Goal: Information Seeking & Learning: Learn about a topic

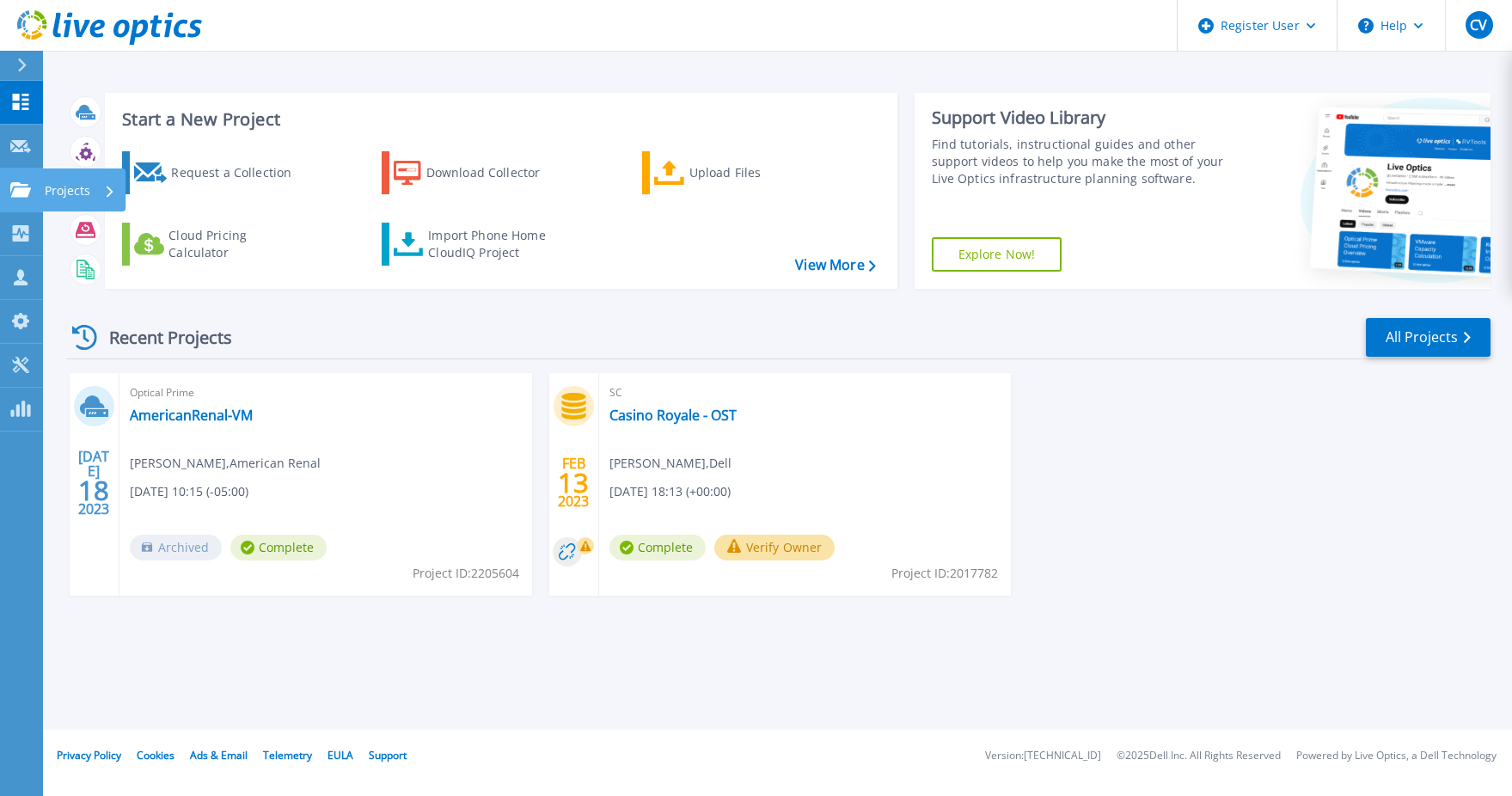
click at [44, 182] on div "Projects" at bounding box center [84, 189] width 84 height 43
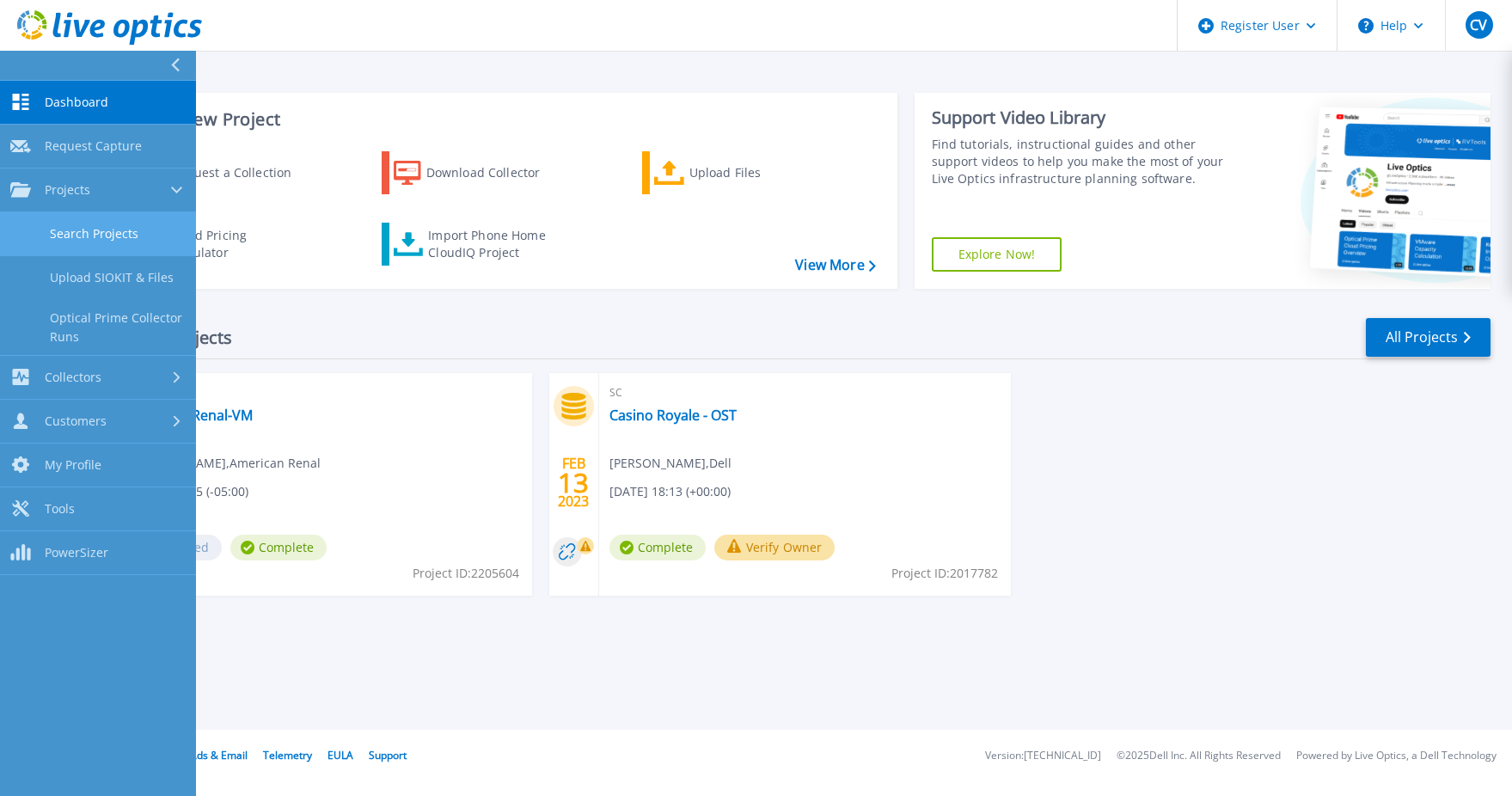
click at [130, 224] on link "Search Projects" at bounding box center [98, 234] width 196 height 44
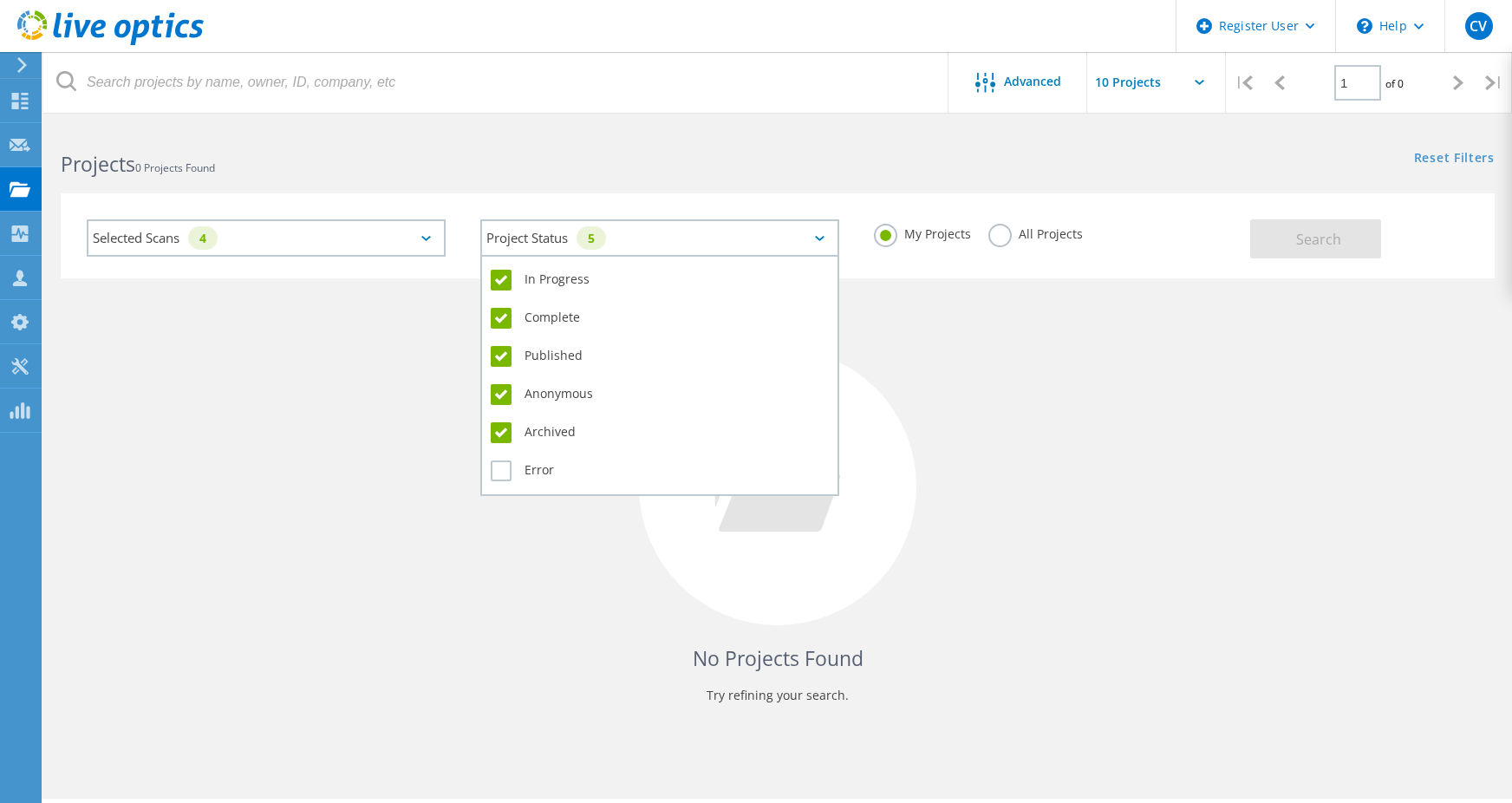
click at [581, 242] on div "Project Status 5" at bounding box center [660, 237] width 359 height 37
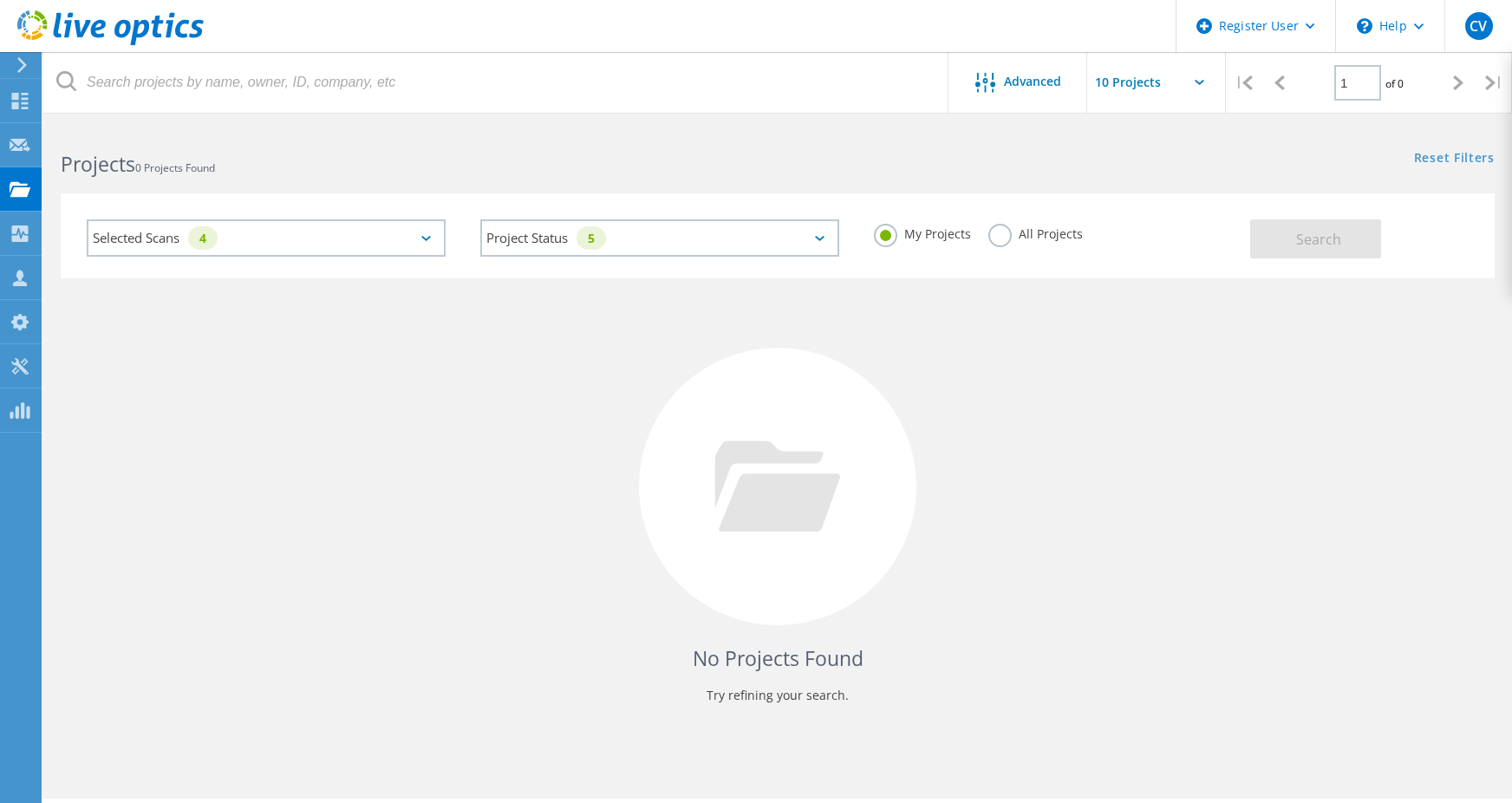
click at [347, 259] on div "Selected Scans 4" at bounding box center [266, 237] width 394 height 72
click at [347, 257] on div "Selected Scans 4" at bounding box center [266, 237] width 394 height 72
drag, startPoint x: 347, startPoint y: 257, endPoint x: 343, endPoint y: 239, distance: 18.4
click at [343, 239] on div "Selected Scans 4" at bounding box center [266, 237] width 359 height 37
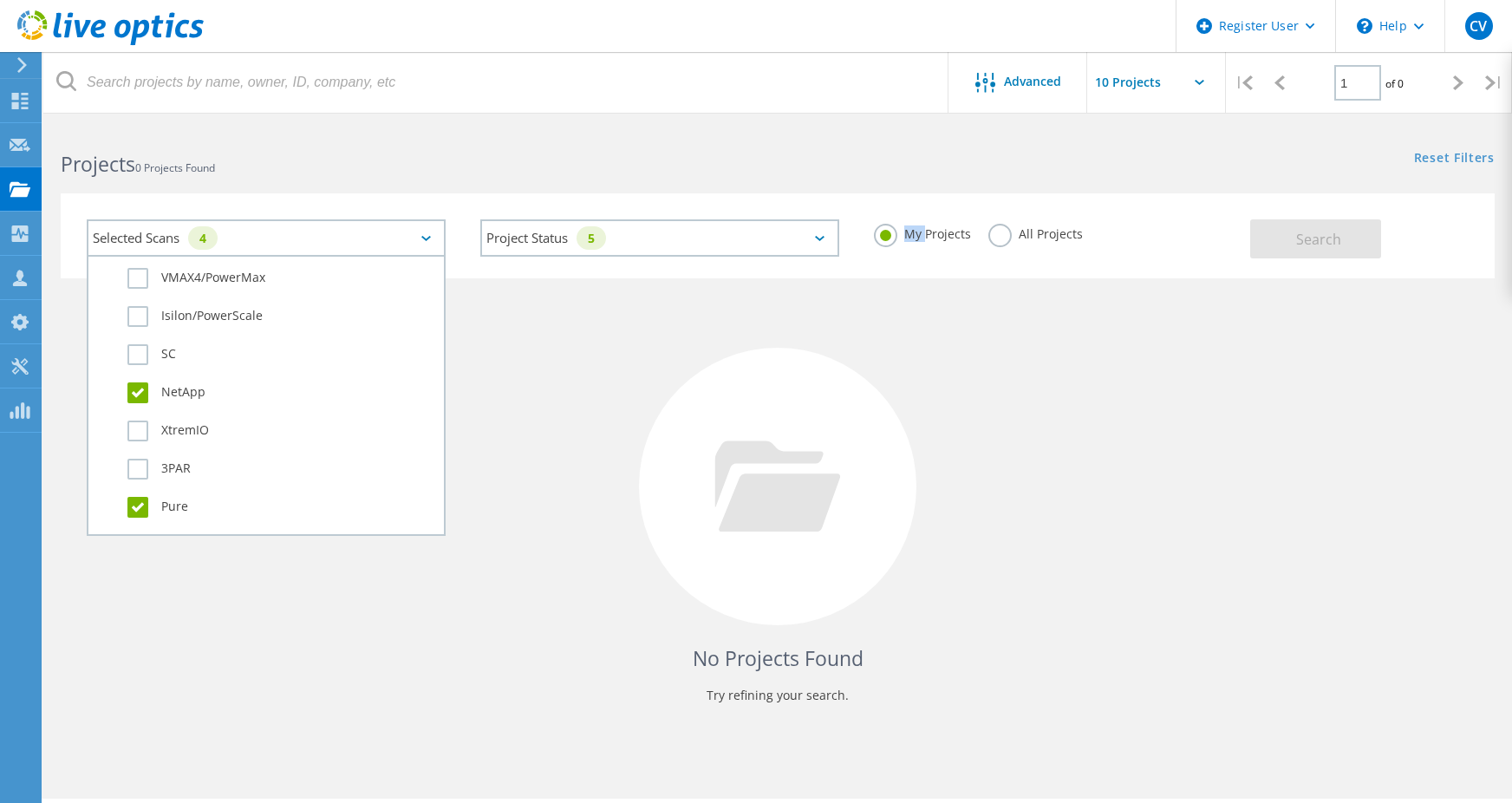
scroll to position [694, 0]
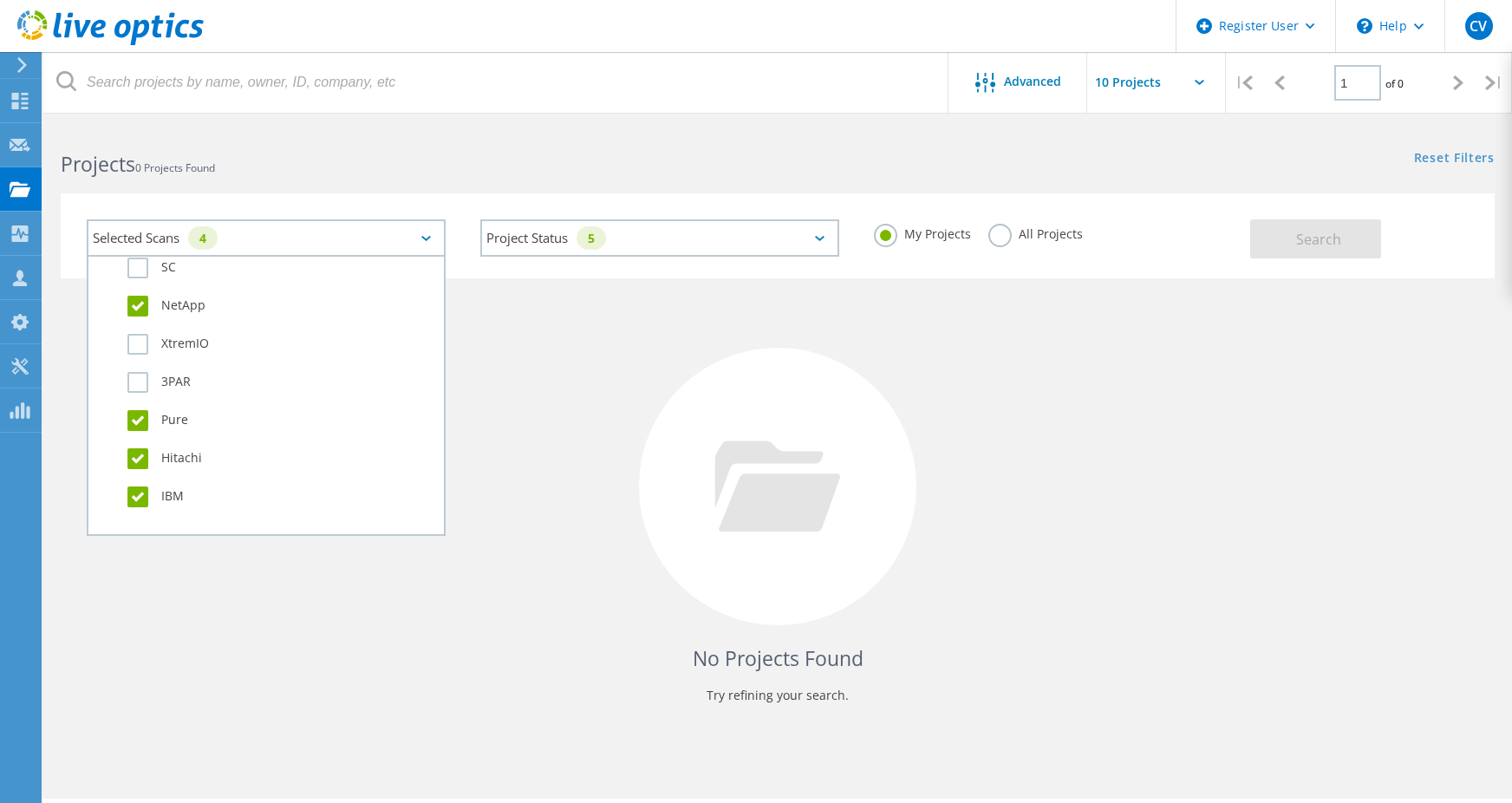
click at [138, 312] on label "NetApp" at bounding box center [281, 306] width 308 height 21
click at [0, 0] on input "NetApp" at bounding box center [0, 0] width 0 height 0
click at [130, 415] on label "Pure" at bounding box center [281, 421] width 308 height 21
click at [0, 0] on input "Pure" at bounding box center [0, 0] width 0 height 0
click at [127, 455] on div "Hitachi" at bounding box center [266, 463] width 338 height 38
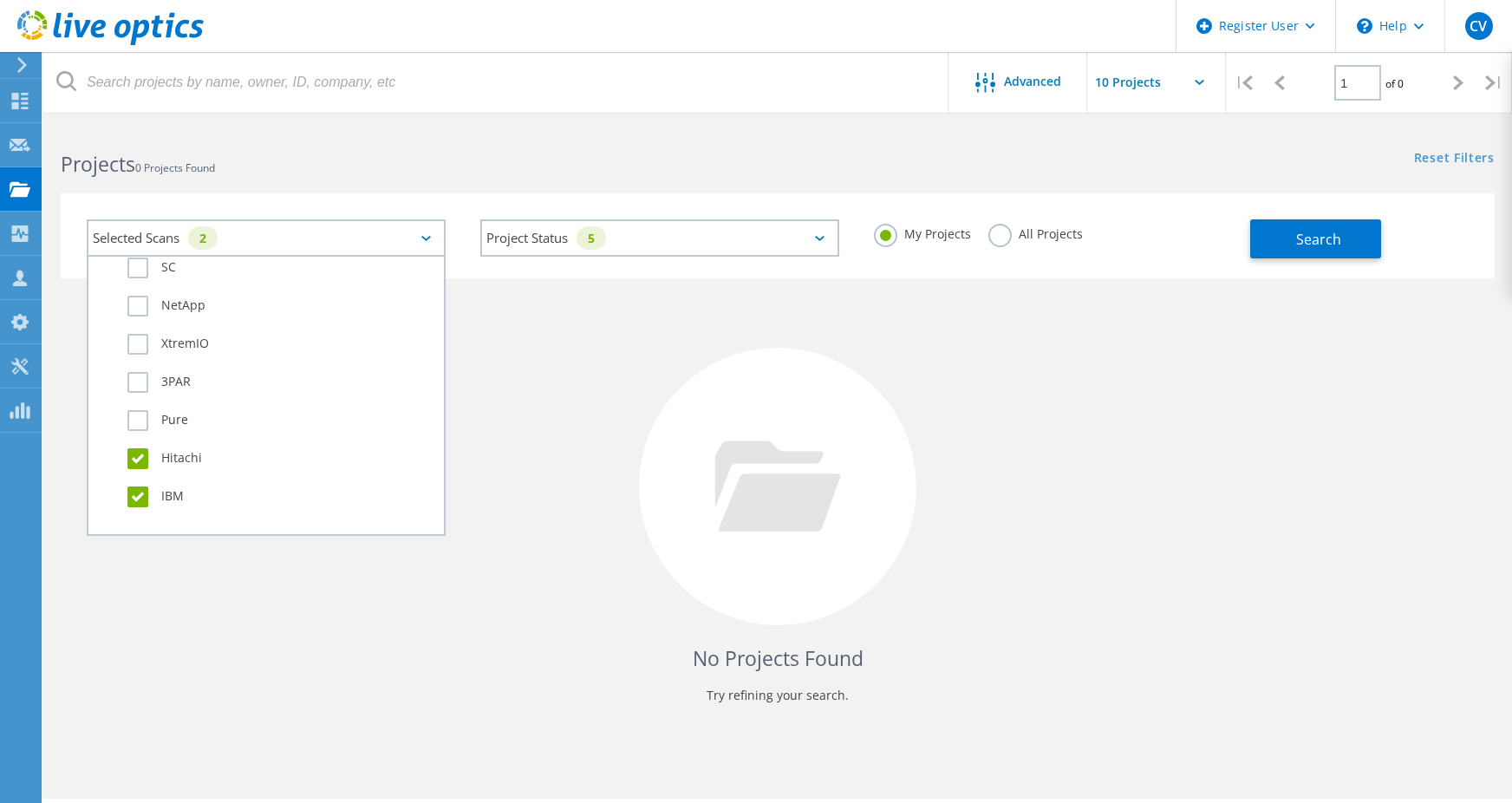
click at [135, 461] on label "Hitachi" at bounding box center [281, 459] width 308 height 21
click at [0, 0] on input "Hitachi" at bounding box center [0, 0] width 0 height 0
click at [136, 496] on label "IBM" at bounding box center [281, 498] width 308 height 21
click at [0, 0] on input "IBM" at bounding box center [0, 0] width 0 height 0
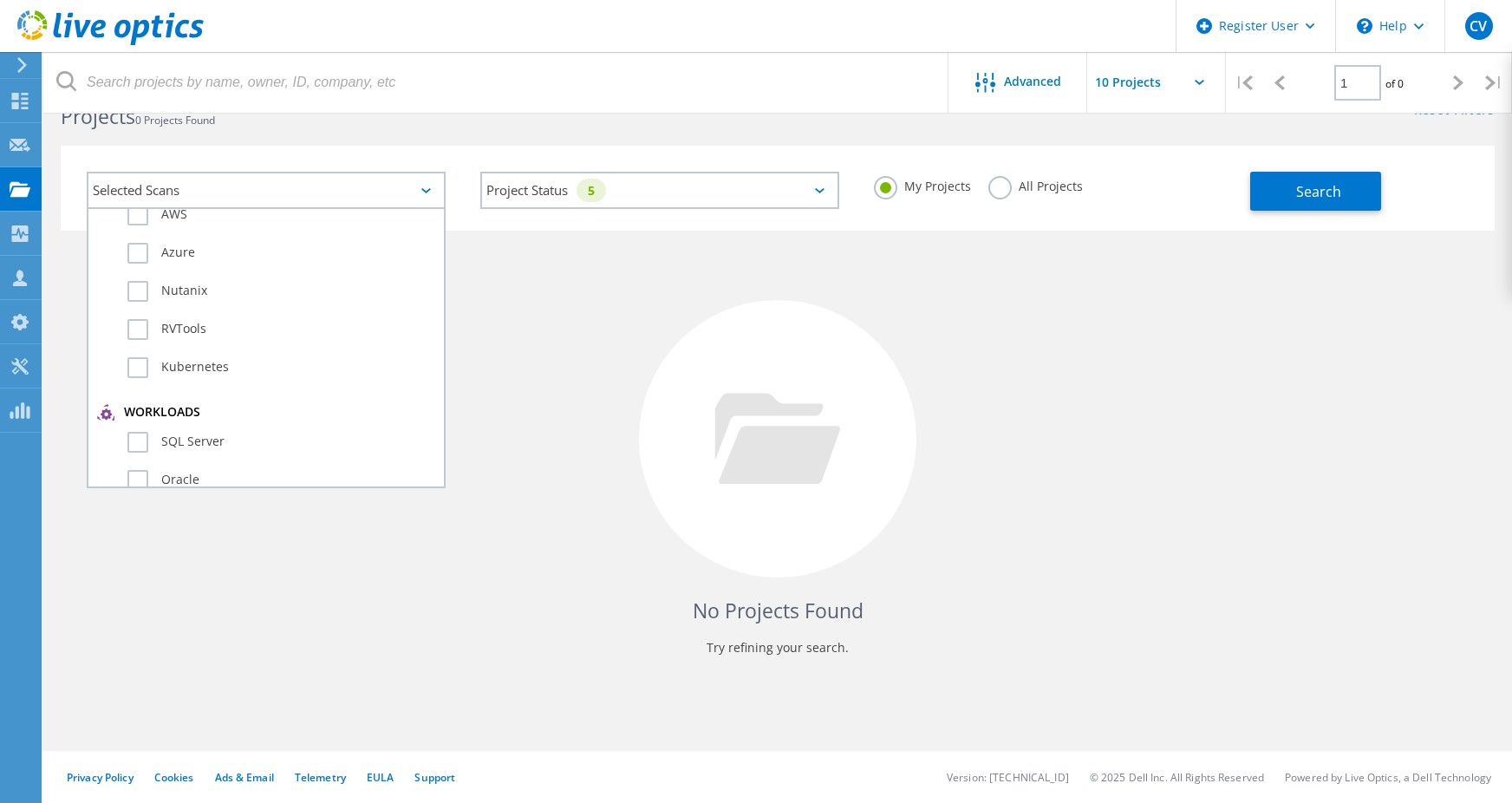
scroll to position [5, 0]
click at [187, 268] on label "Optical Prime" at bounding box center [281, 264] width 308 height 21
click at [0, 0] on input "Optical Prime" at bounding box center [0, 0] width 0 height 0
click at [192, 387] on label "Nutanix" at bounding box center [281, 378] width 308 height 21
click at [0, 0] on input "Nutanix" at bounding box center [0, 0] width 0 height 0
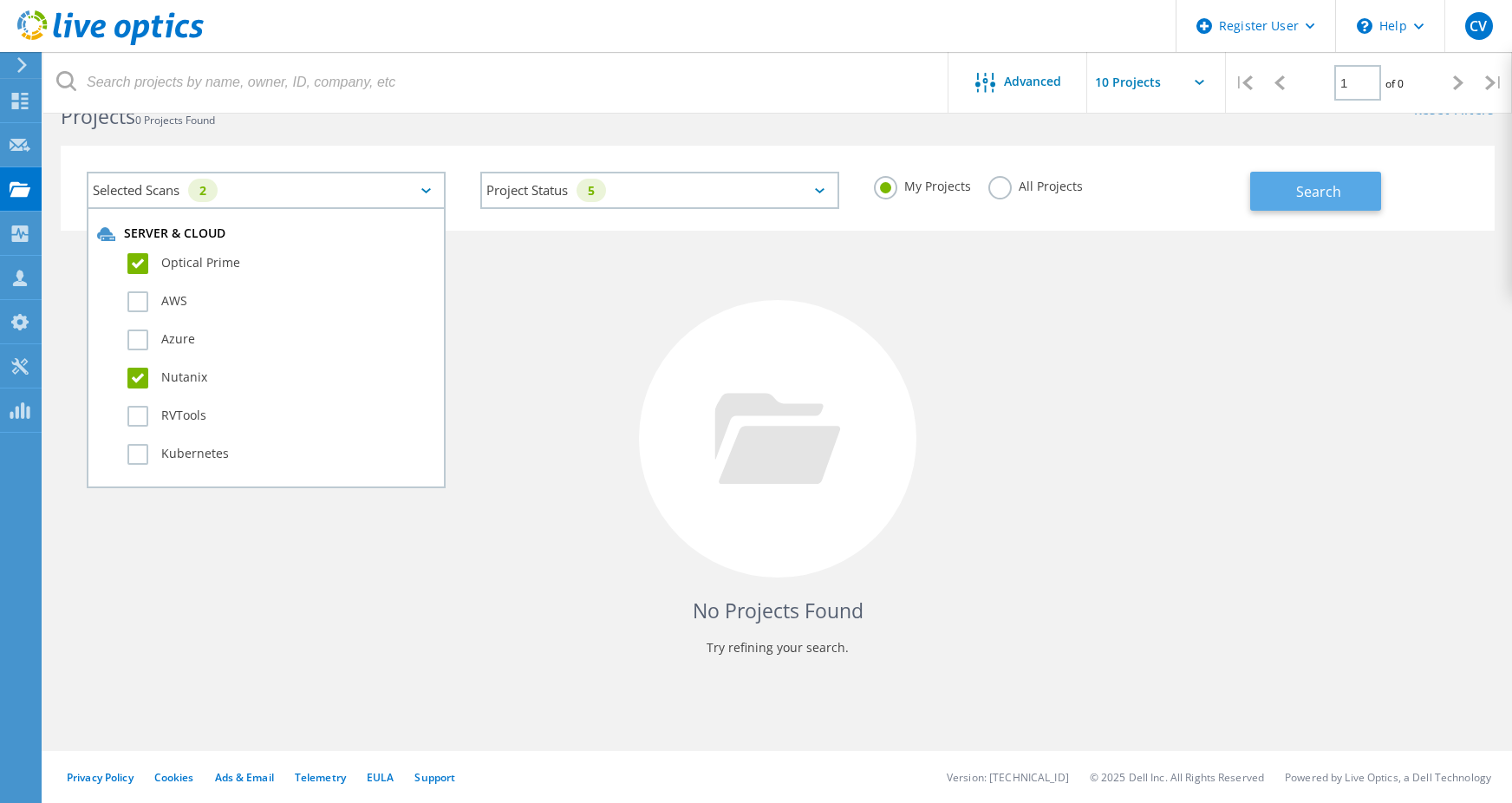
click at [1307, 174] on button "Search" at bounding box center [1315, 191] width 131 height 39
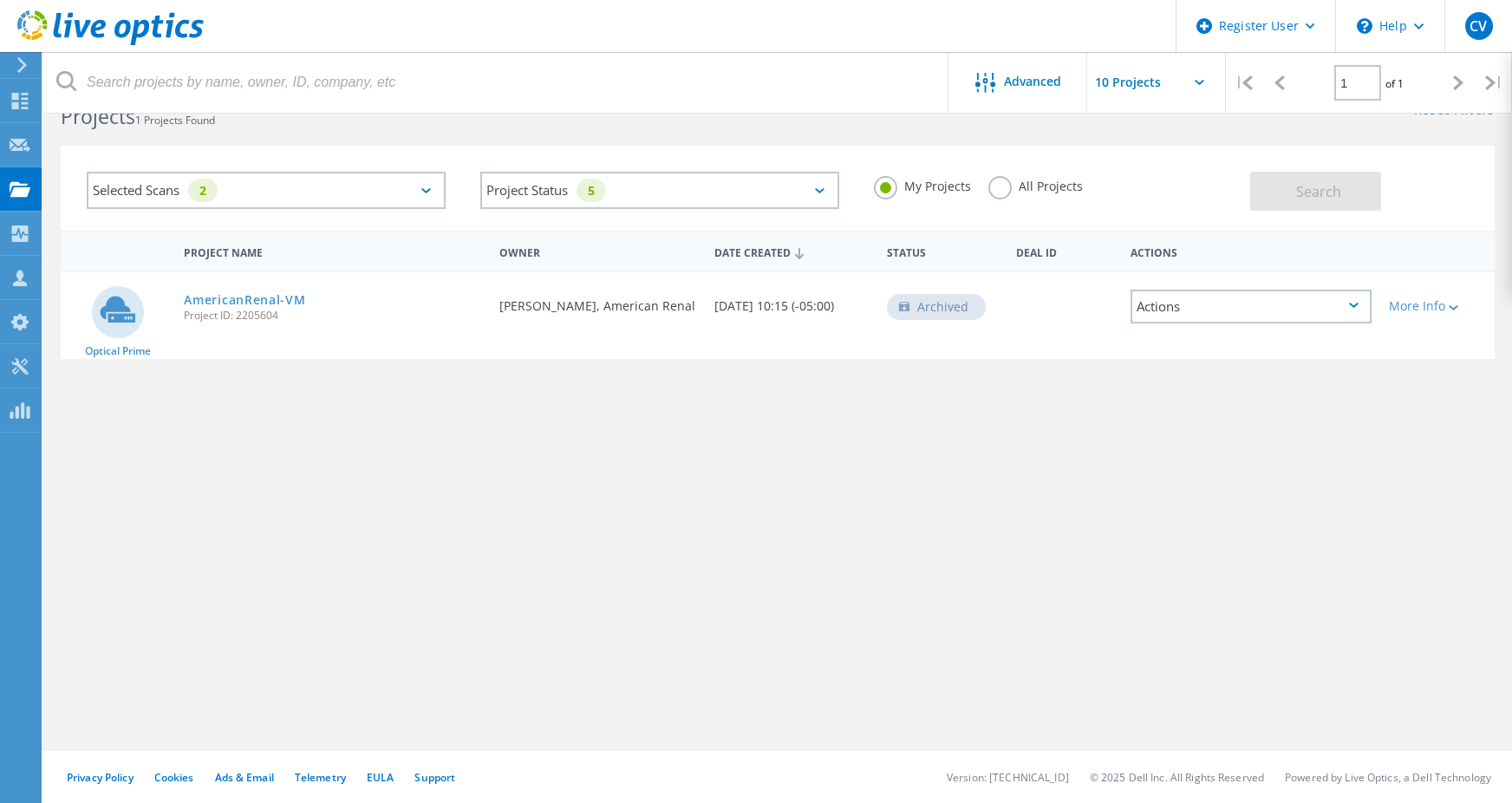
click at [996, 191] on label "All Projects" at bounding box center [1035, 183] width 94 height 16
click at [0, 0] on input "All Projects" at bounding box center [0, 0] width 0 height 0
click at [1307, 201] on span "Search" at bounding box center [1318, 192] width 45 height 19
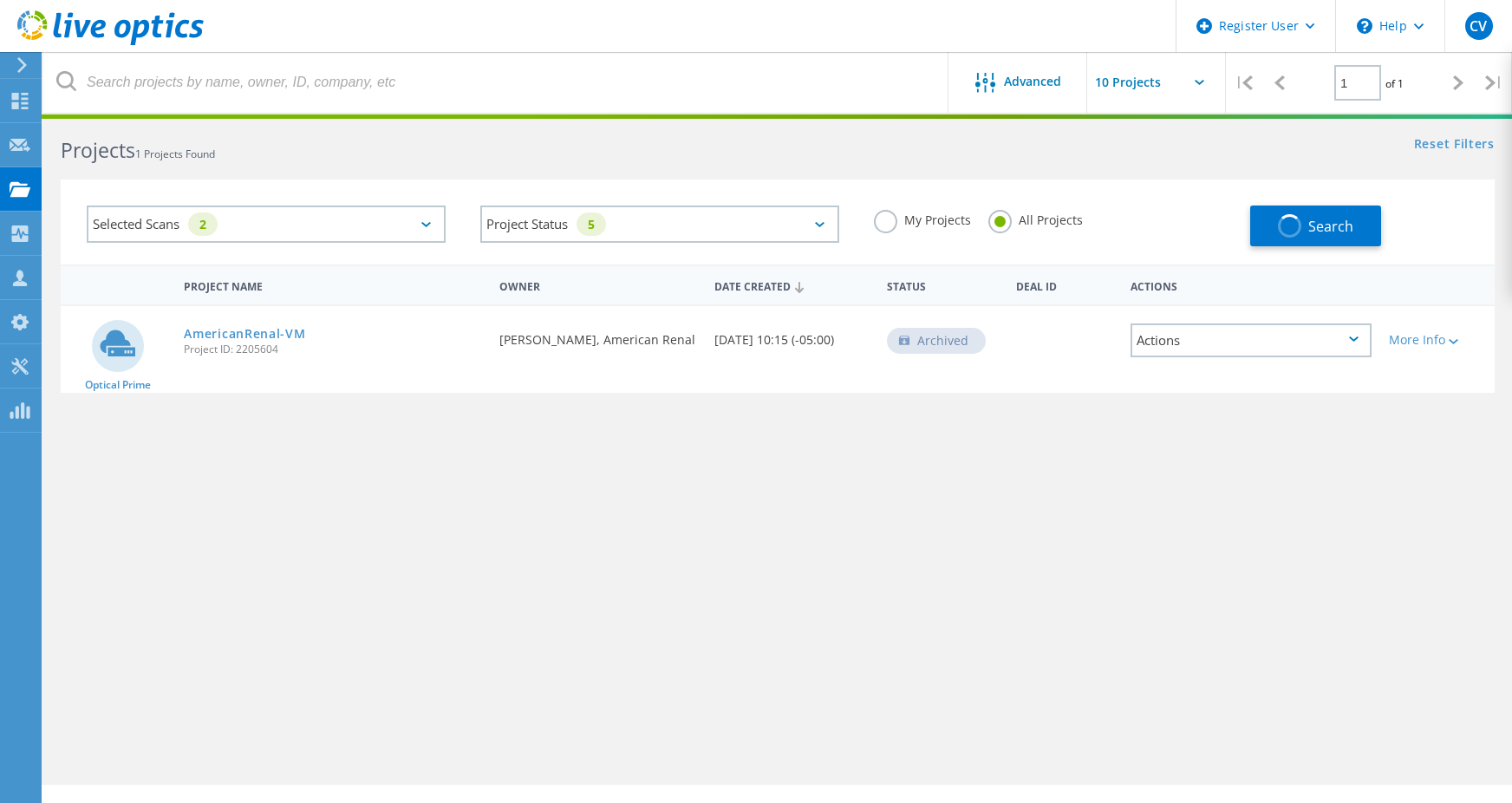
scroll to position [0, 0]
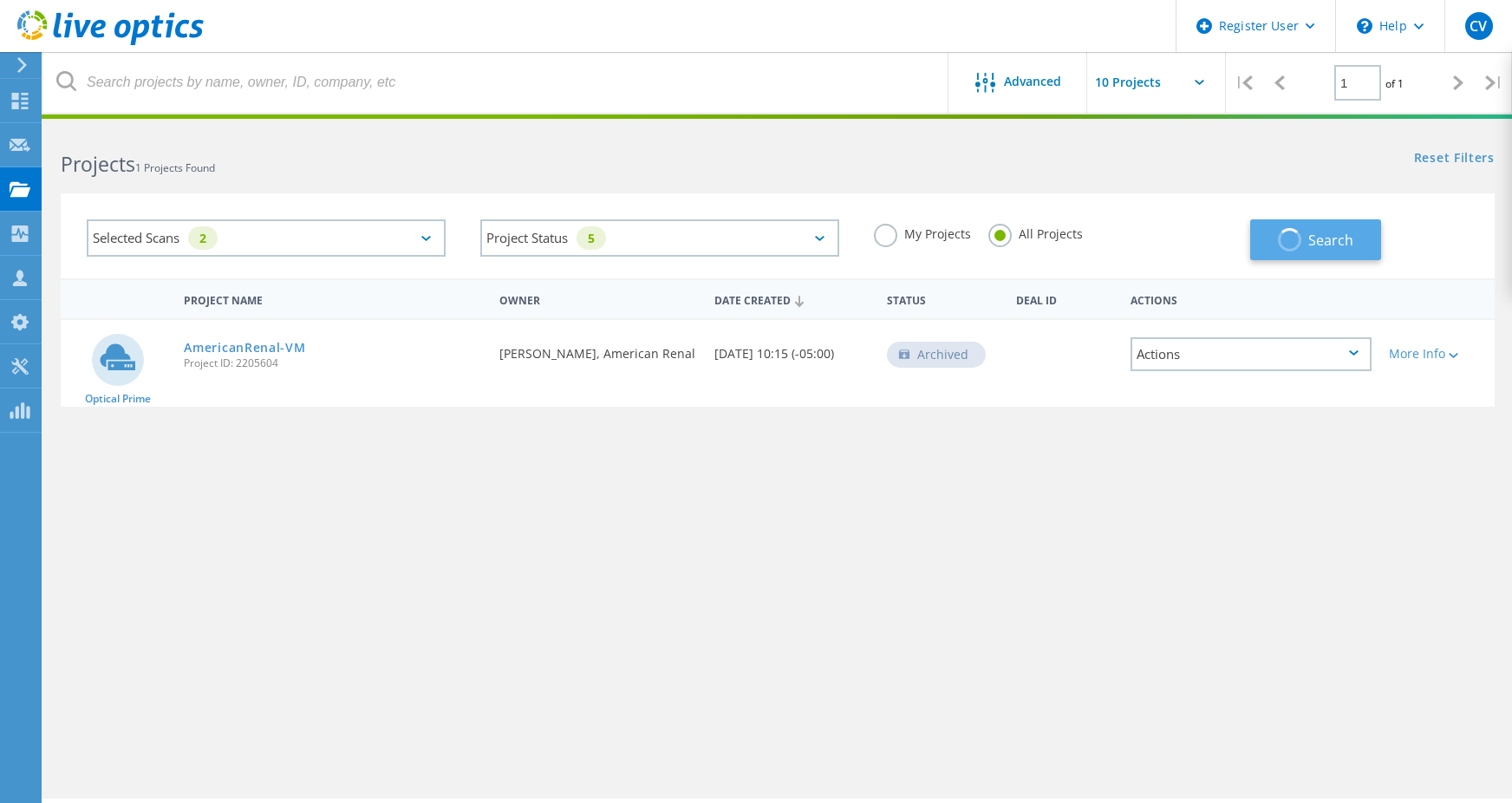
click at [1284, 236] on span "button" at bounding box center [1288, 240] width 33 height 33
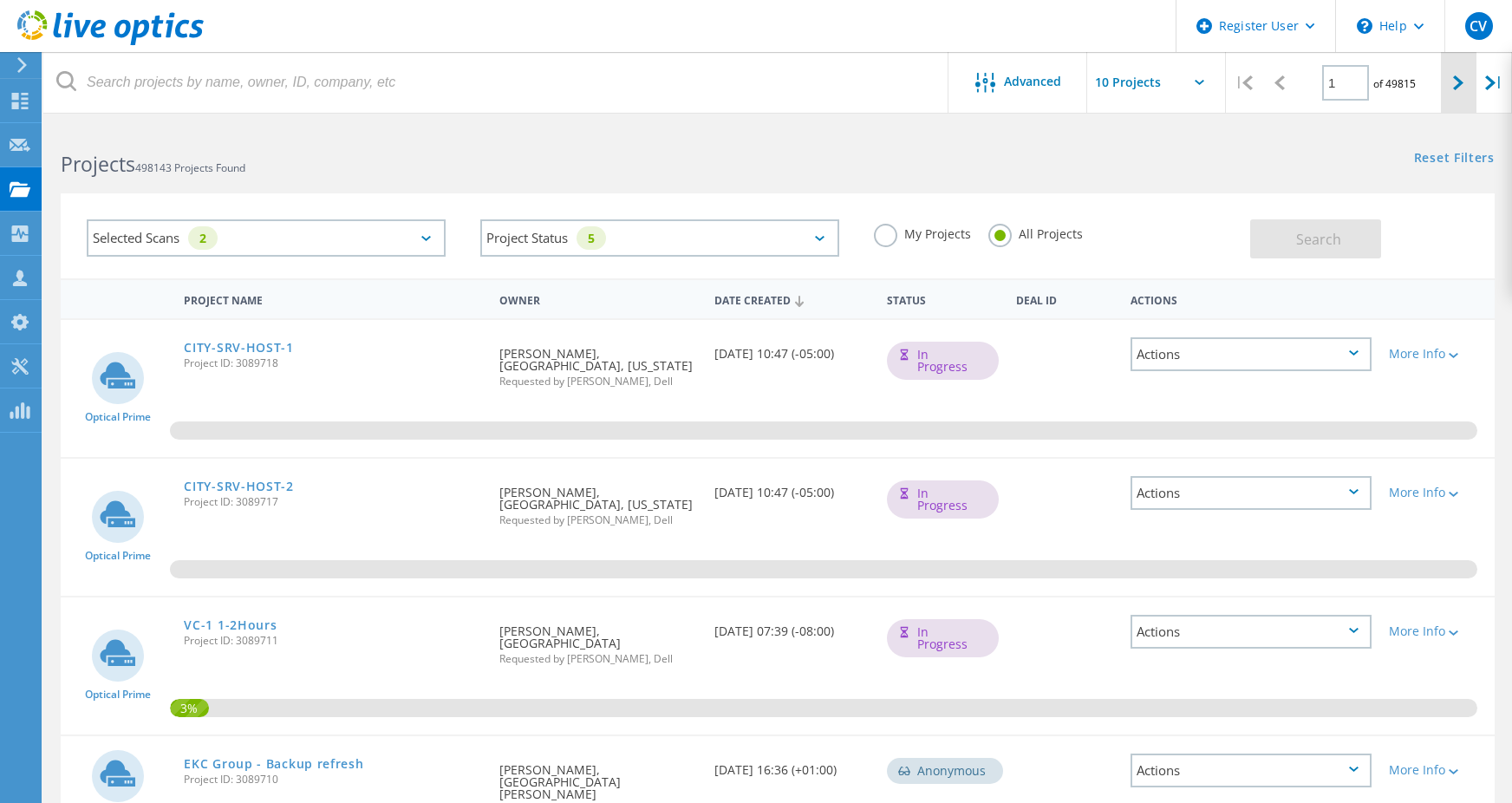
click at [1455, 89] on icon at bounding box center [1457, 83] width 11 height 14
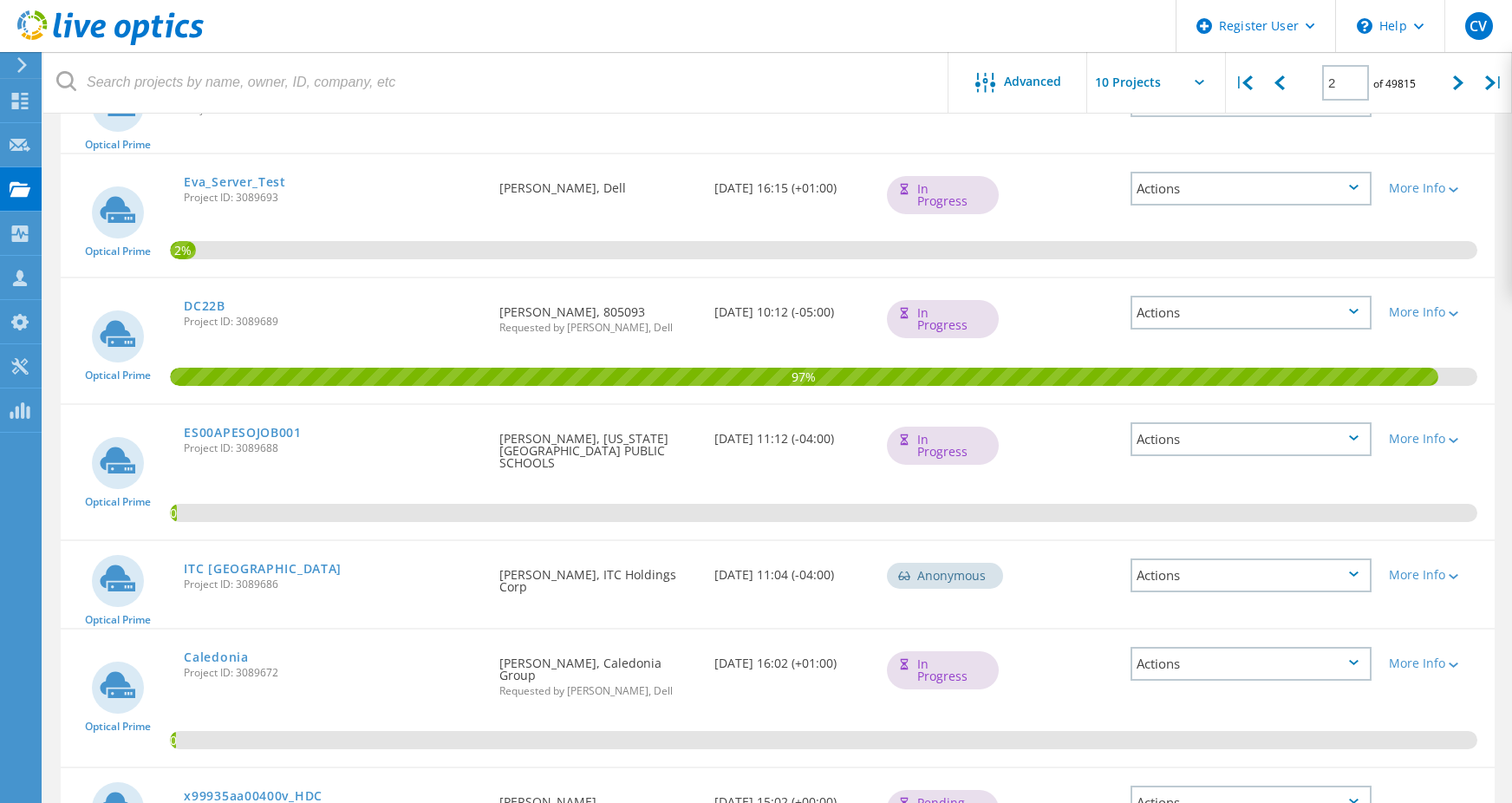
scroll to position [166, 0]
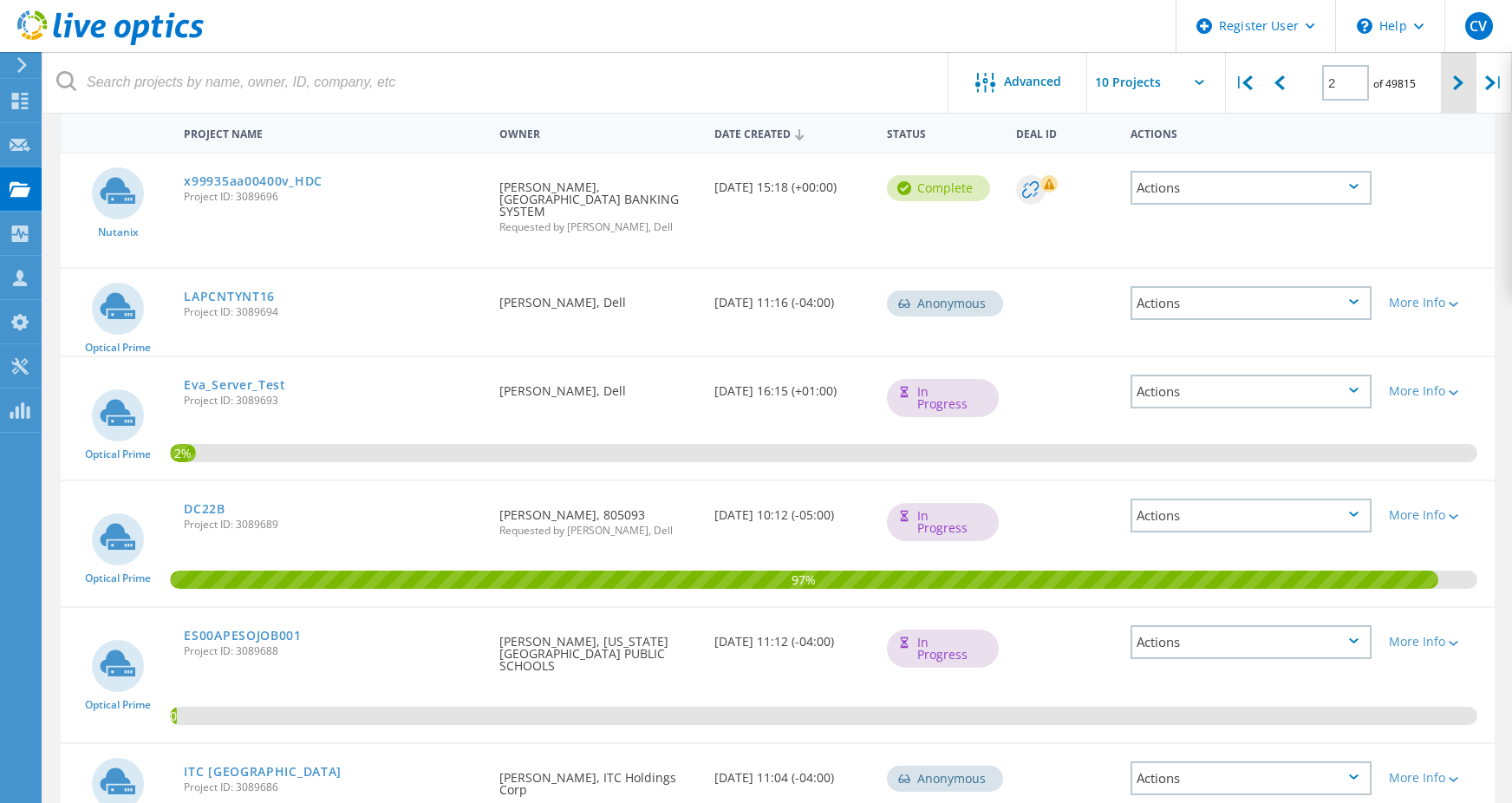
click at [1452, 69] on div at bounding box center [1458, 83] width 36 height 61
type input "3"
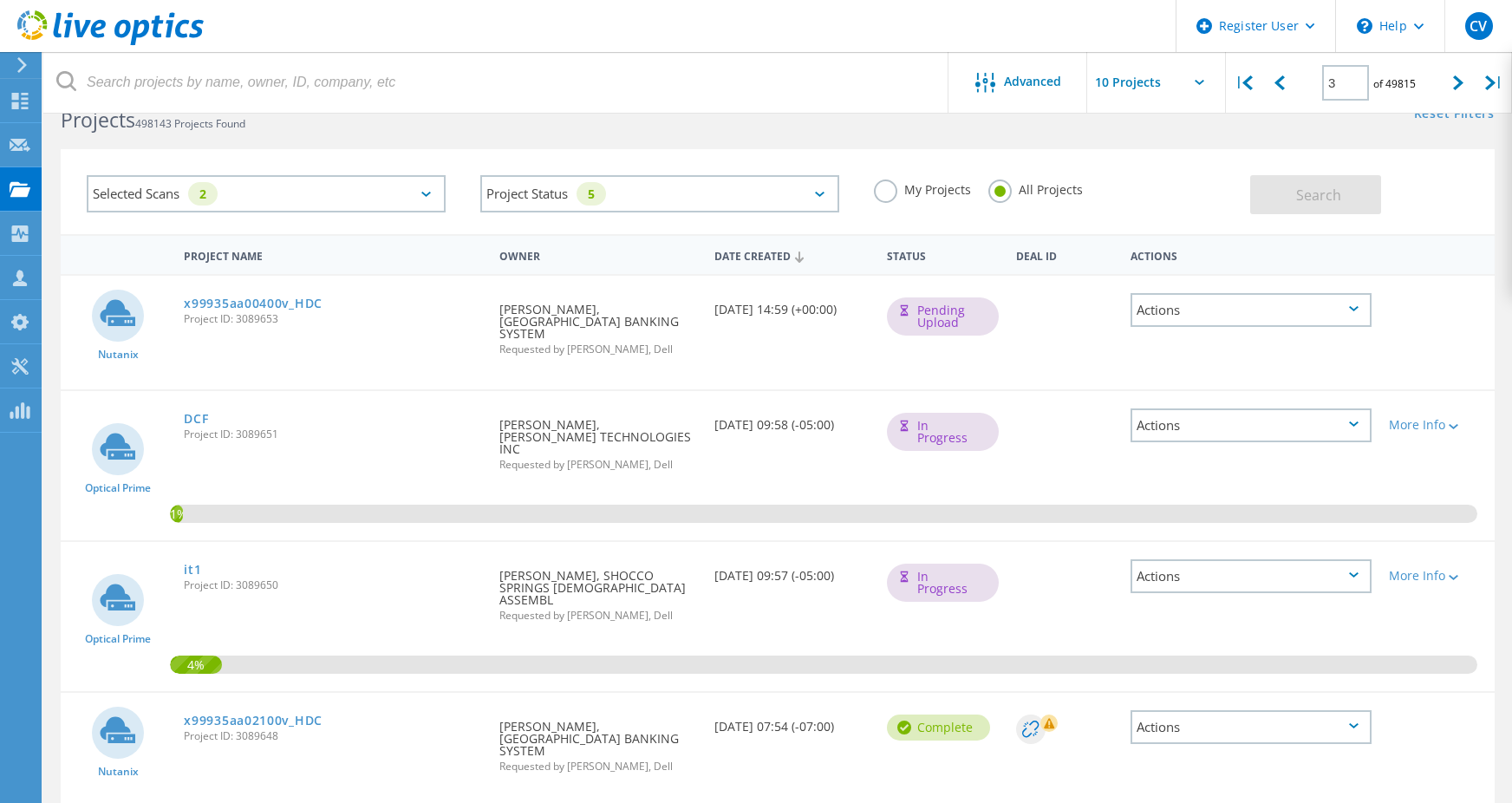
scroll to position [0, 0]
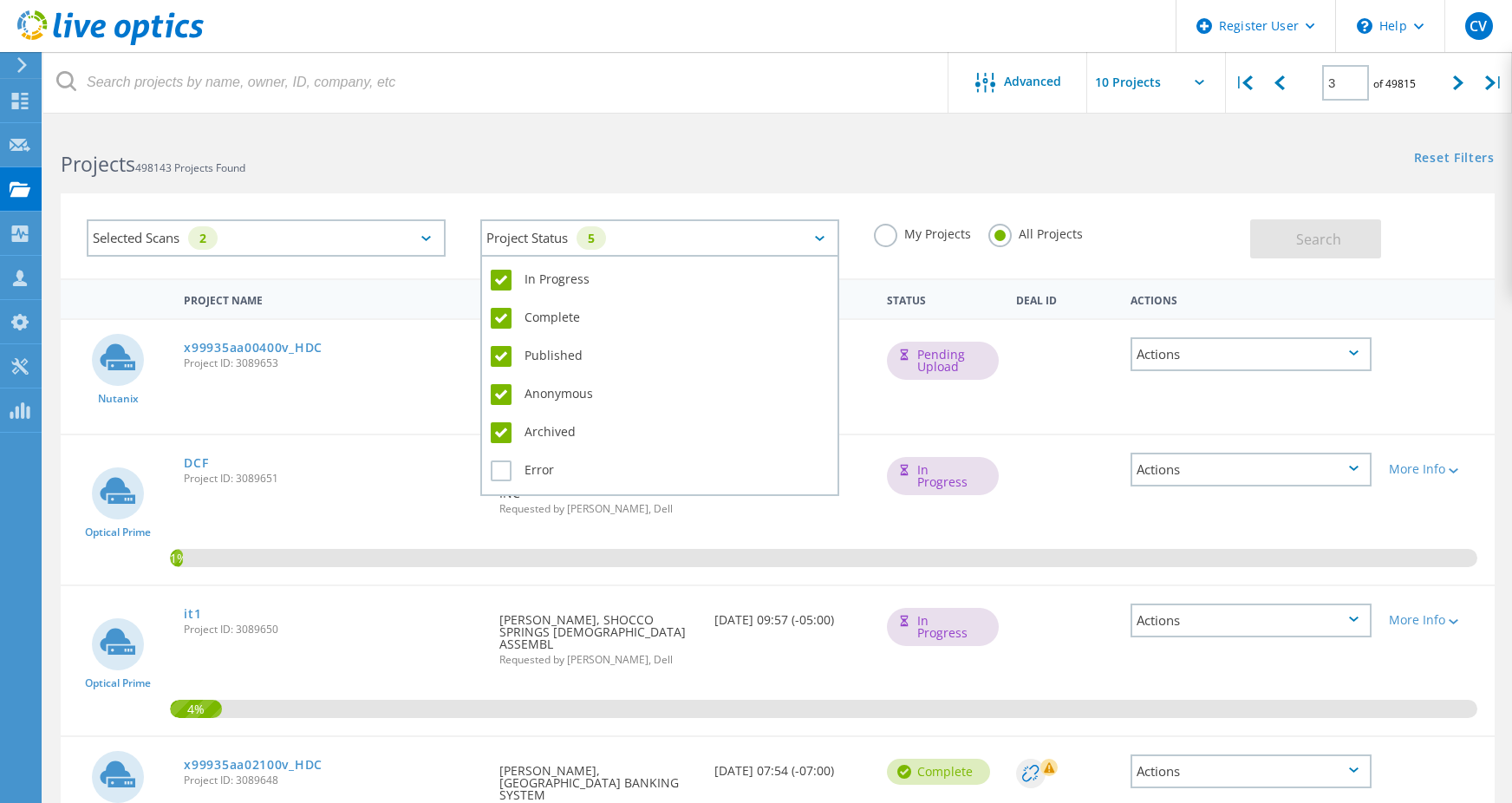
click at [772, 241] on div "Project Status 5" at bounding box center [660, 237] width 359 height 37
click at [492, 278] on label "In Progress" at bounding box center [660, 280] width 338 height 21
click at [0, 0] on input "In Progress" at bounding box center [0, 0] width 0 height 0
click at [497, 360] on label "Published" at bounding box center [660, 356] width 338 height 21
click at [0, 0] on input "Published" at bounding box center [0, 0] width 0 height 0
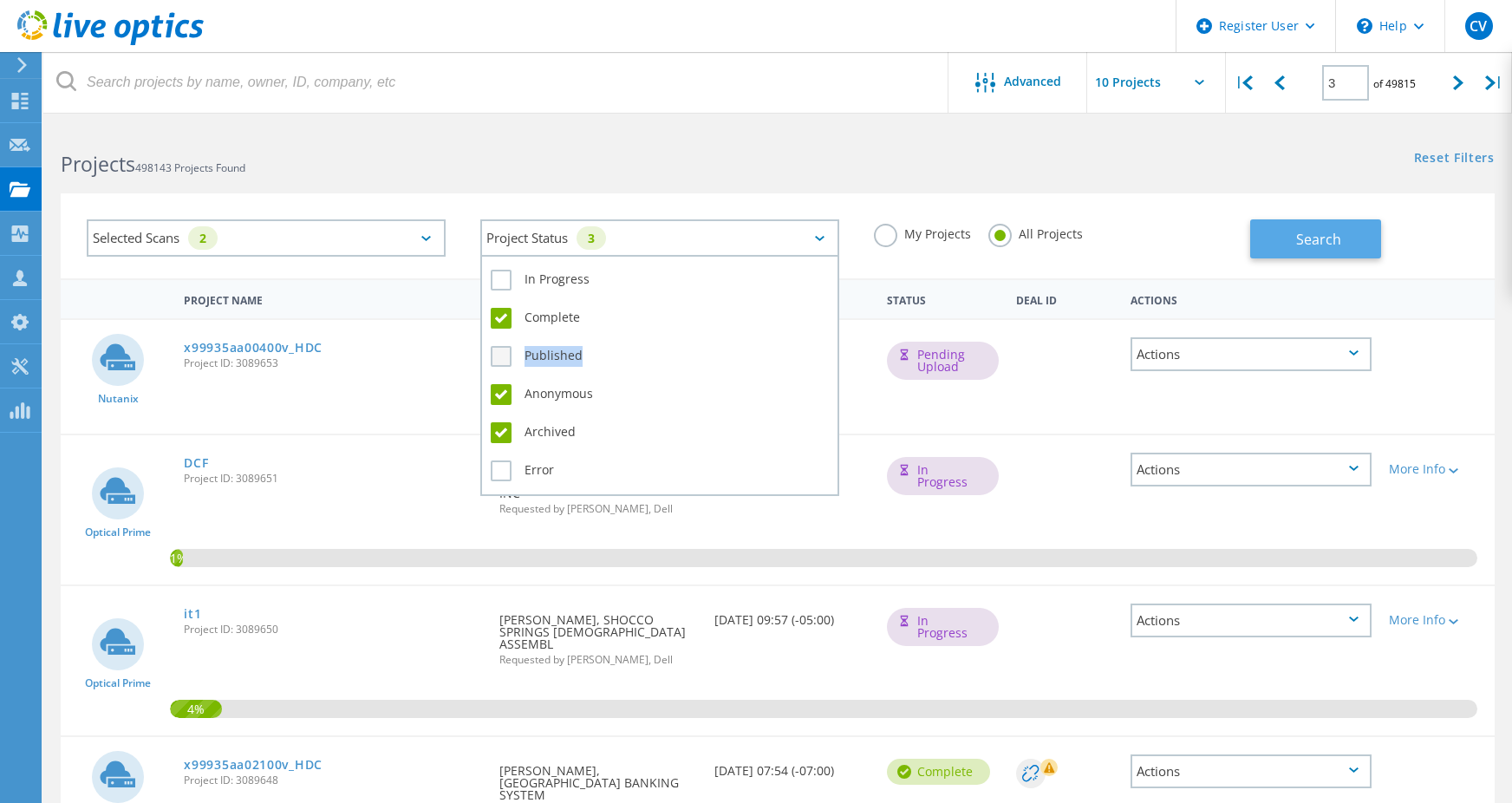
click at [497, 360] on label "Published" at bounding box center [660, 356] width 338 height 21
click at [0, 0] on input "Published" at bounding box center [0, 0] width 0 height 0
drag, startPoint x: 497, startPoint y: 360, endPoint x: 684, endPoint y: 406, distance: 192.6
click at [684, 406] on div "Anonymous" at bounding box center [660, 399] width 338 height 38
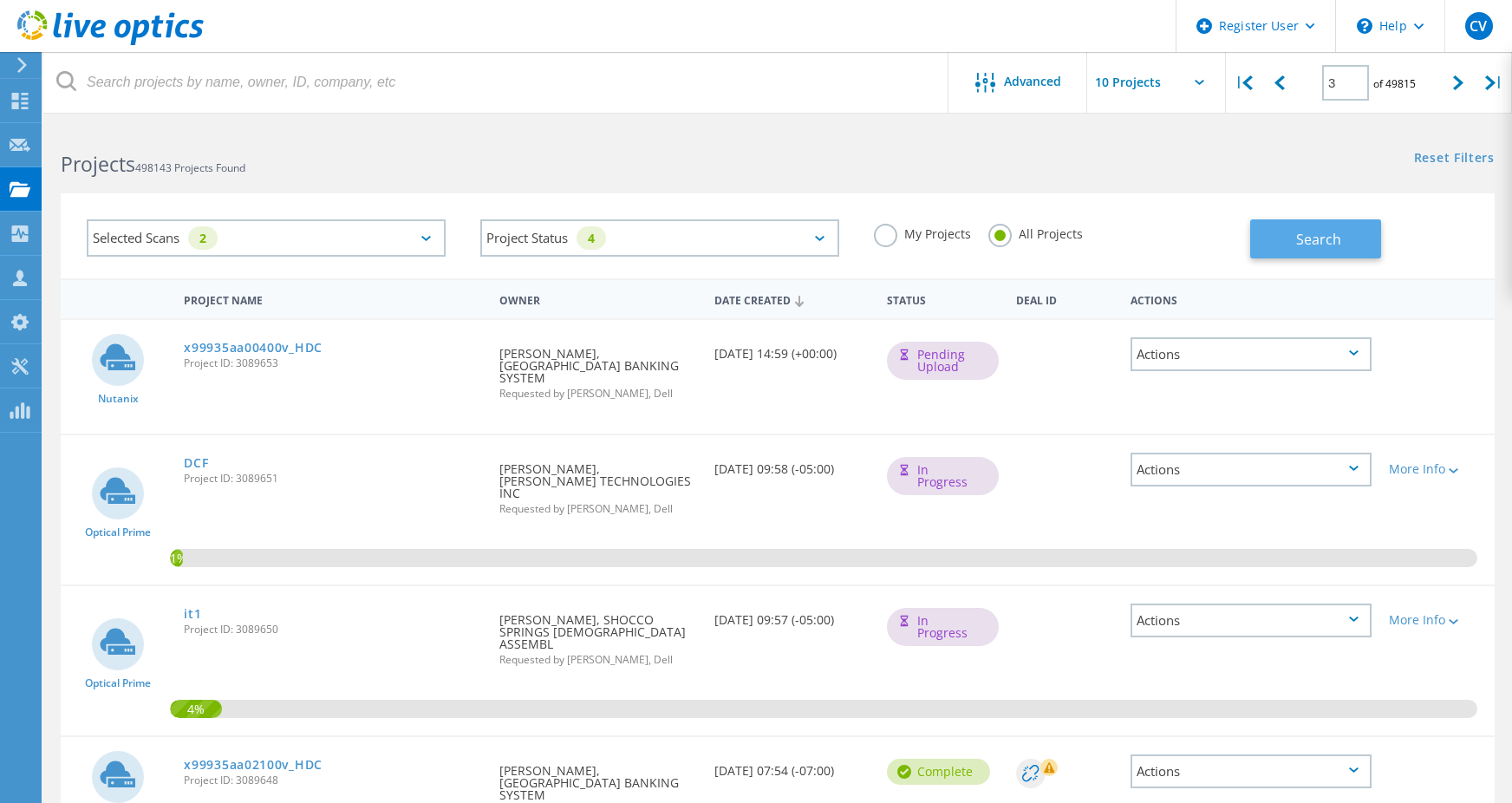
click at [1291, 236] on button "Search" at bounding box center [1315, 238] width 131 height 39
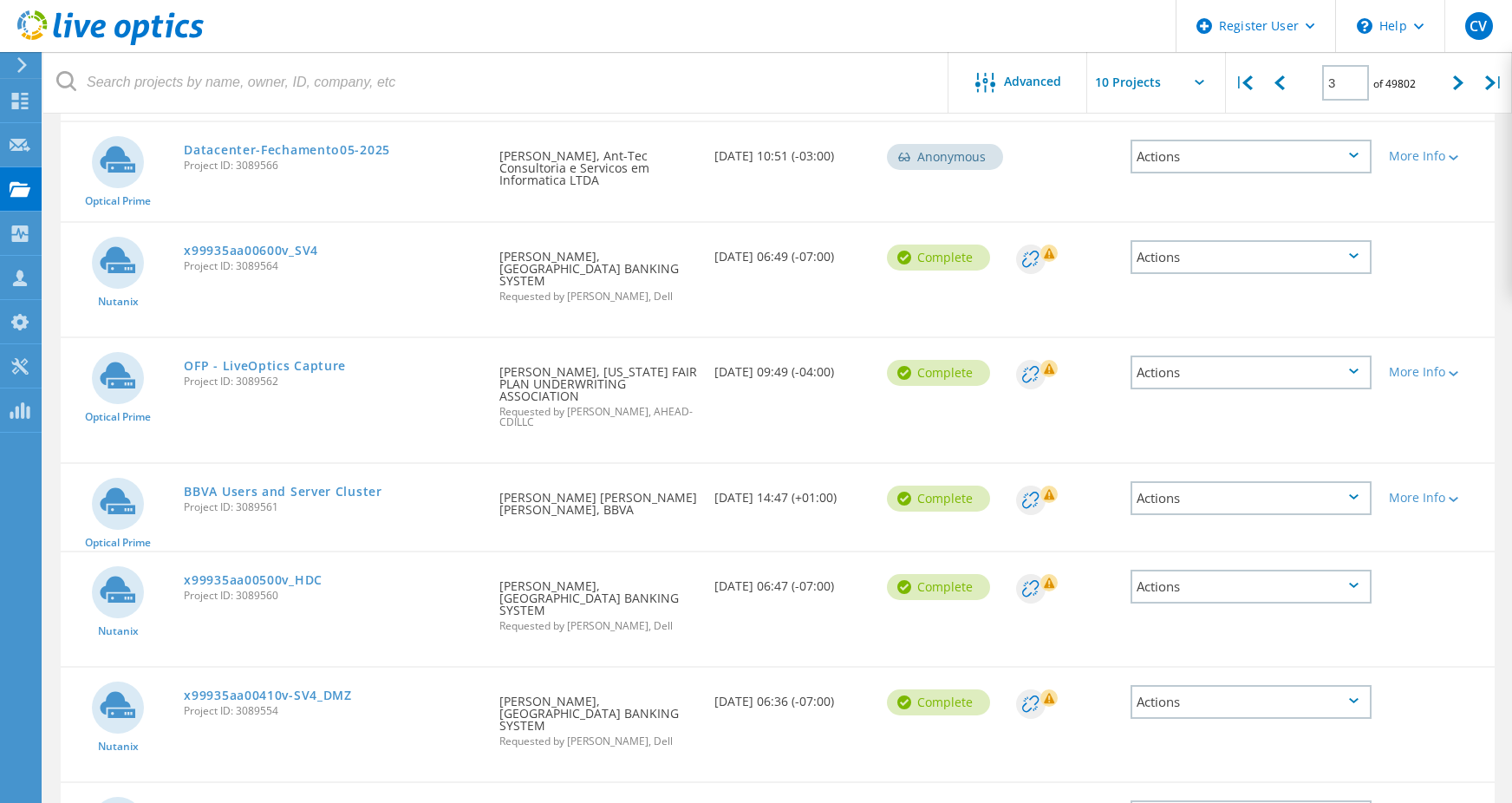
scroll to position [347, 0]
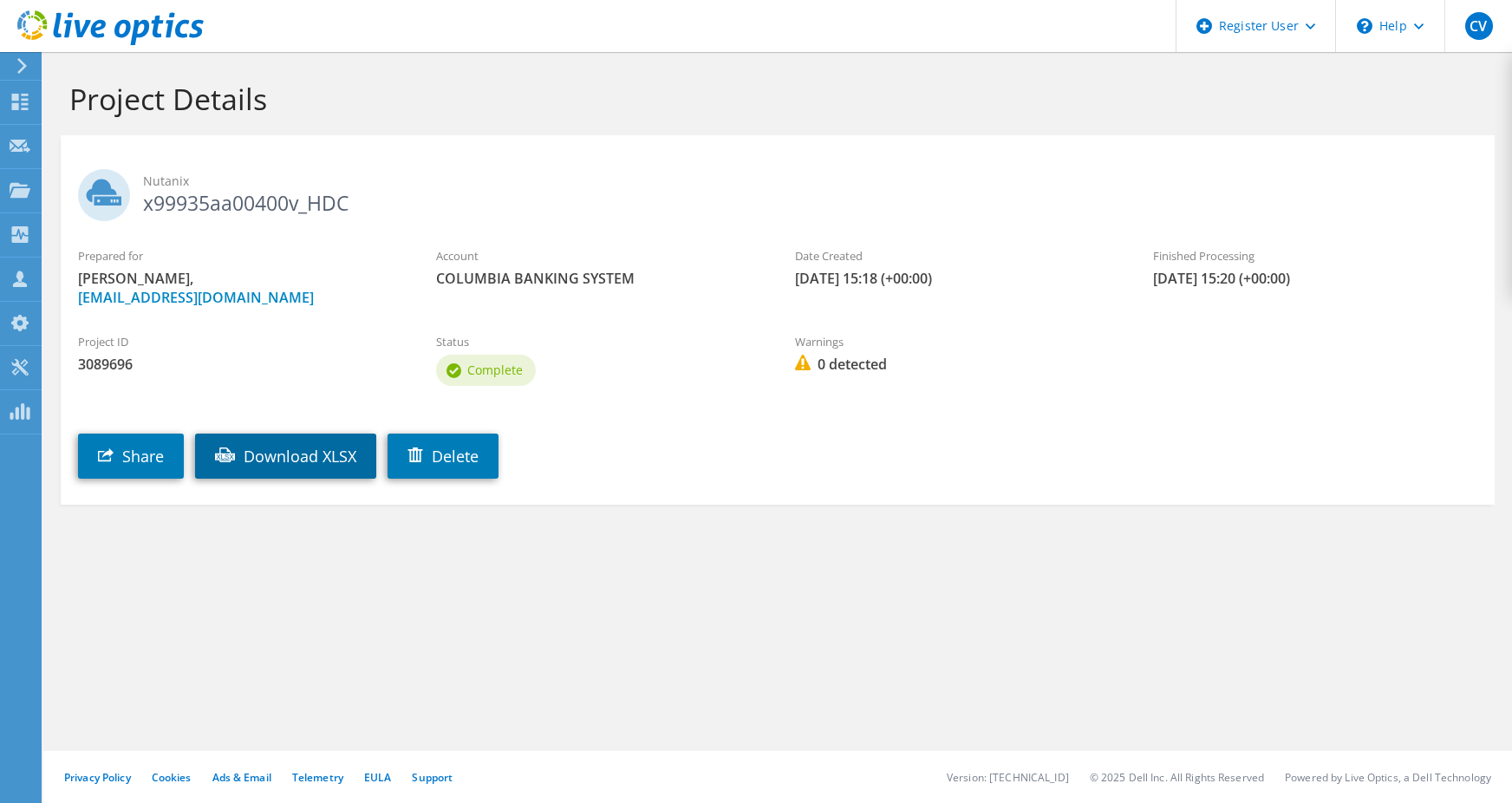
click at [317, 459] on link "Download XLSX" at bounding box center [285, 455] width 181 height 45
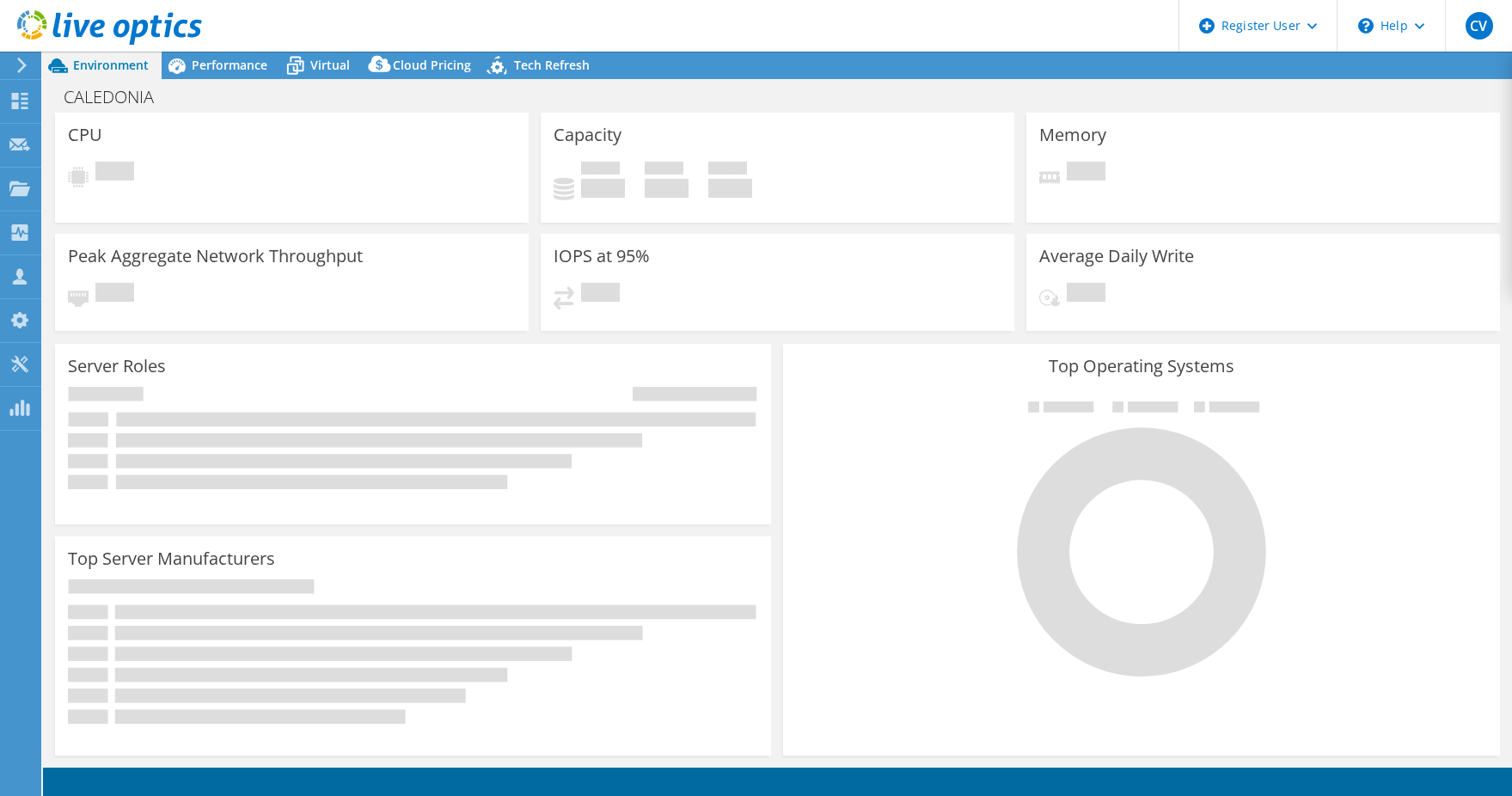
select select "USD"
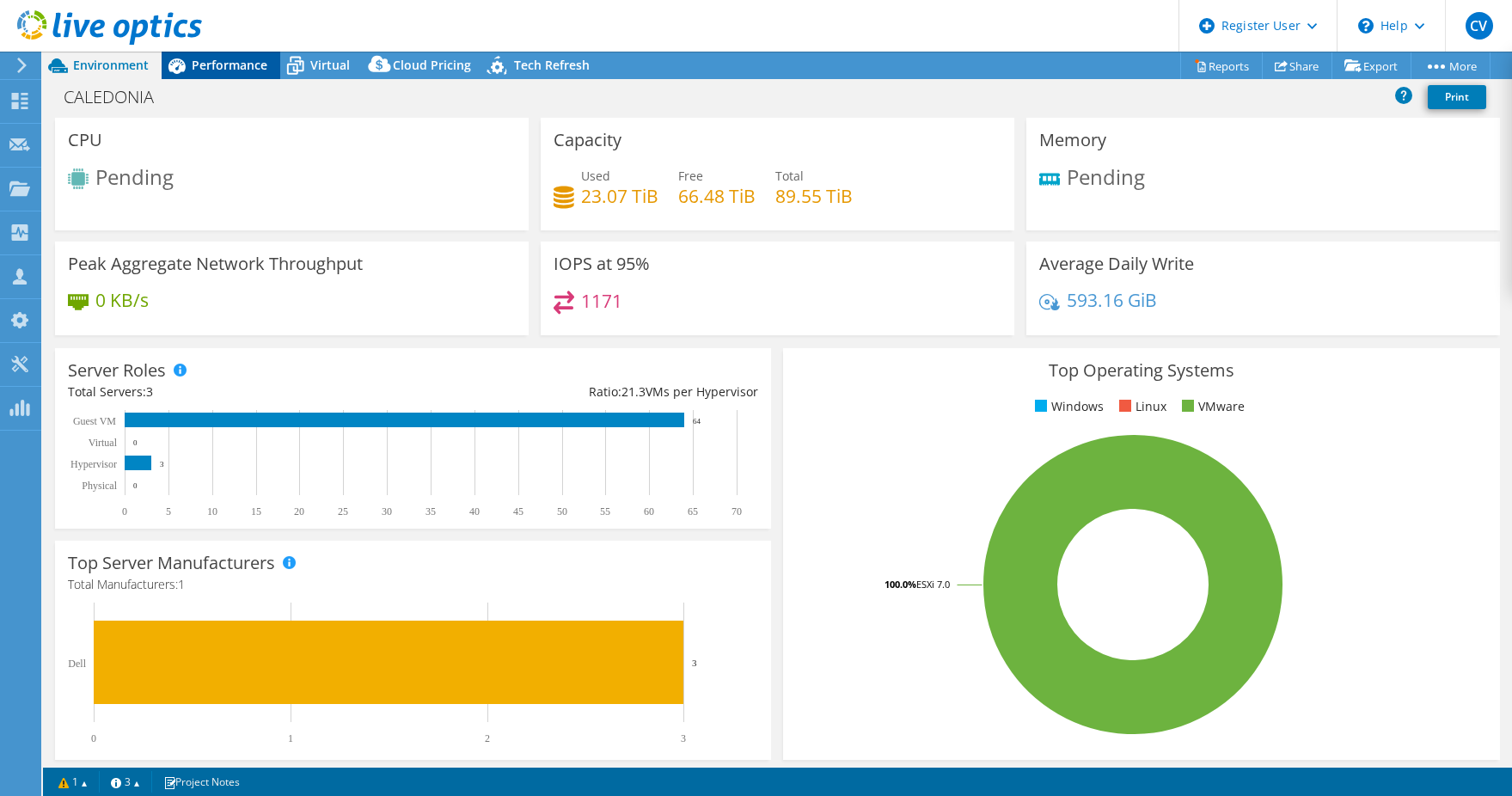
click at [259, 72] on span "Performance" at bounding box center [229, 65] width 75 height 16
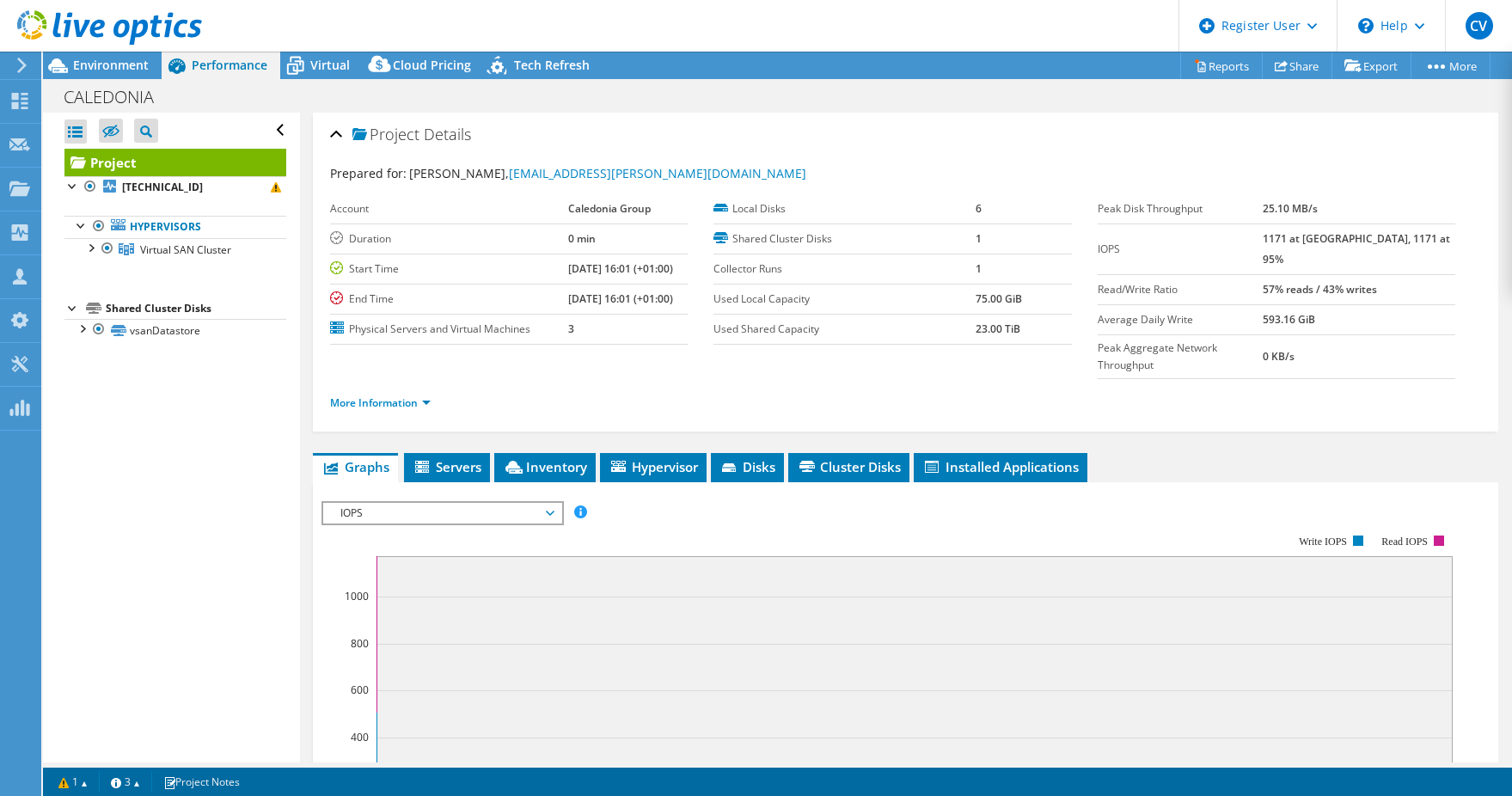
scroll to position [86, 0]
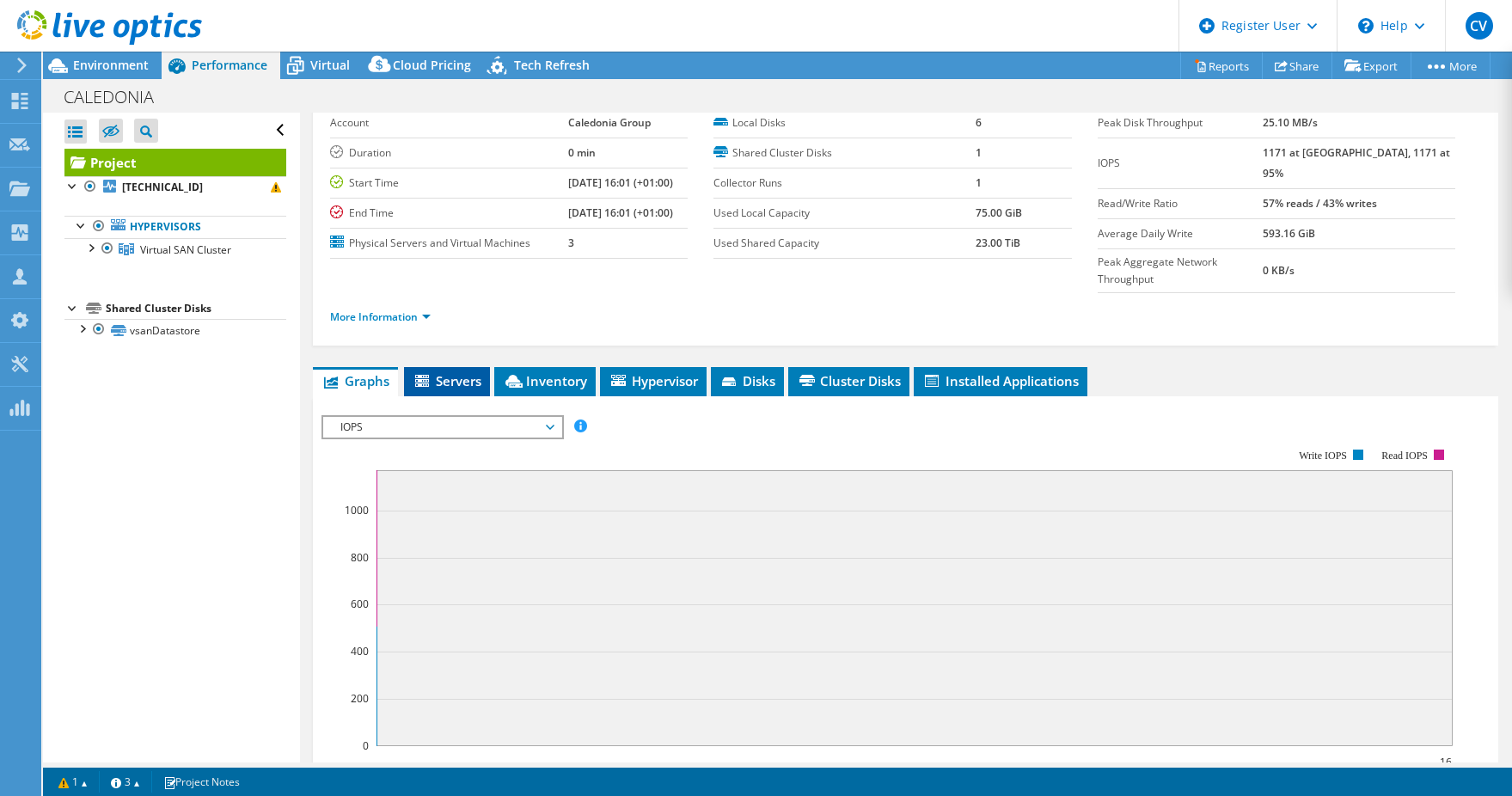
click at [448, 372] on span "Servers" at bounding box center [447, 381] width 69 height 17
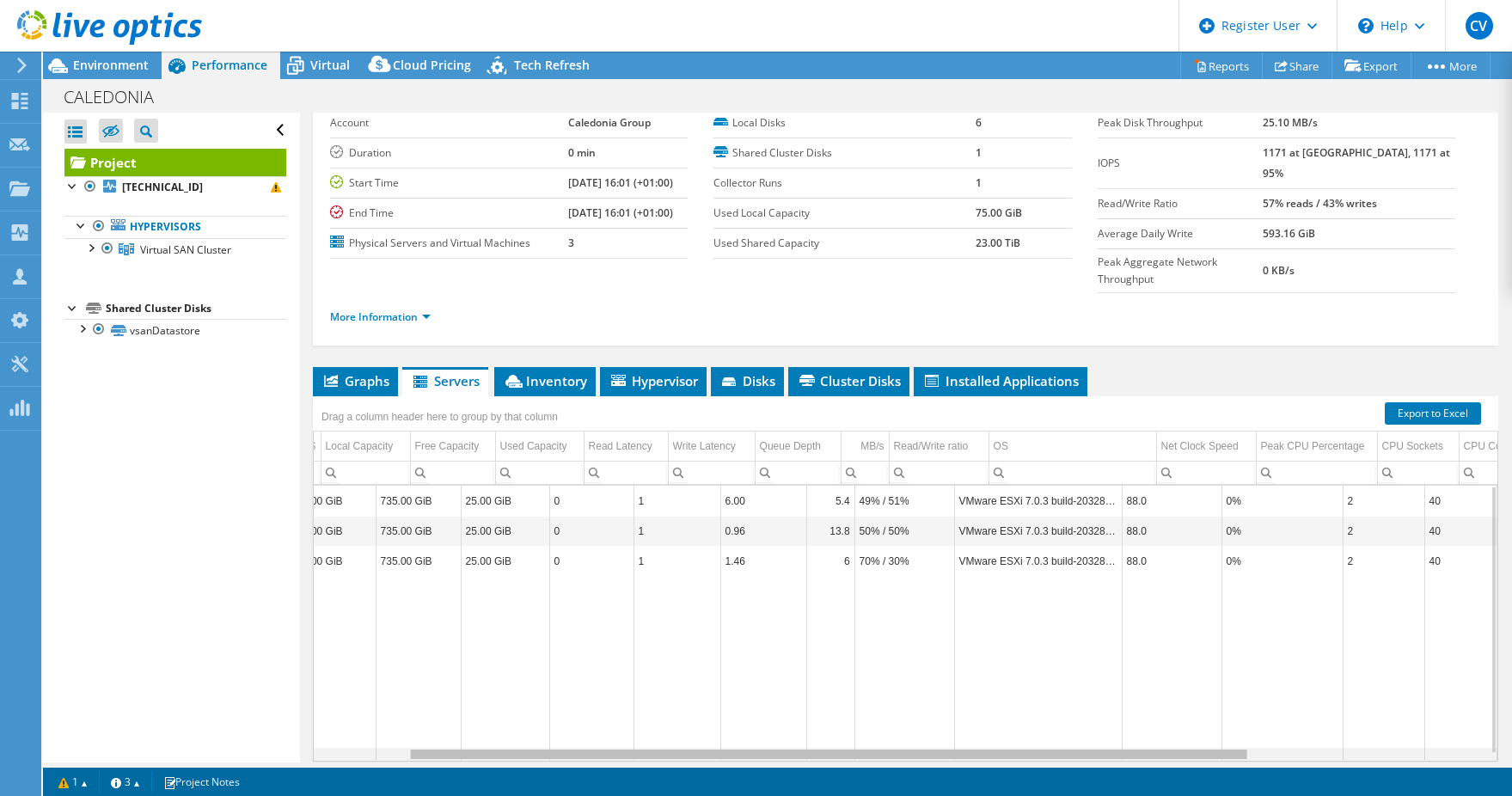
scroll to position [0, 167]
drag, startPoint x: 1062, startPoint y: 726, endPoint x: 1102, endPoint y: 702, distance: 46.6
click at [1190, 724] on body "CV Dell User Christopher Vargas Christopher.Vargas@dell.com Dell My Profile Log…" at bounding box center [756, 398] width 1512 height 796
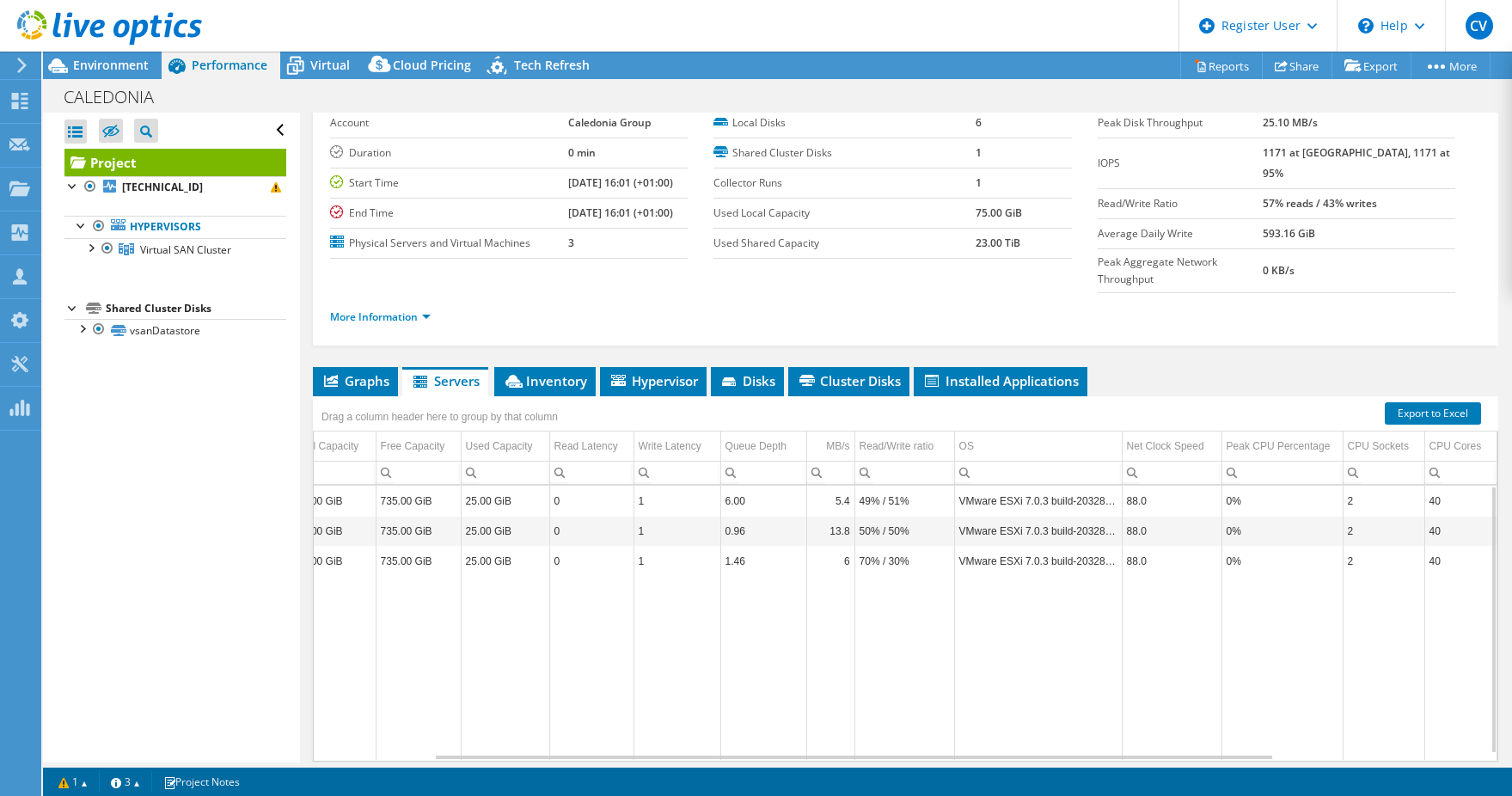
scroll to position [0, 168]
click at [535, 372] on span "Inventory" at bounding box center [545, 381] width 84 height 17
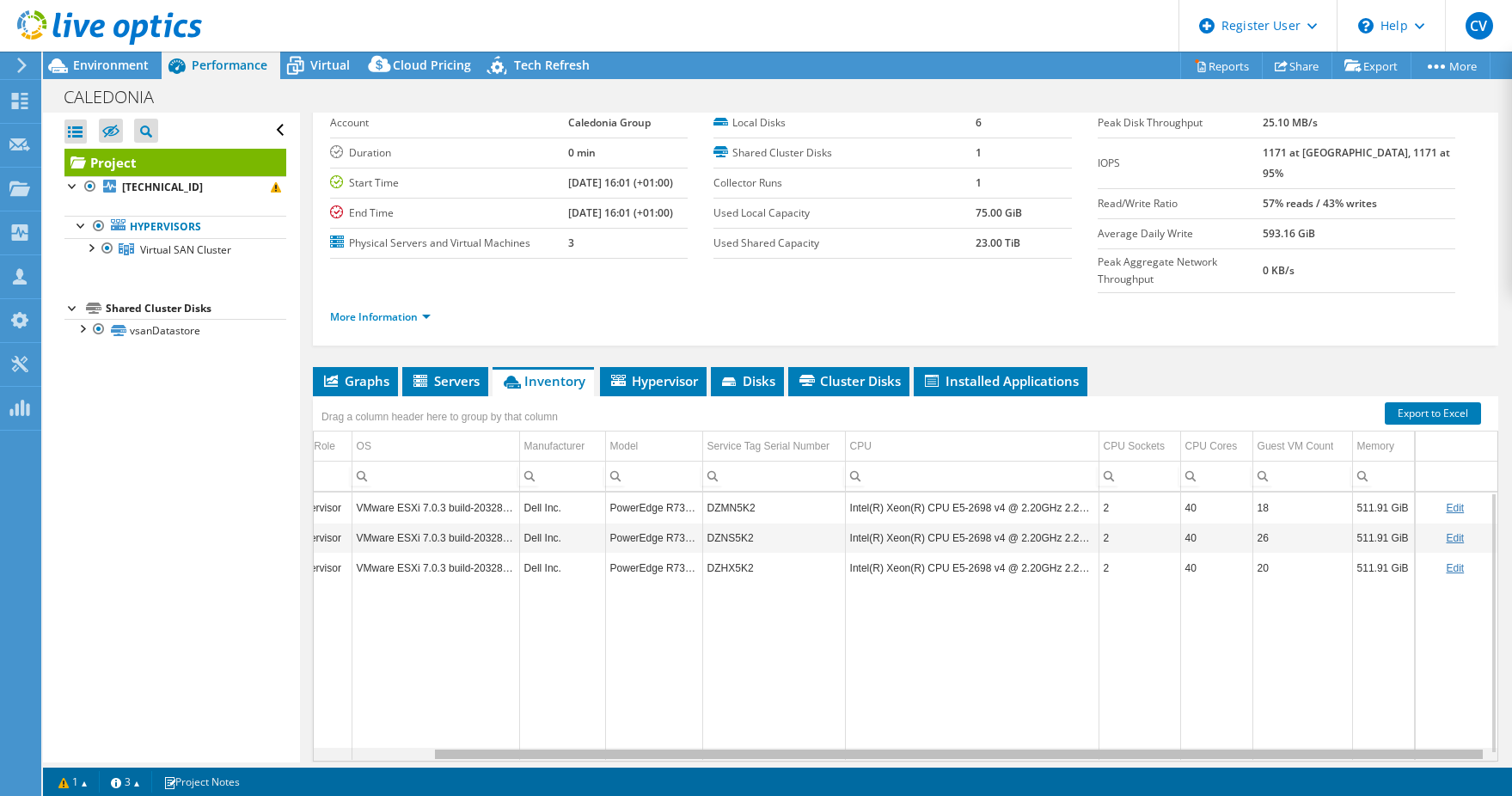
scroll to position [0, 0]
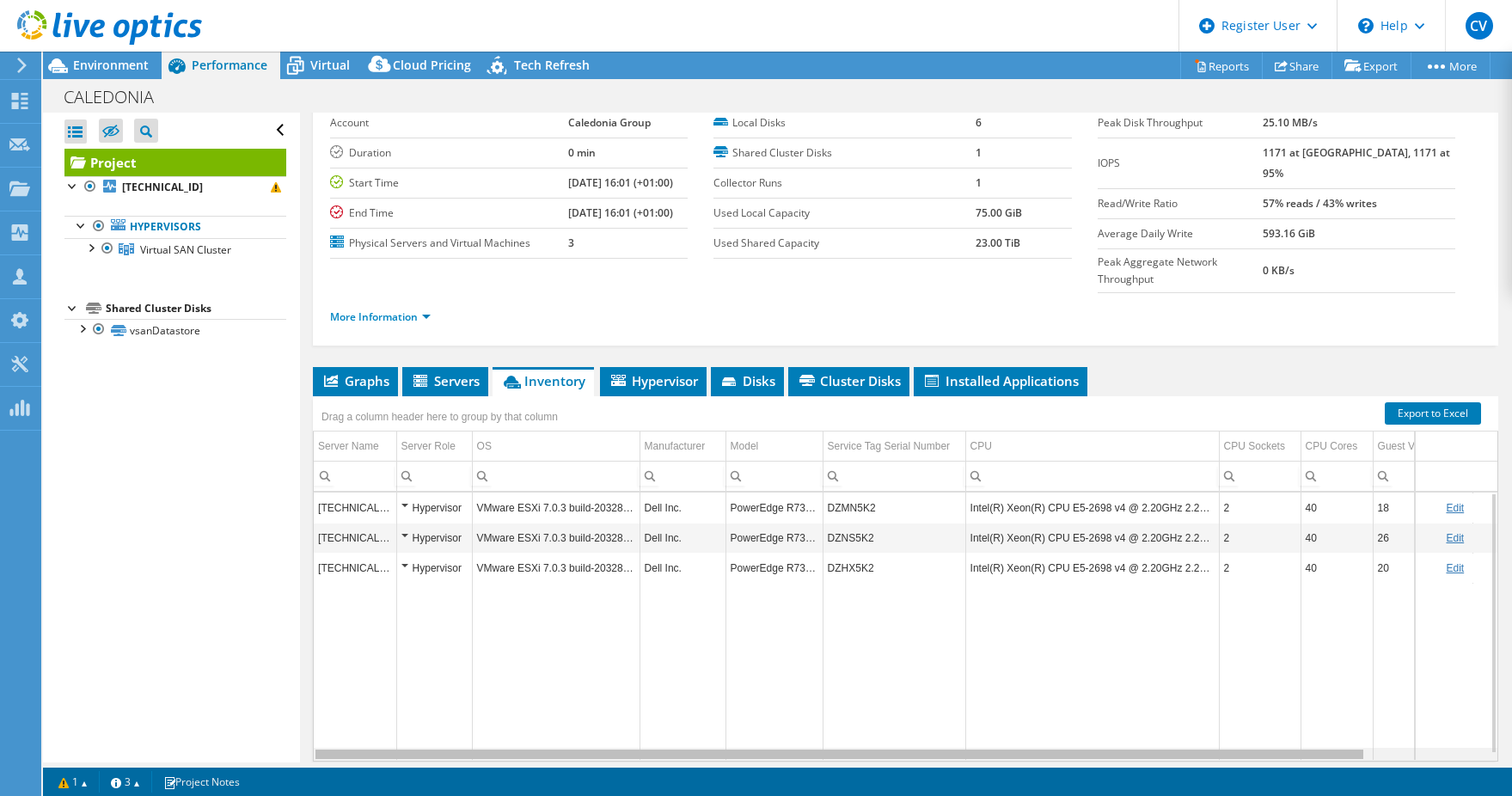
drag, startPoint x: 895, startPoint y: 724, endPoint x: 531, endPoint y: 728, distance: 364.0
click at [545, 734] on body "CV Dell User Christopher Vargas Christopher.Vargas@dell.com Dell My Profile Log…" at bounding box center [756, 398] width 1512 height 796
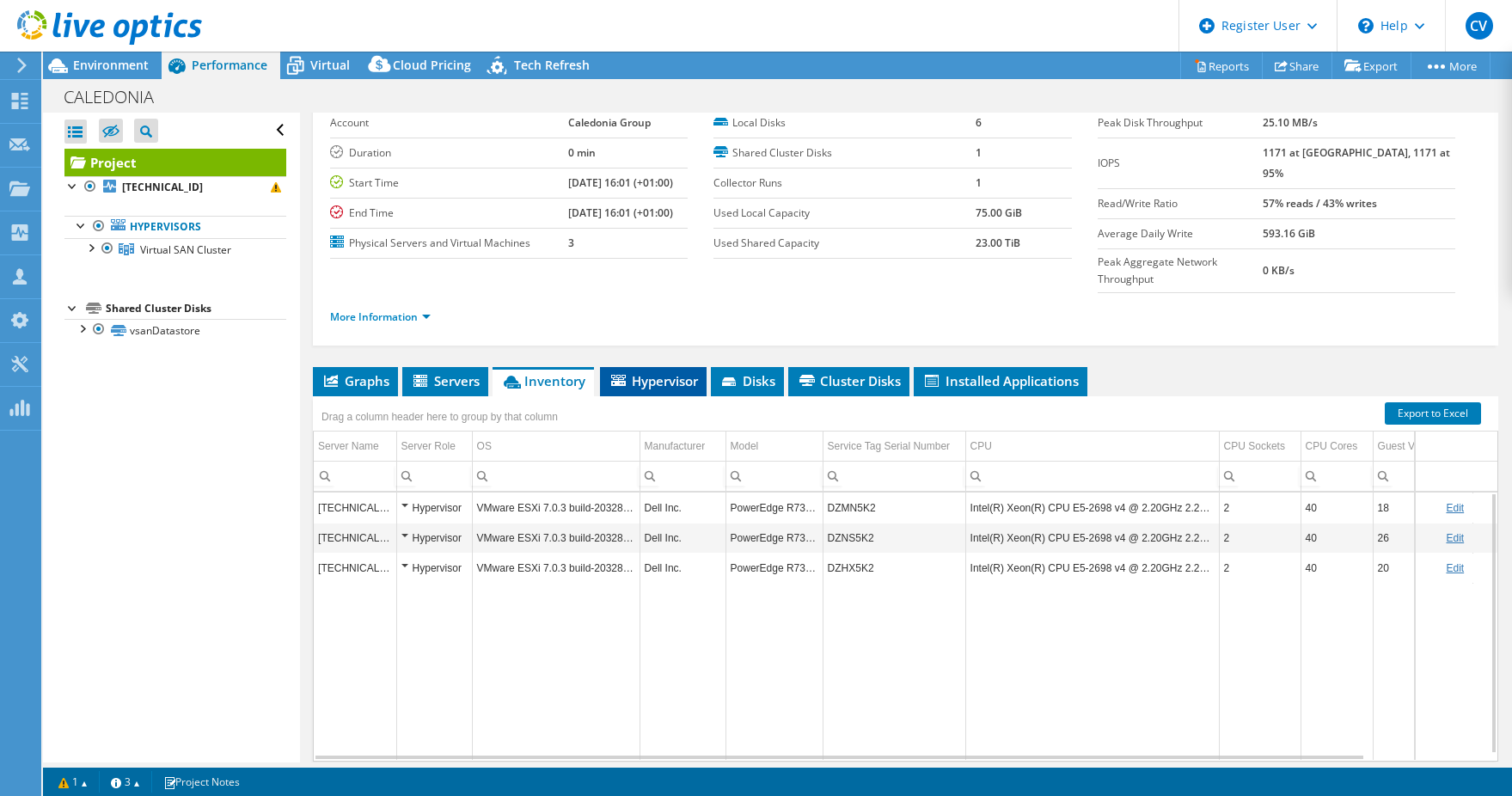
click at [670, 372] on span "Hypervisor" at bounding box center [653, 381] width 90 height 17
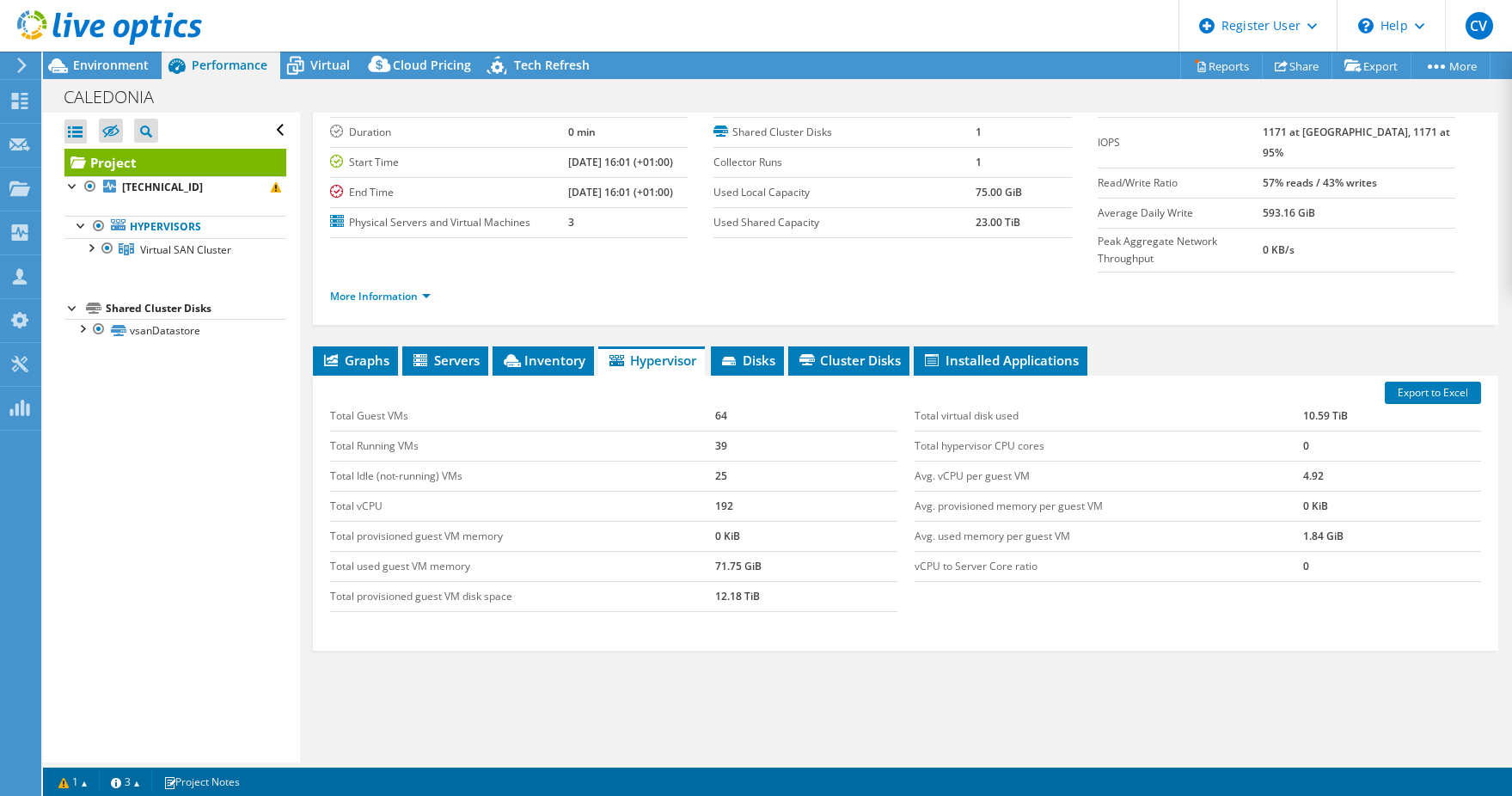
scroll to position [116, 0]
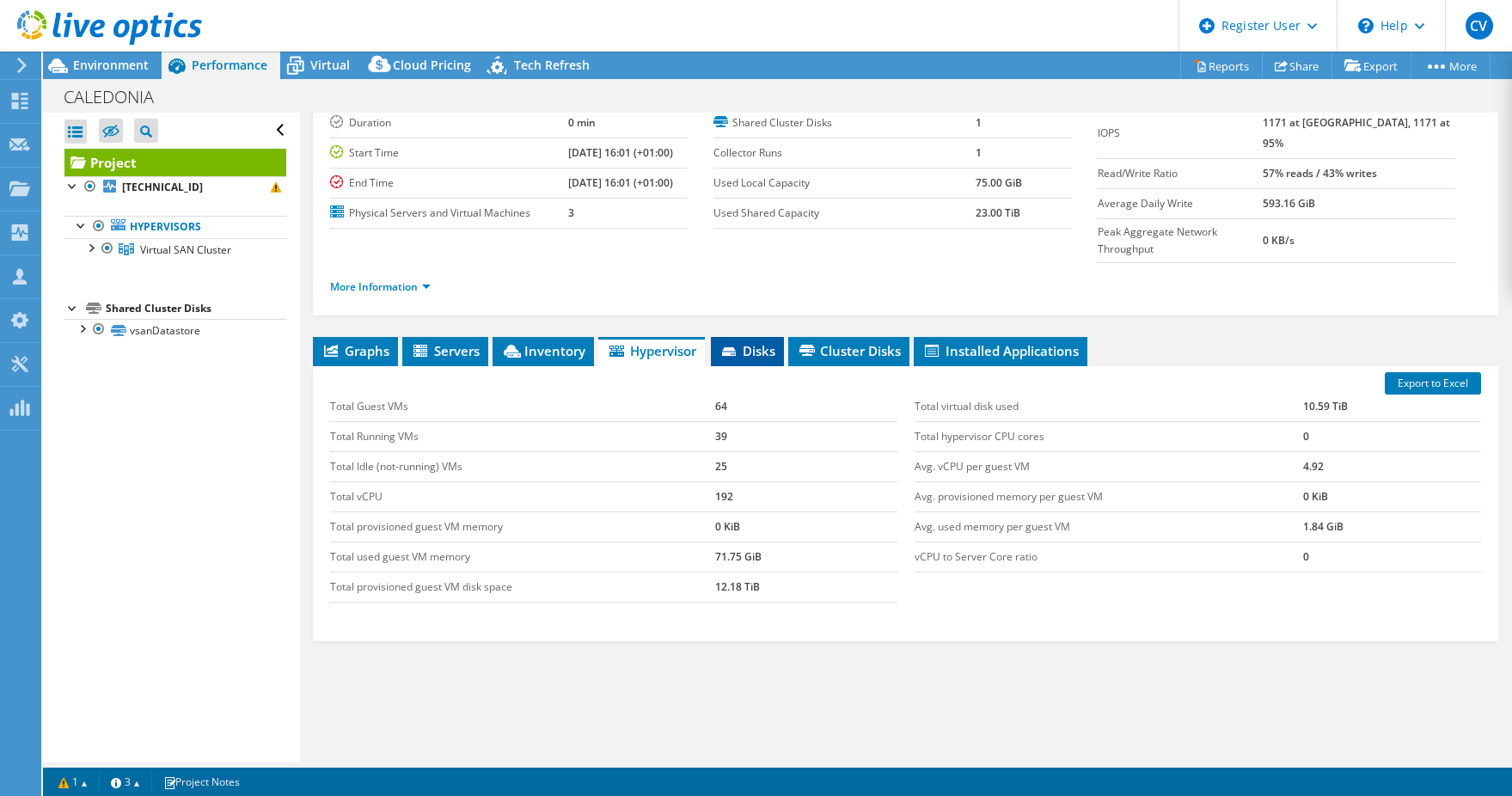
click at [757, 342] on span "Disks" at bounding box center [747, 350] width 56 height 17
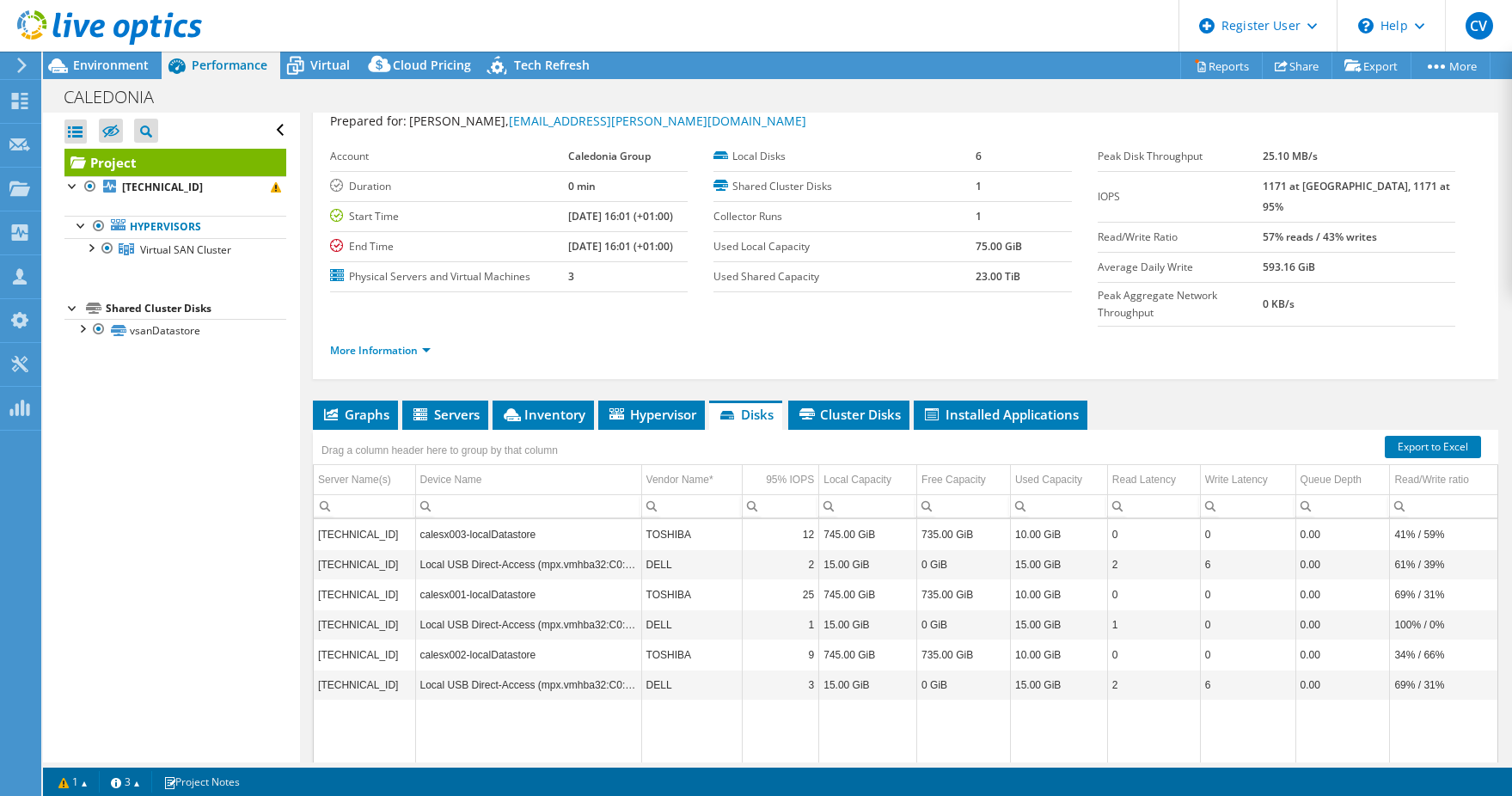
scroll to position [0, 0]
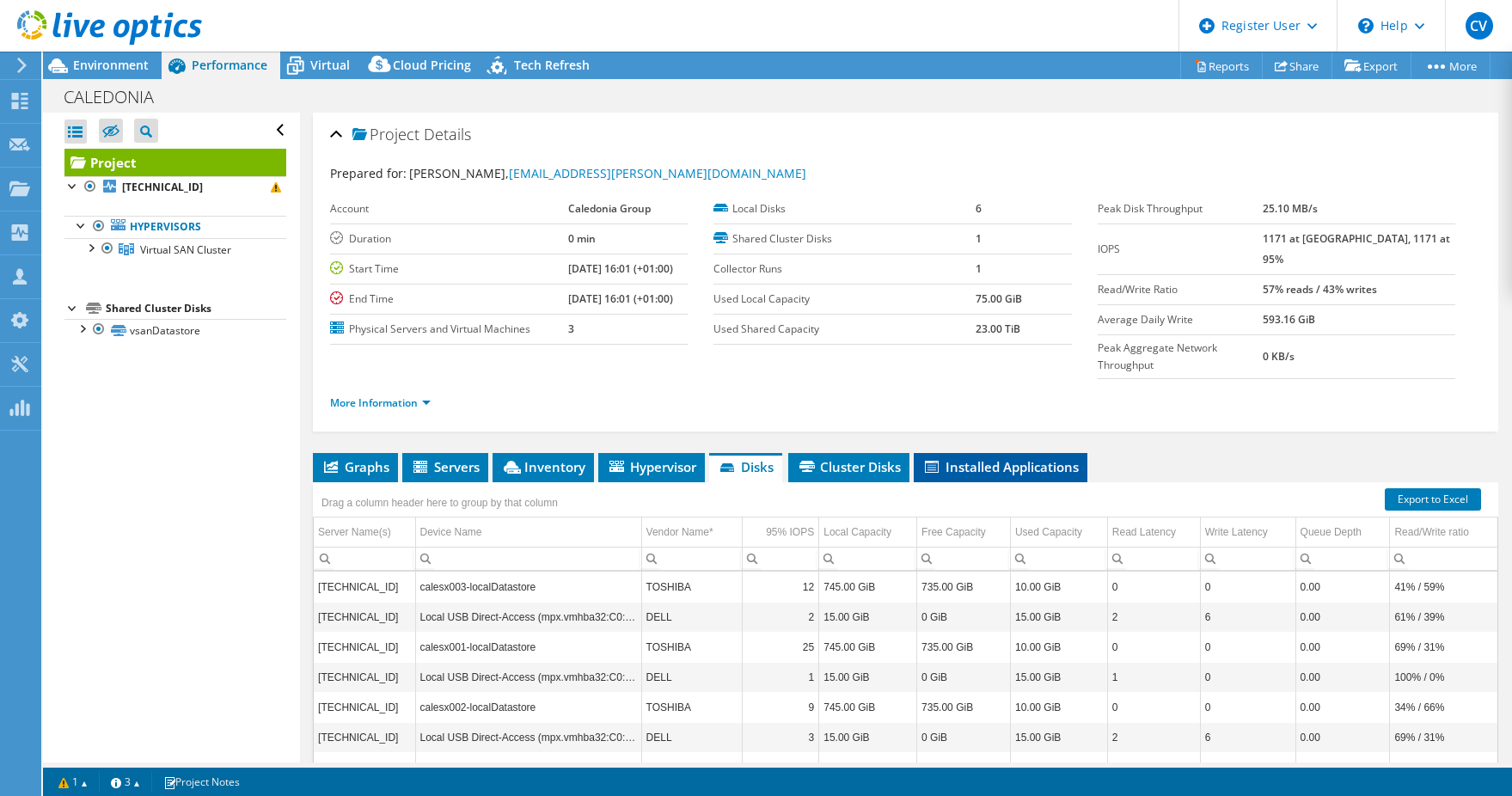
click at [939, 461] on icon at bounding box center [932, 467] width 13 height 12
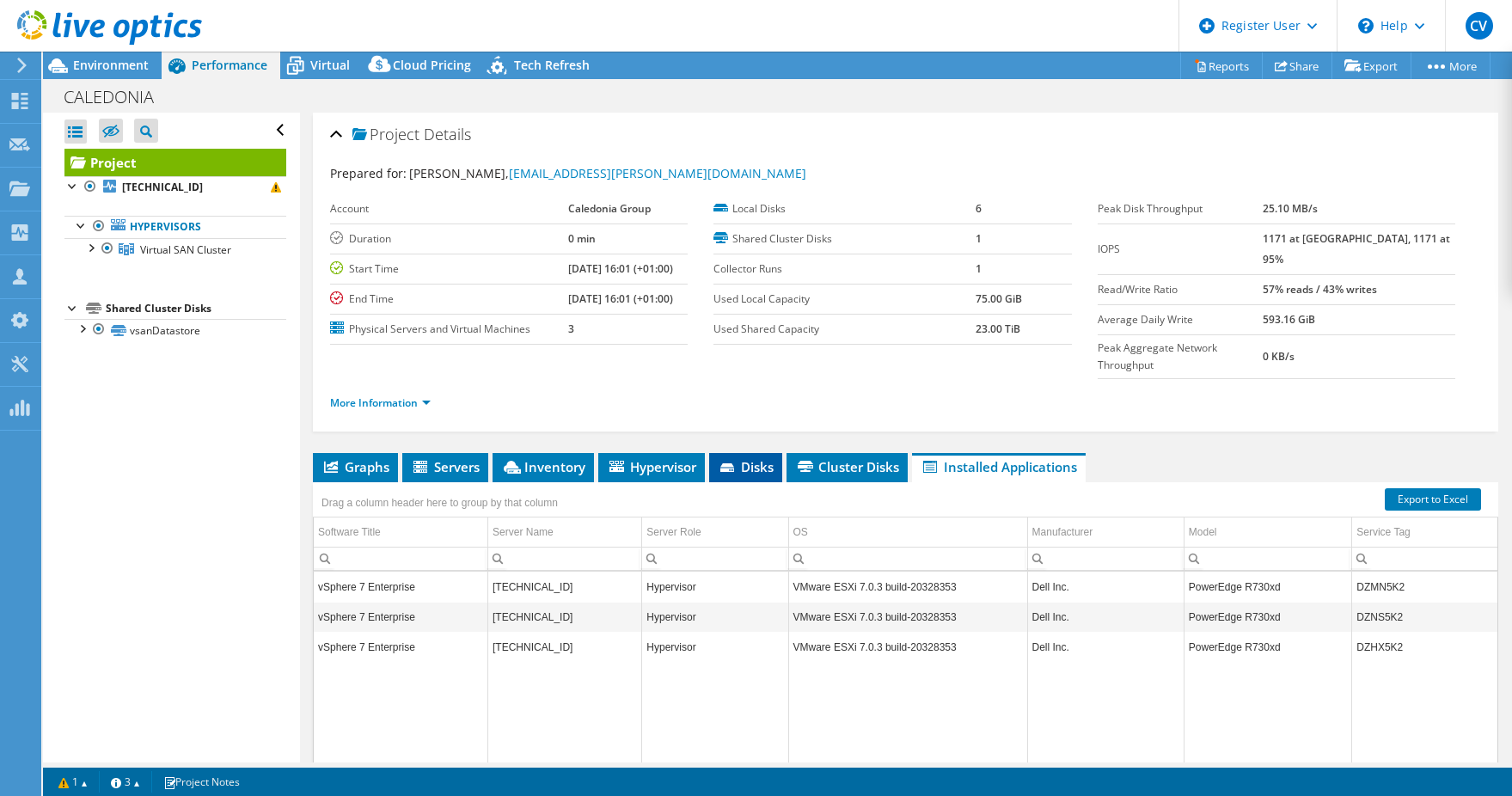
click at [717, 453] on li "Disks" at bounding box center [746, 468] width 73 height 30
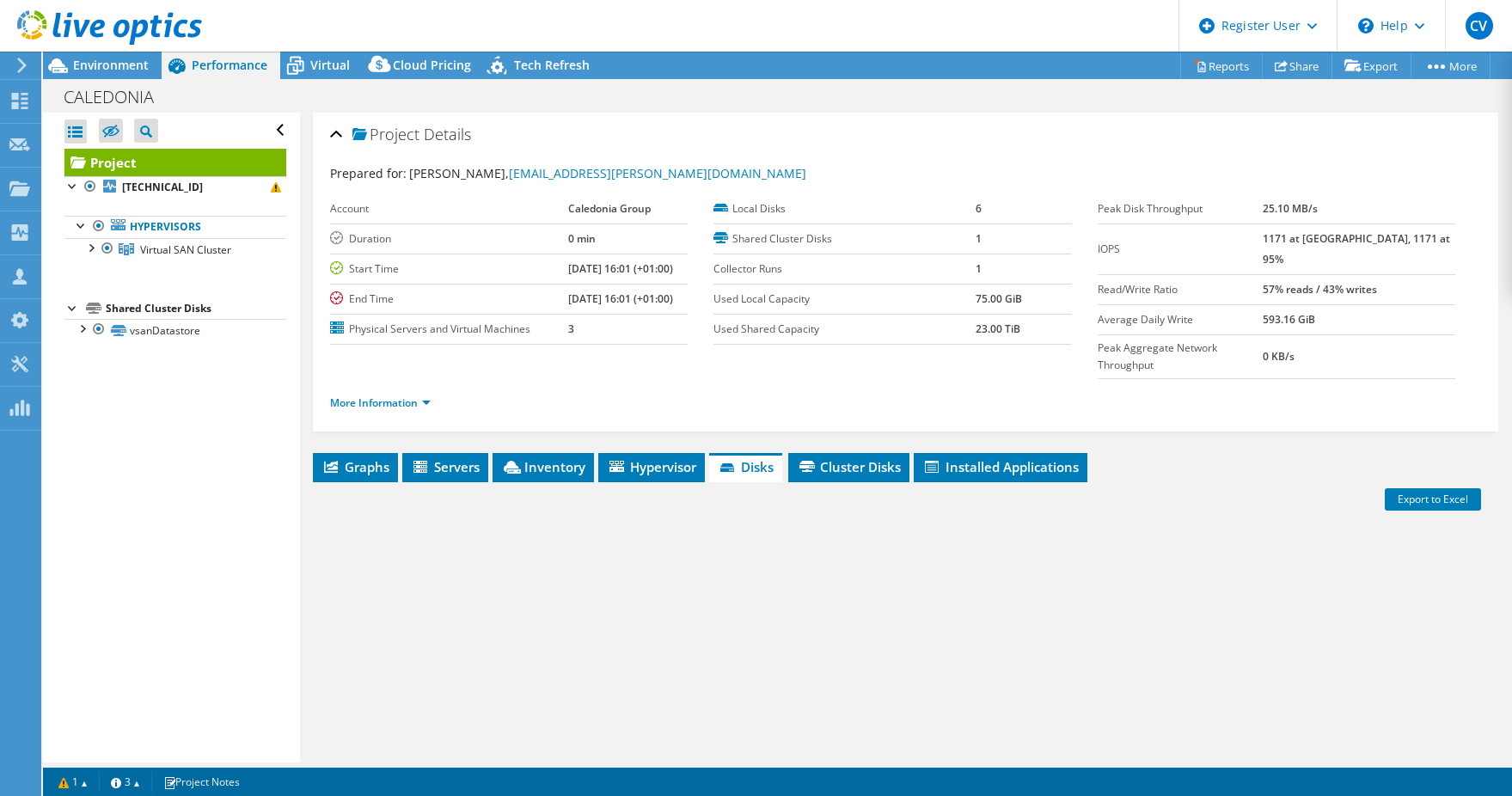
click at [666, 416] on div "Project Details Prepared for: Kishan Bhojani, kishan.bhojani@caledonia.com Acco…" at bounding box center [905, 512] width 1211 height 801
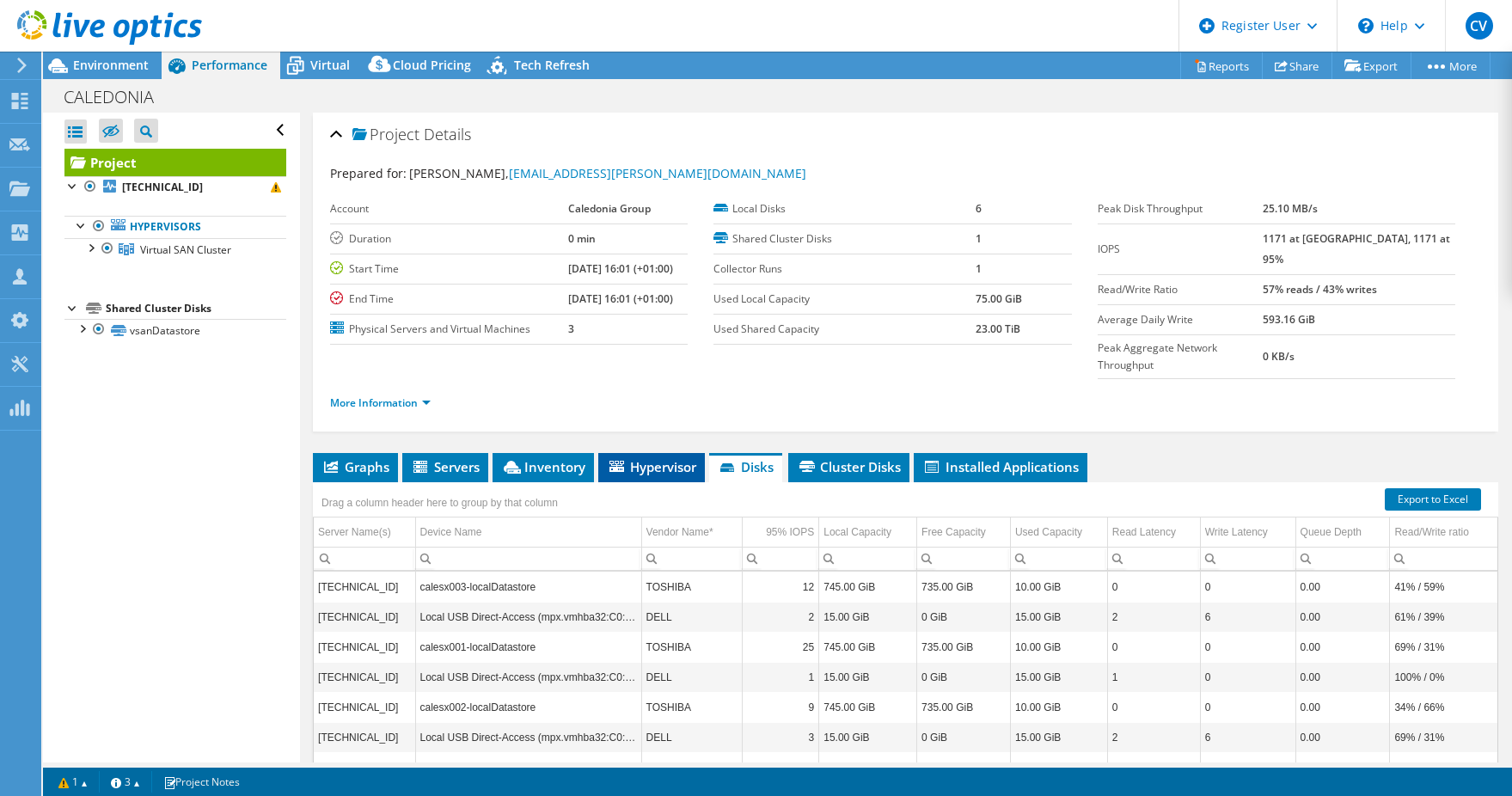
click at [663, 458] on span "Hypervisor" at bounding box center [651, 467] width 90 height 17
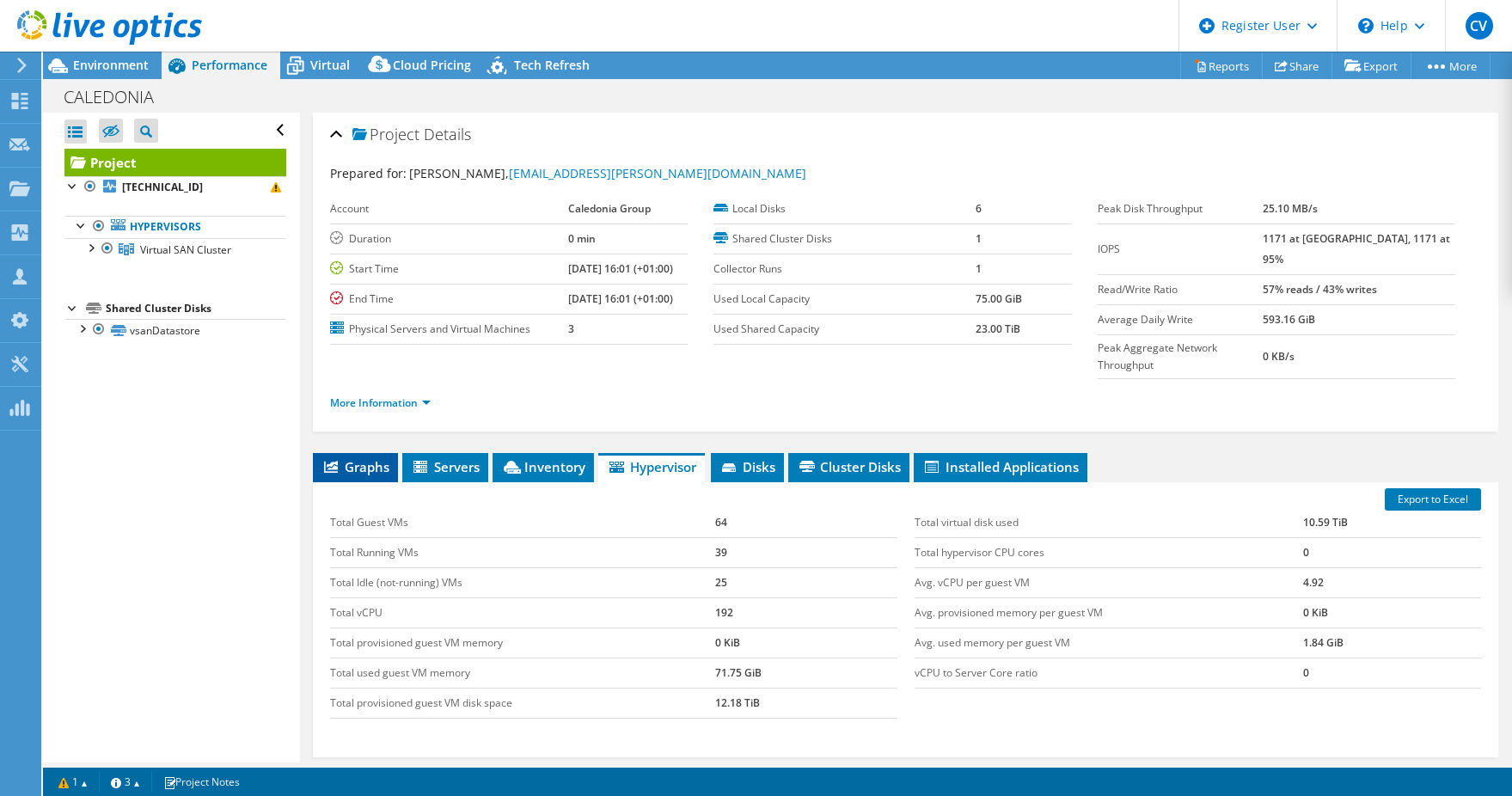
click at [353, 458] on span "Graphs" at bounding box center [355, 467] width 68 height 17
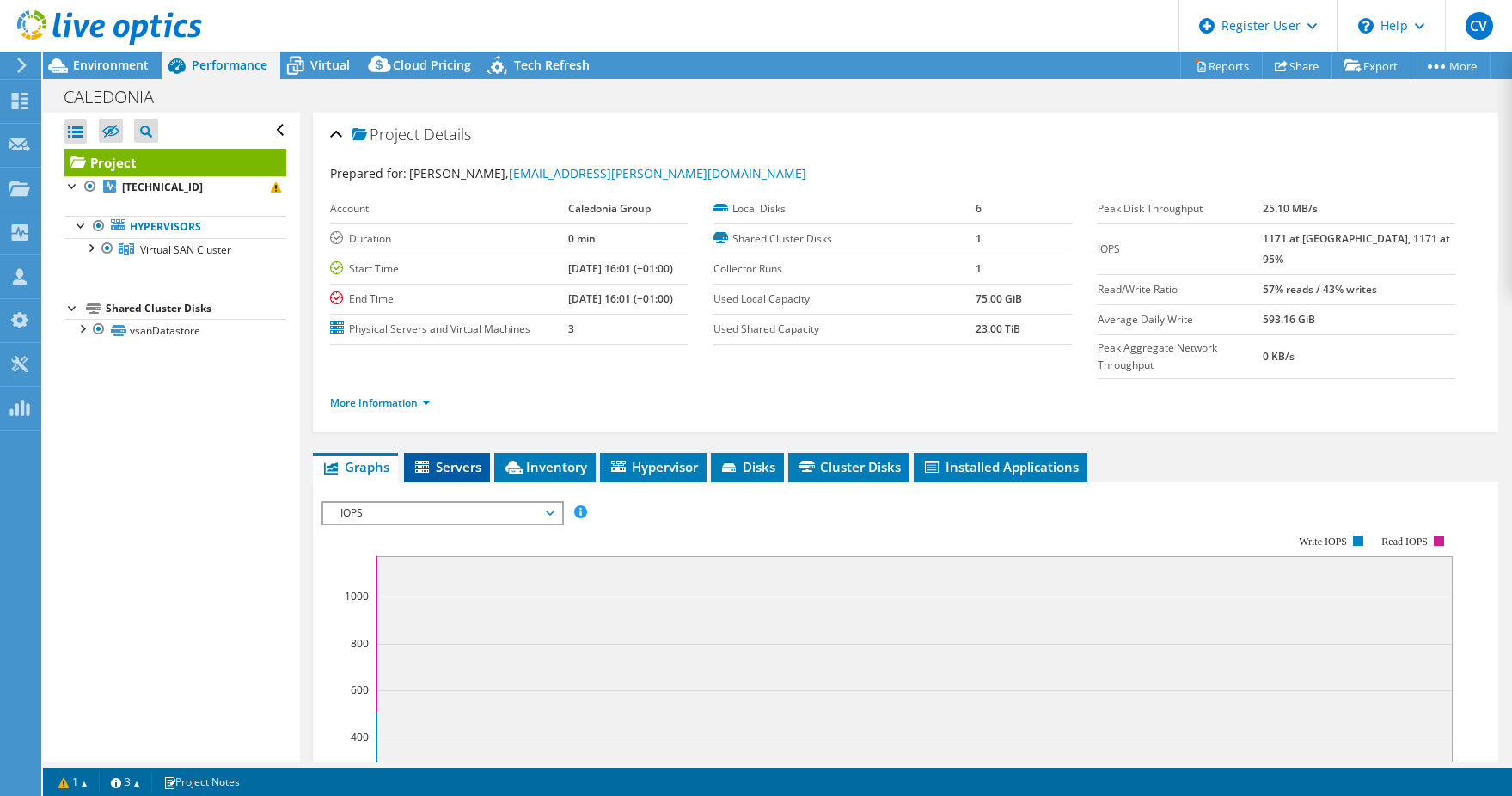
click at [461, 458] on span "Servers" at bounding box center [447, 467] width 69 height 17
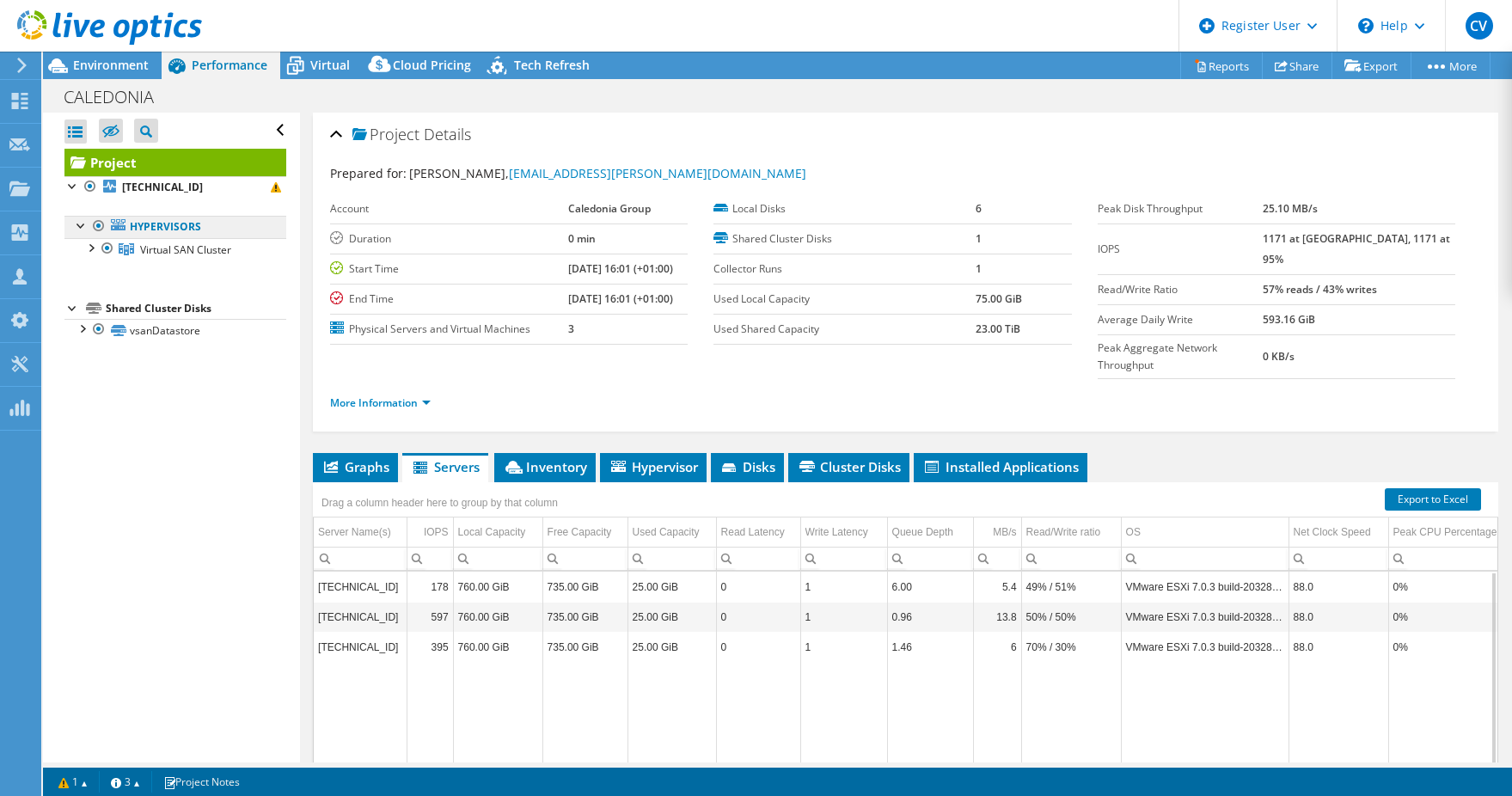
click at [146, 229] on link "Hypervisors" at bounding box center [175, 227] width 222 height 22
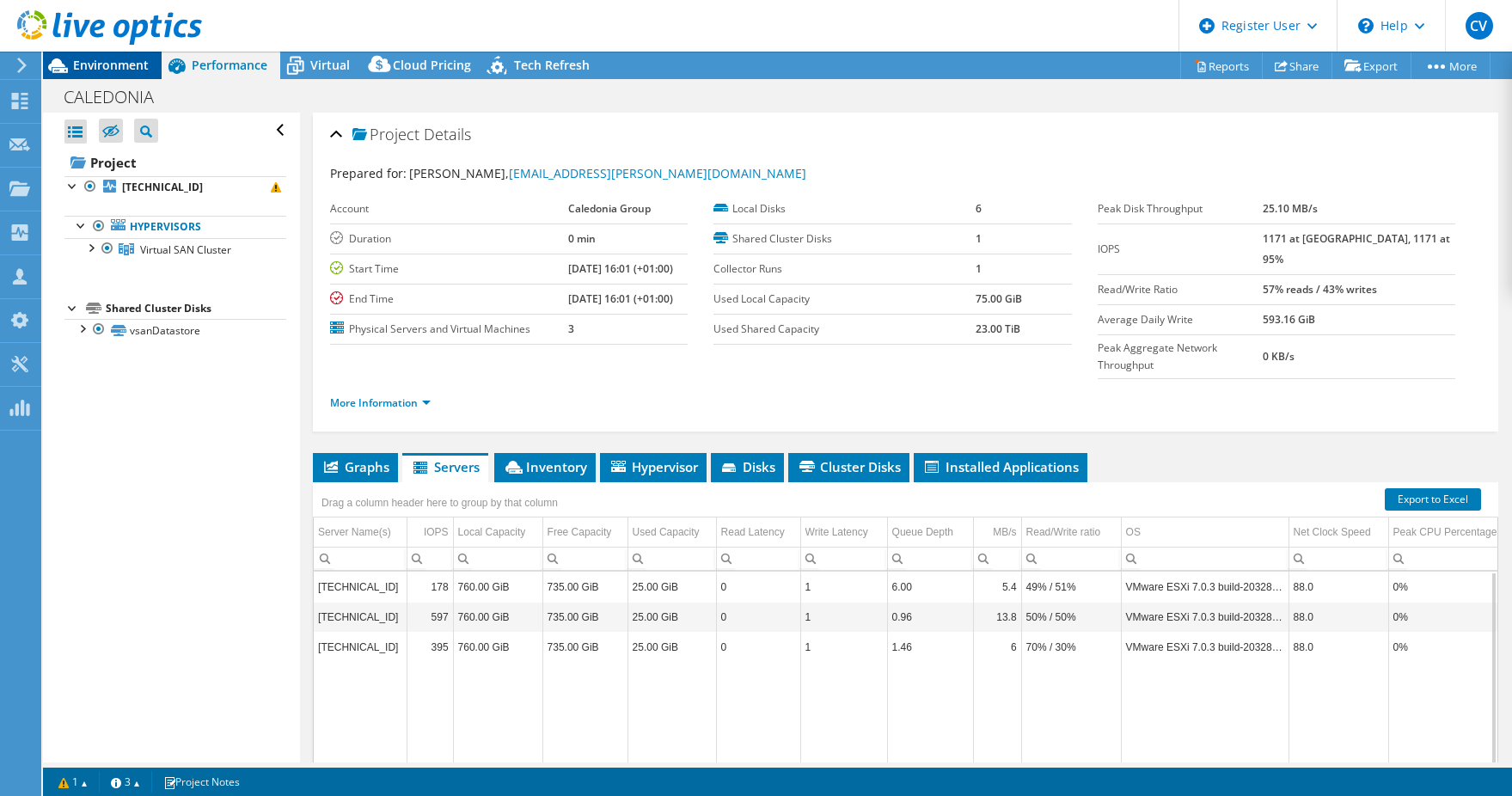
click at [102, 69] on span "Environment" at bounding box center [110, 65] width 75 height 16
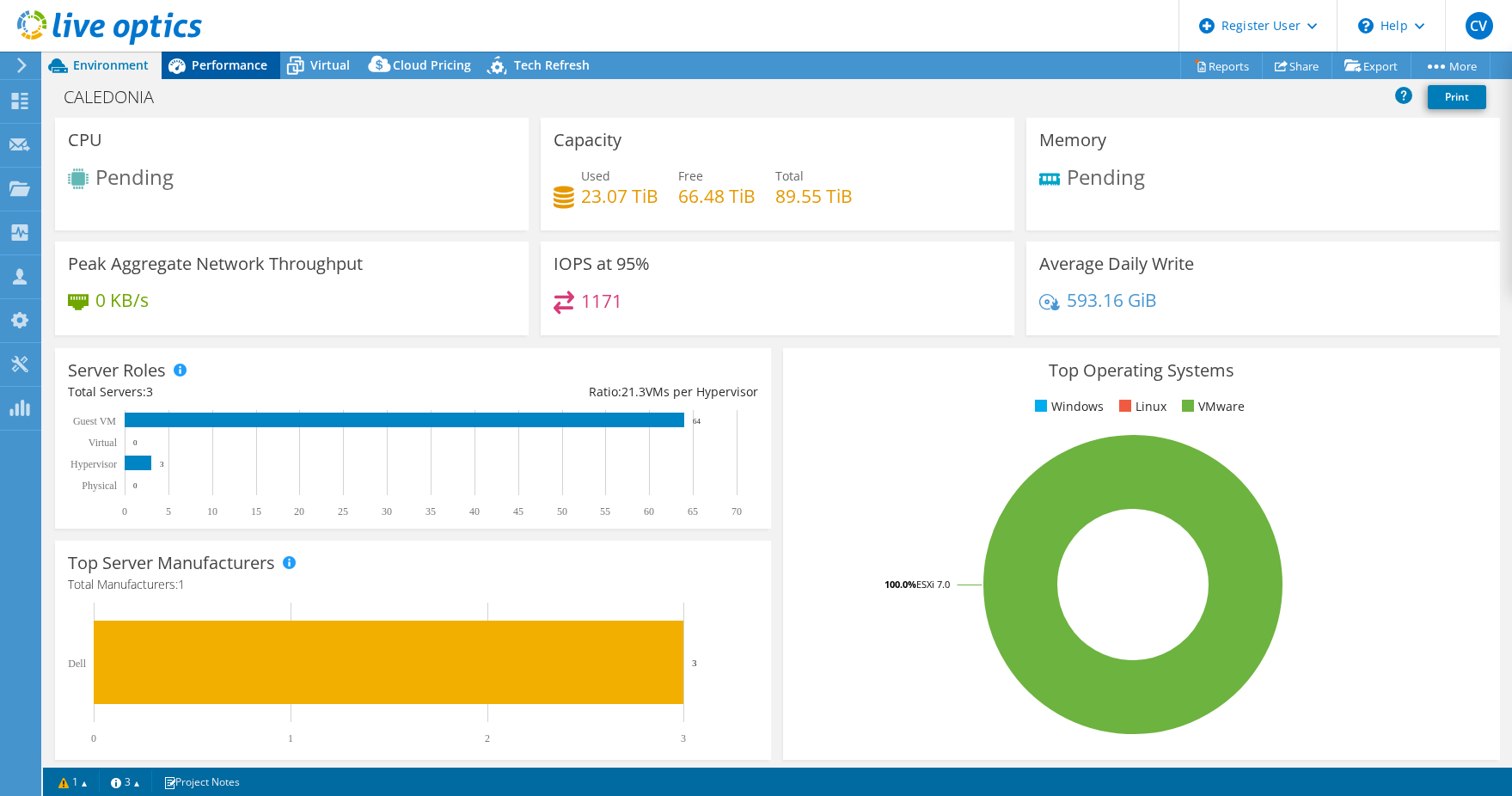
click at [235, 74] on div "Performance" at bounding box center [221, 65] width 119 height 28
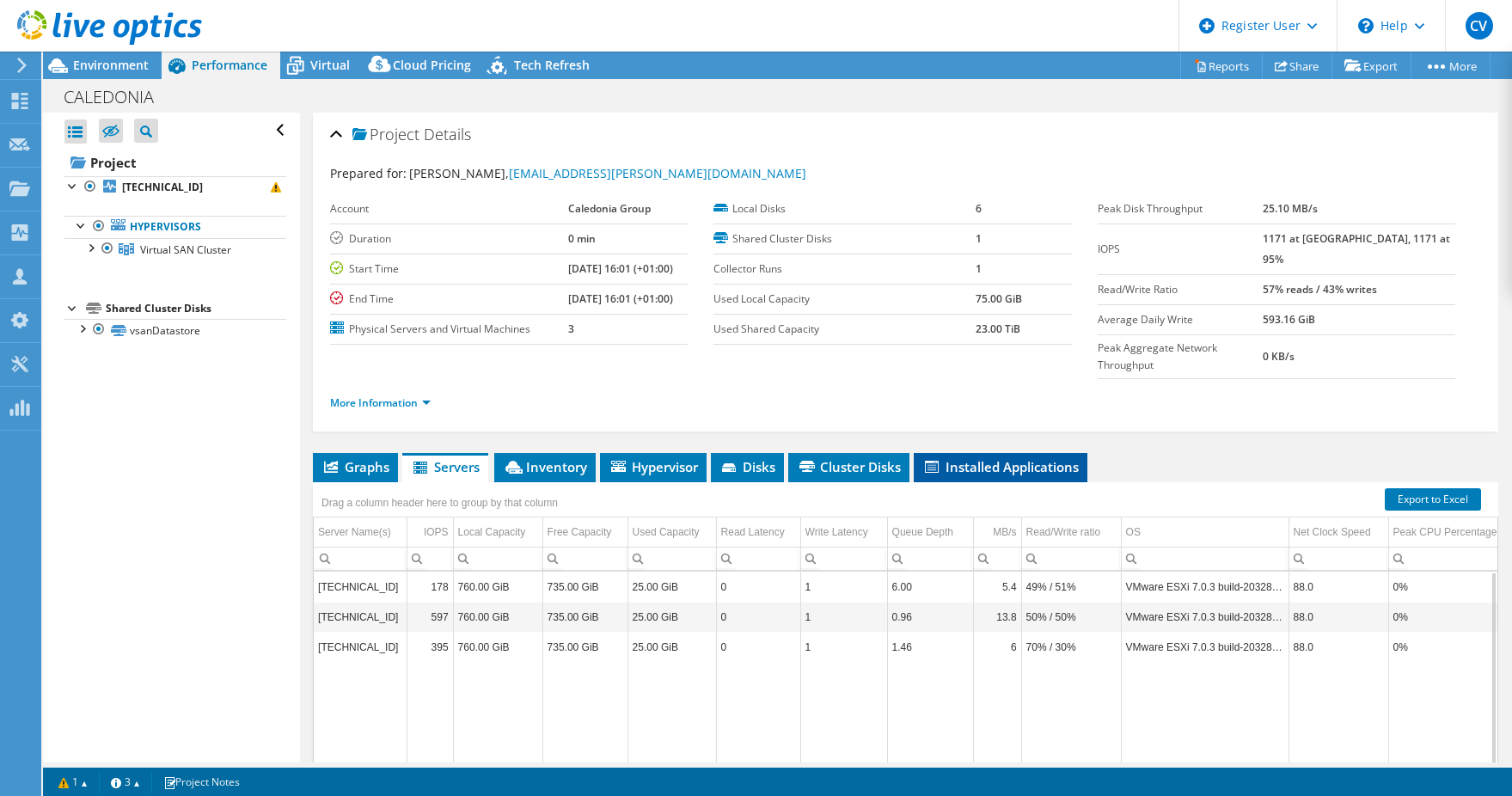
click at [1021, 458] on span "Installed Applications" at bounding box center [1001, 467] width 156 height 17
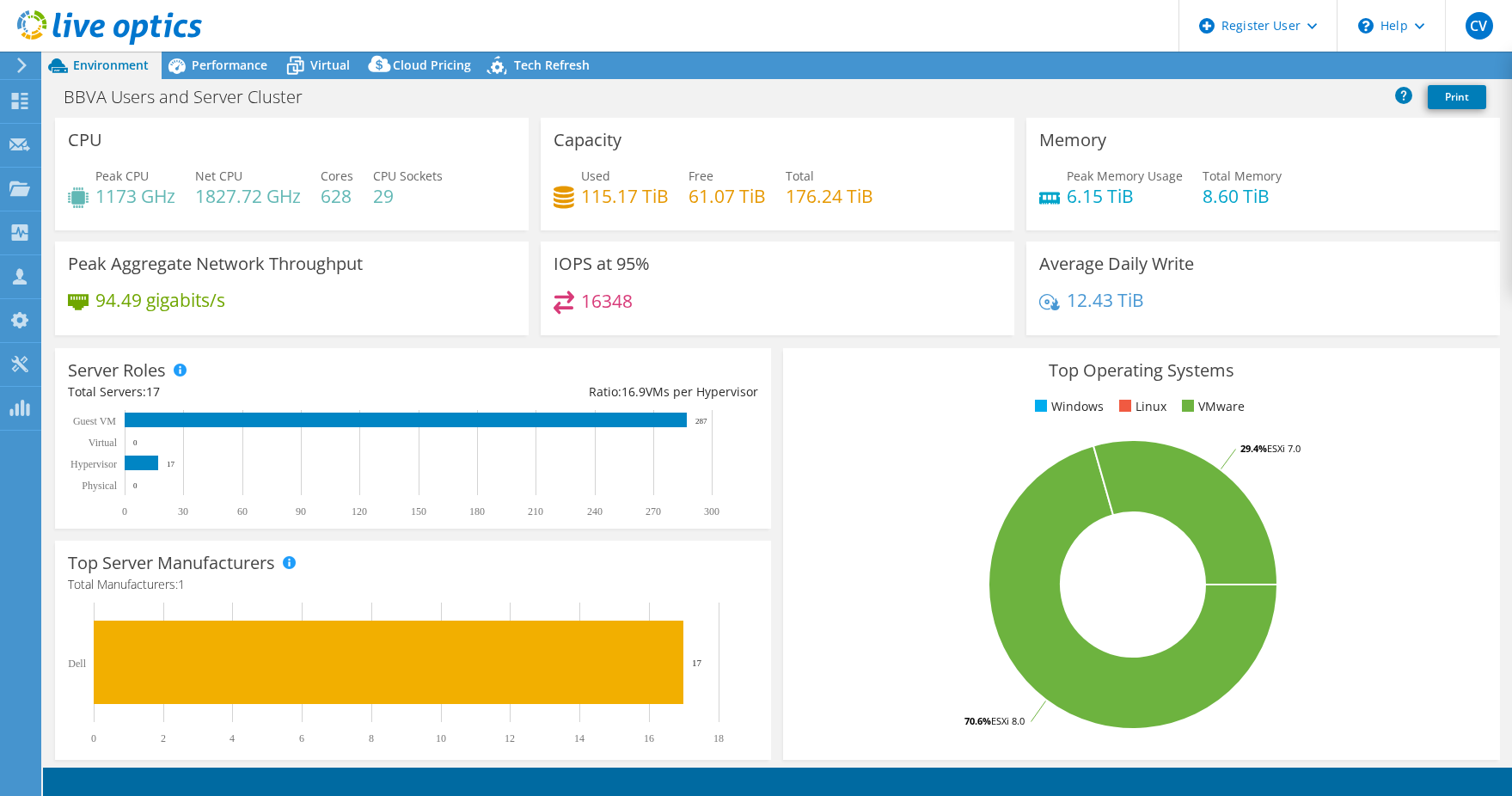
select select "USD"
click at [239, 67] on span "Performance" at bounding box center [229, 65] width 75 height 16
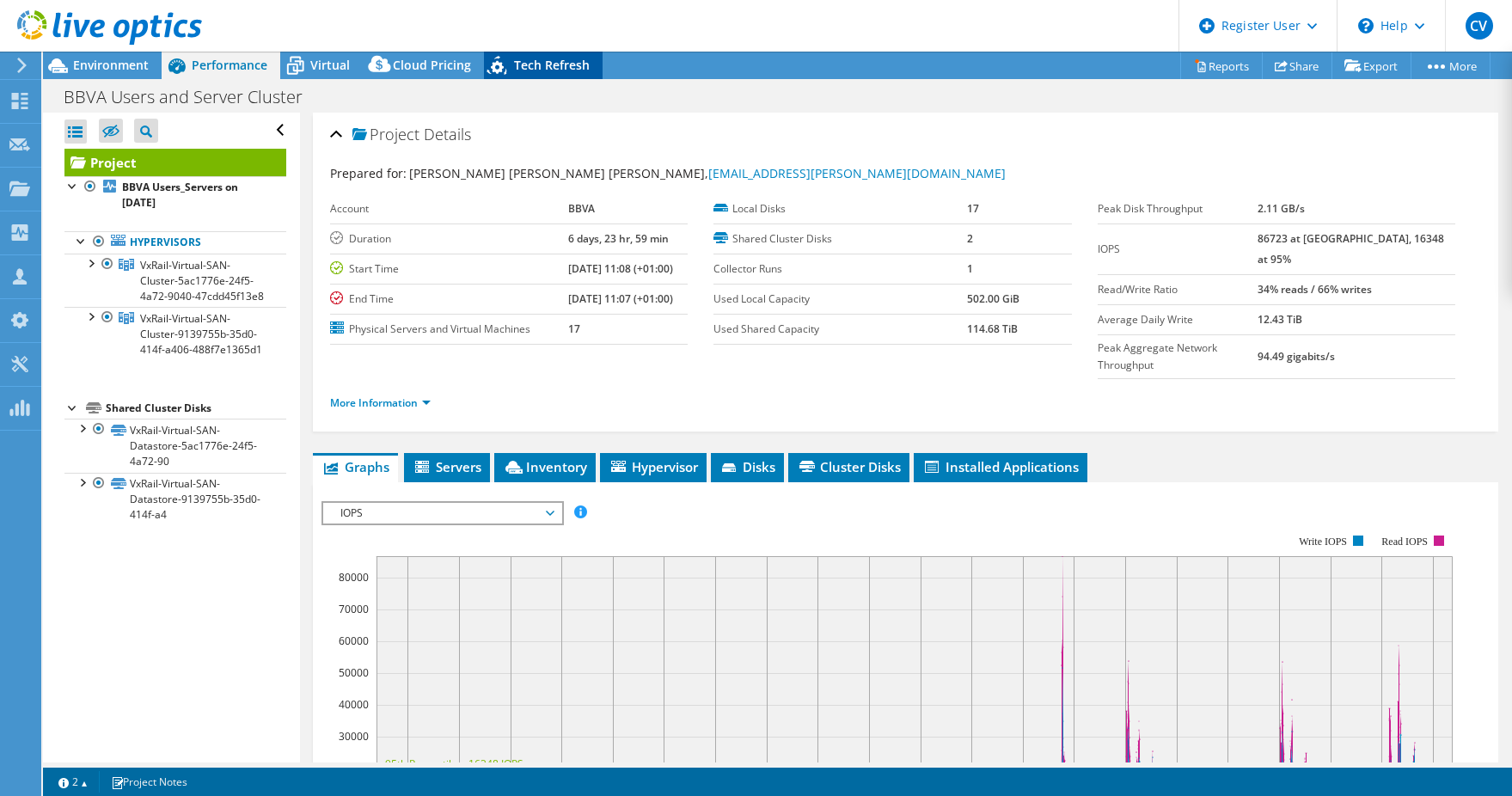
click at [539, 75] on div "Tech Refresh" at bounding box center [543, 65] width 119 height 28
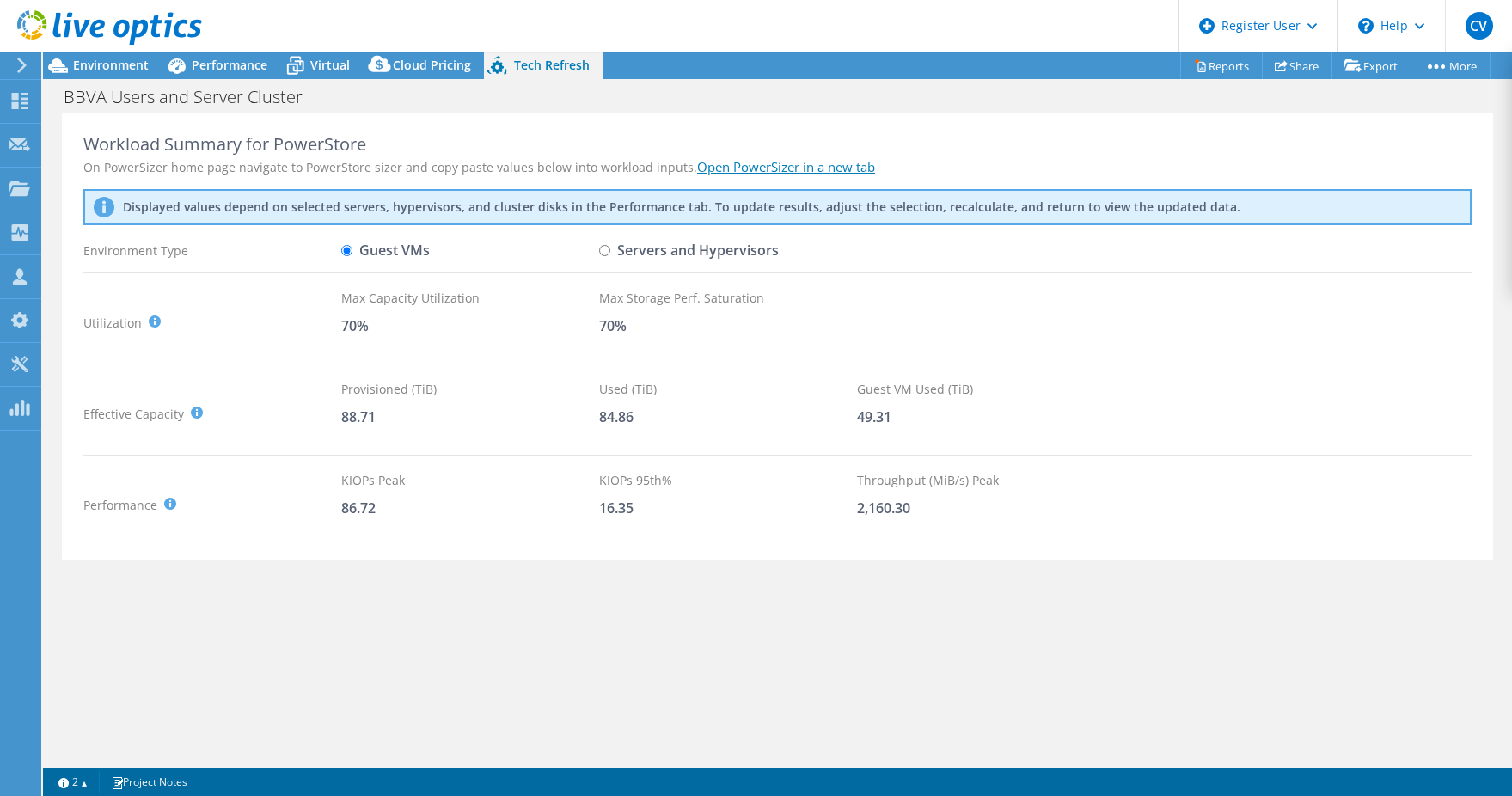
click at [673, 260] on label "Servers and Hypervisors" at bounding box center [688, 250] width 180 height 30
click at [610, 256] on input "Servers and Hypervisors" at bounding box center [605, 250] width 11 height 11
radio input "true"
click at [686, 244] on label "Servers and Hypervisors" at bounding box center [688, 250] width 180 height 30
click at [610, 245] on input "Servers and Hypervisors" at bounding box center [605, 250] width 11 height 11
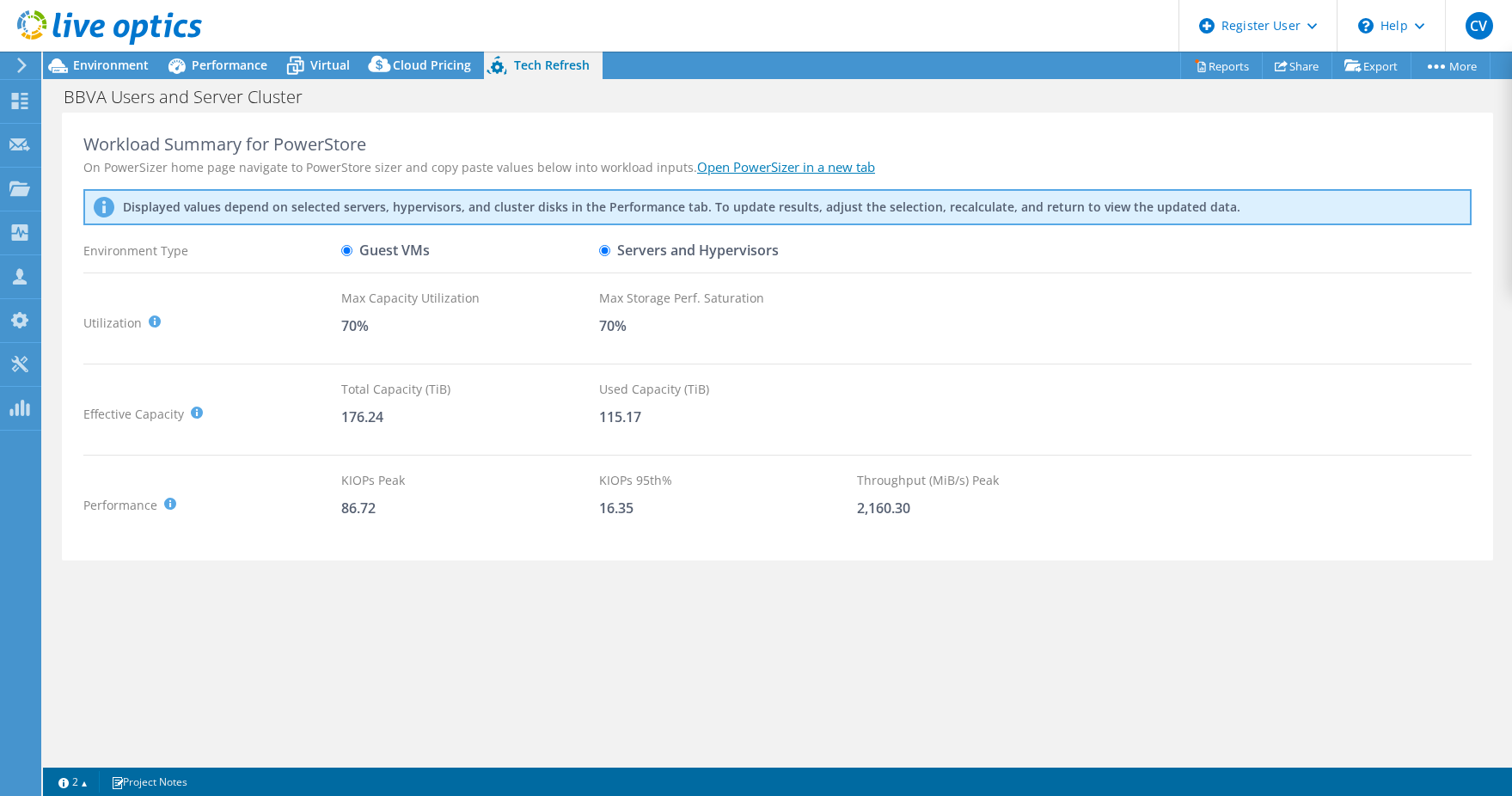
click at [411, 253] on label "Guest VMs" at bounding box center [385, 250] width 89 height 30
click at [352, 253] on input "Guest VMs" at bounding box center [347, 250] width 11 height 11
radio input "true"
click at [615, 252] on label "Servers and Hypervisors" at bounding box center [688, 250] width 180 height 30
click at [610, 252] on input "Servers and Hypervisors" at bounding box center [605, 250] width 11 height 11
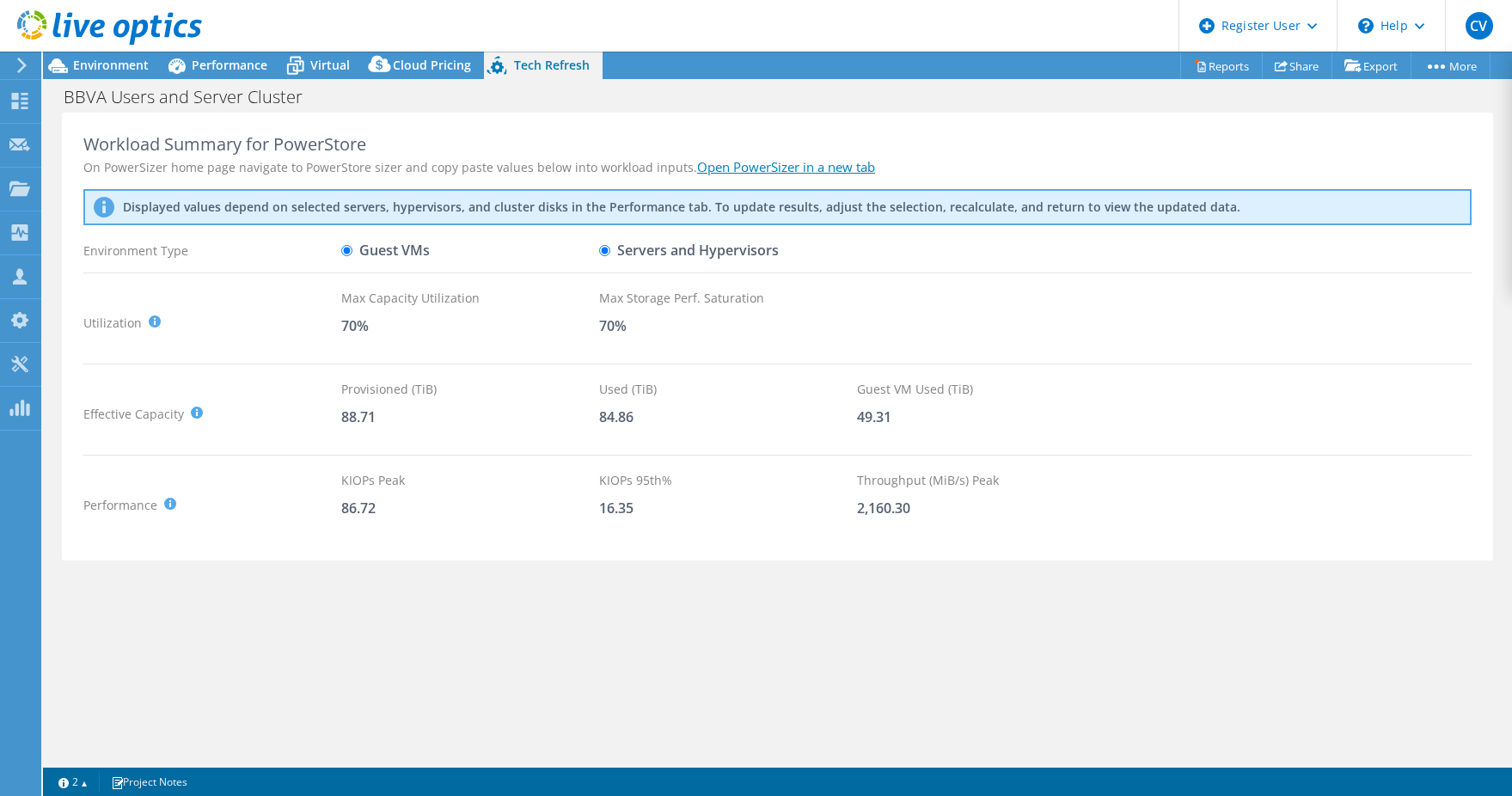
radio input "true"
click at [352, 246] on label "Guest VMs" at bounding box center [385, 250] width 89 height 30
click at [352, 246] on input "Guest VMs" at bounding box center [347, 250] width 11 height 11
radio input "true"
click at [108, 68] on span "Environment" at bounding box center [110, 65] width 75 height 16
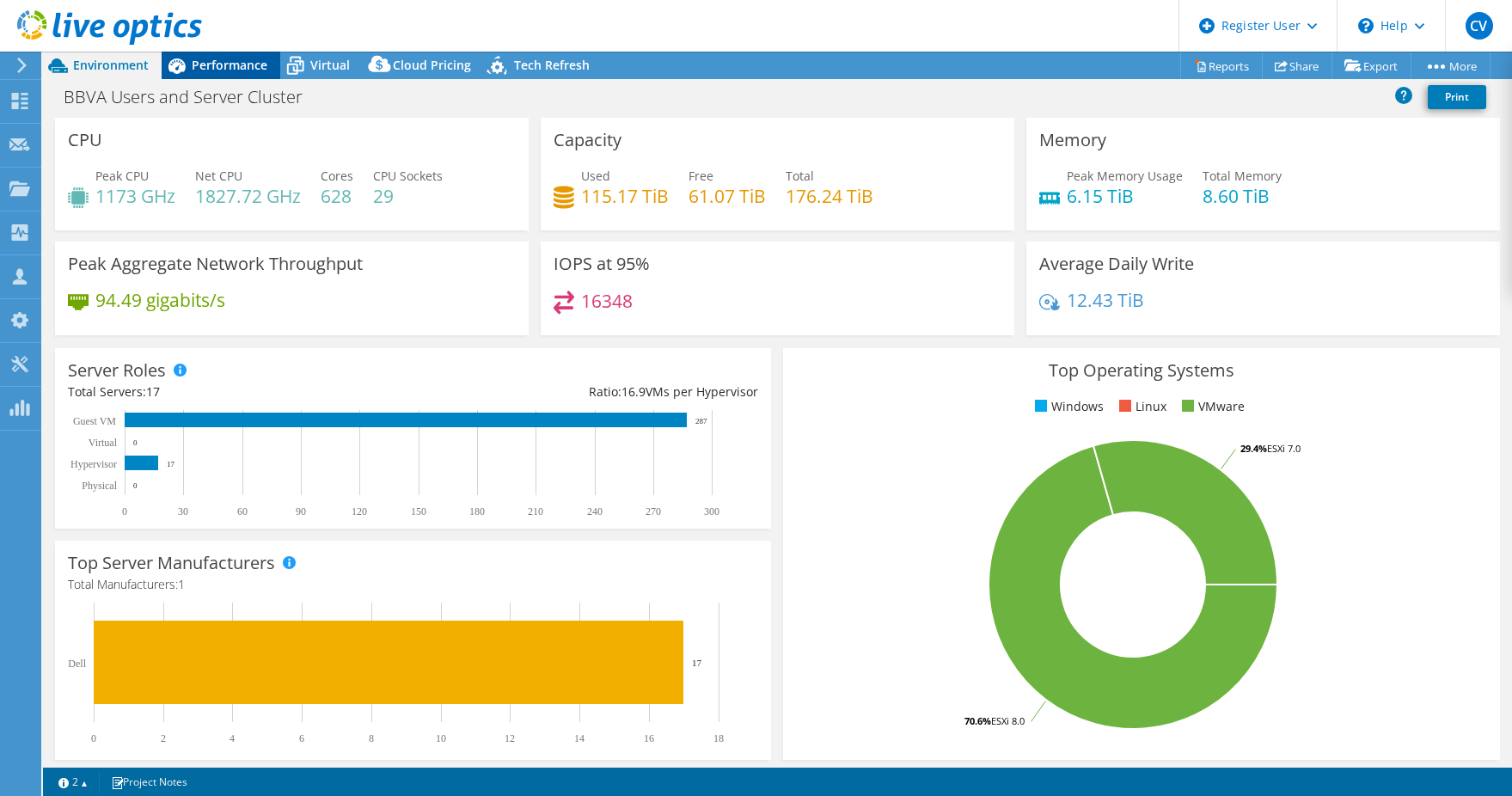
click at [239, 63] on span "Performance" at bounding box center [229, 65] width 75 height 16
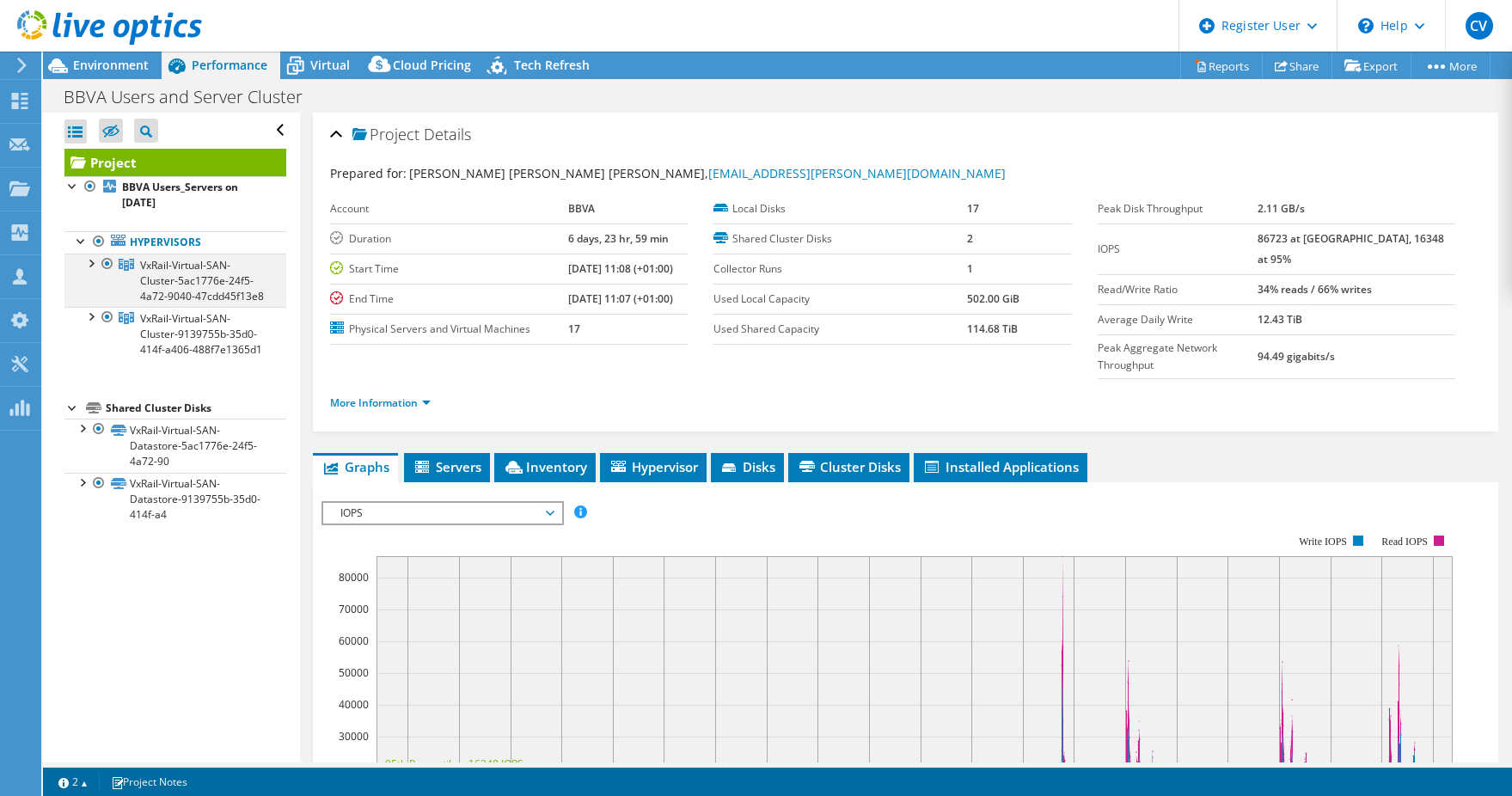
click at [83, 269] on div at bounding box center [90, 262] width 17 height 17
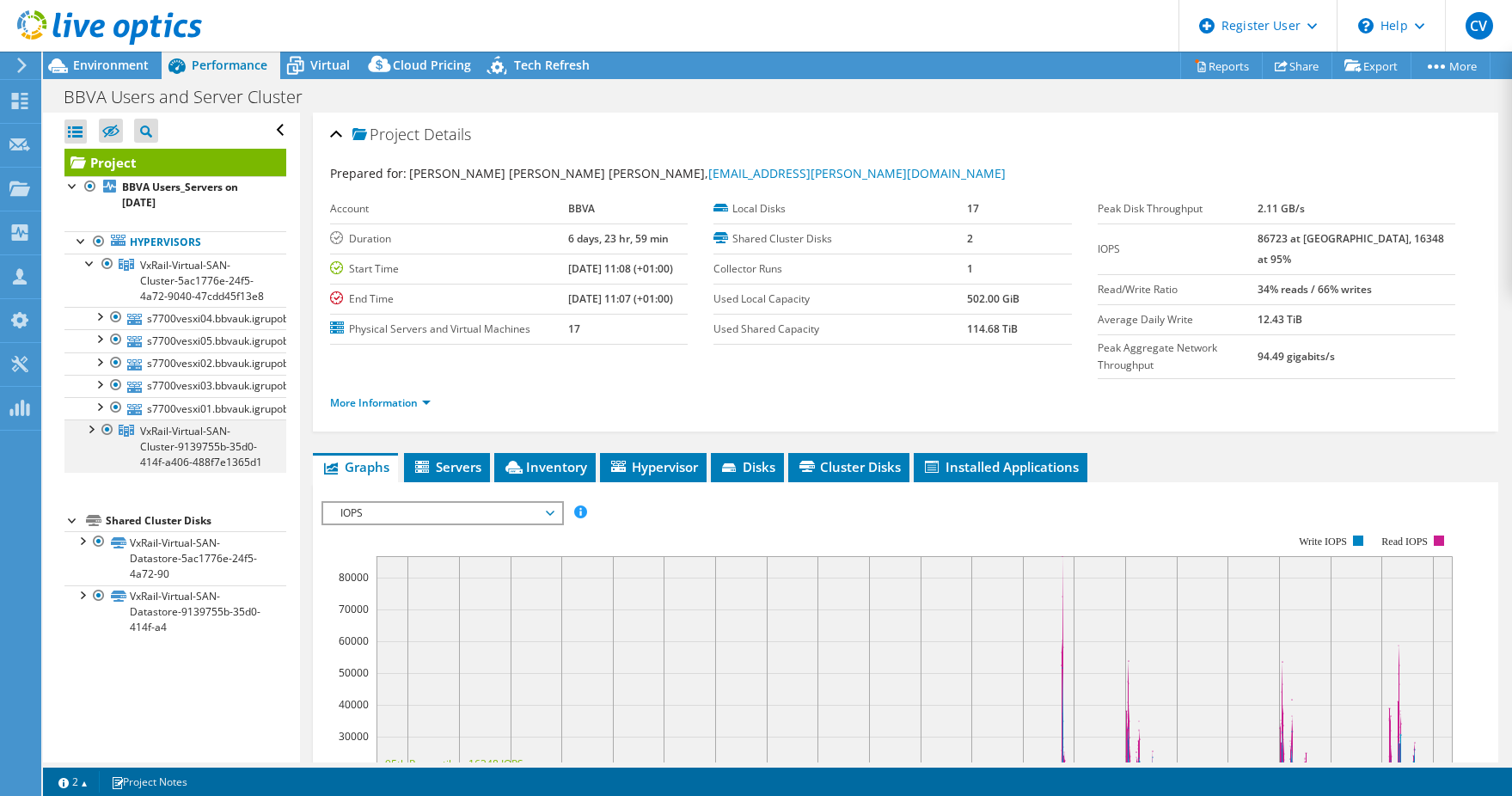
click at [89, 437] on div at bounding box center [90, 428] width 17 height 17
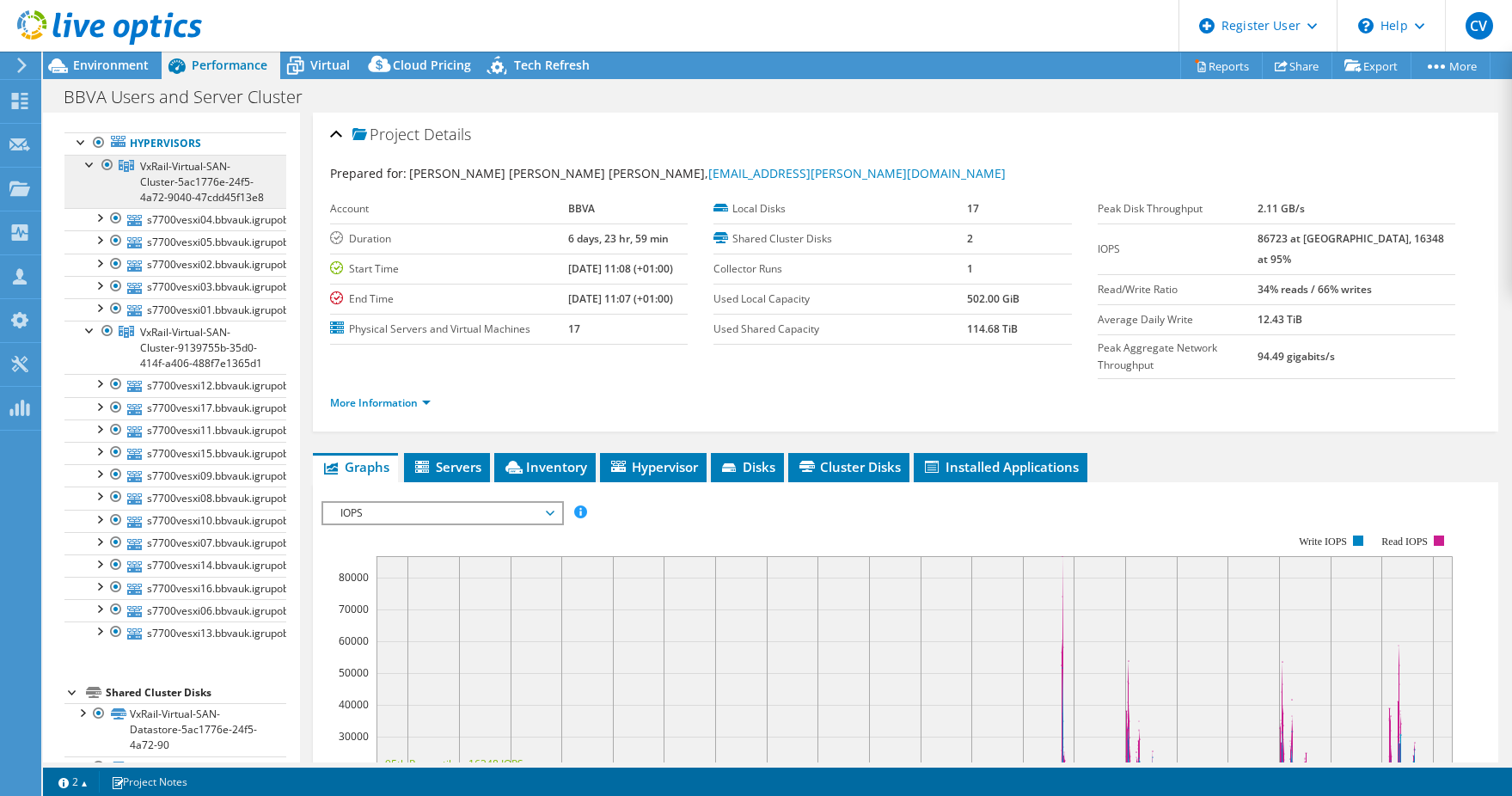
scroll to position [26, 0]
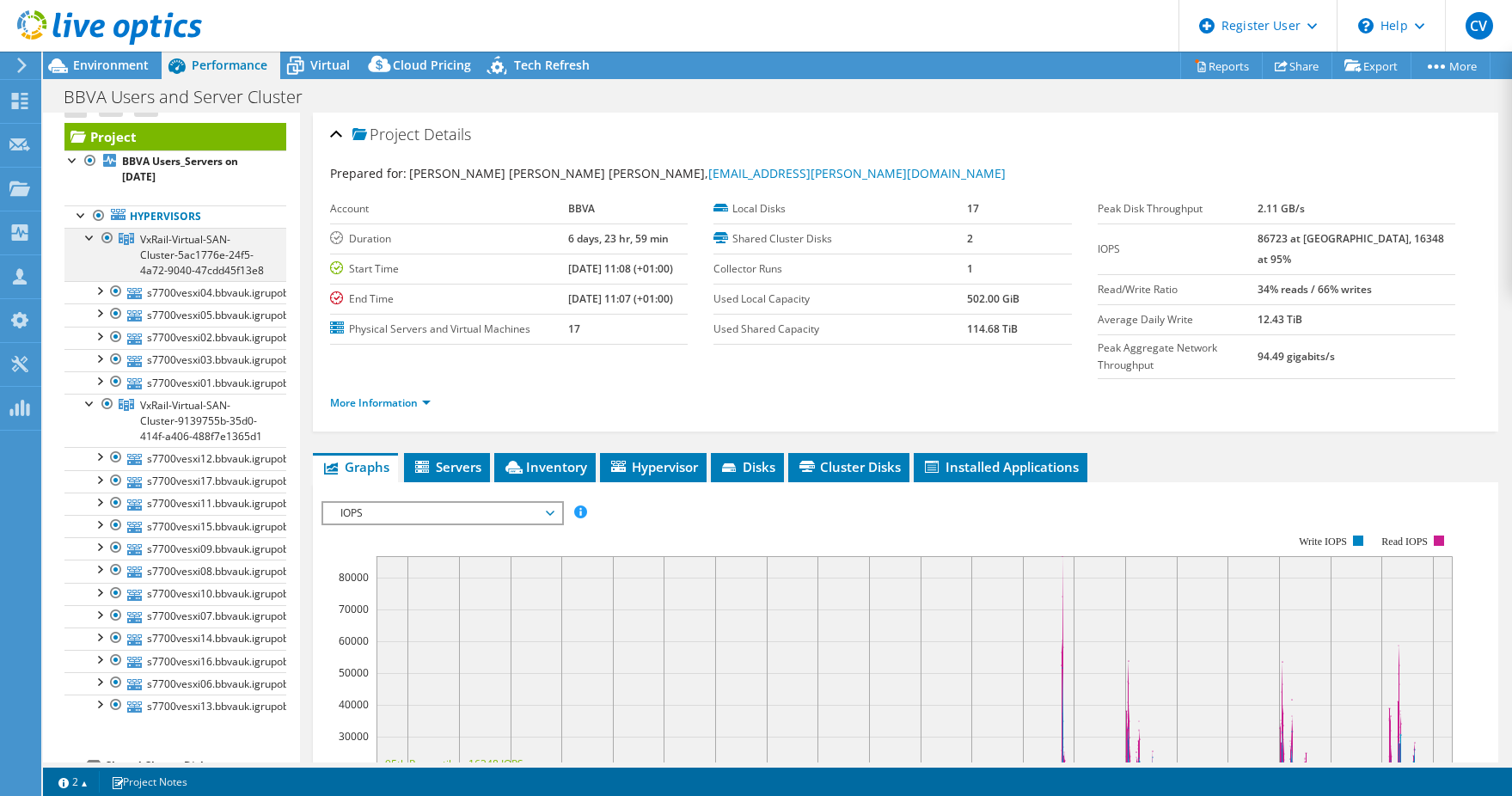
click at [86, 239] on div at bounding box center [90, 236] width 17 height 17
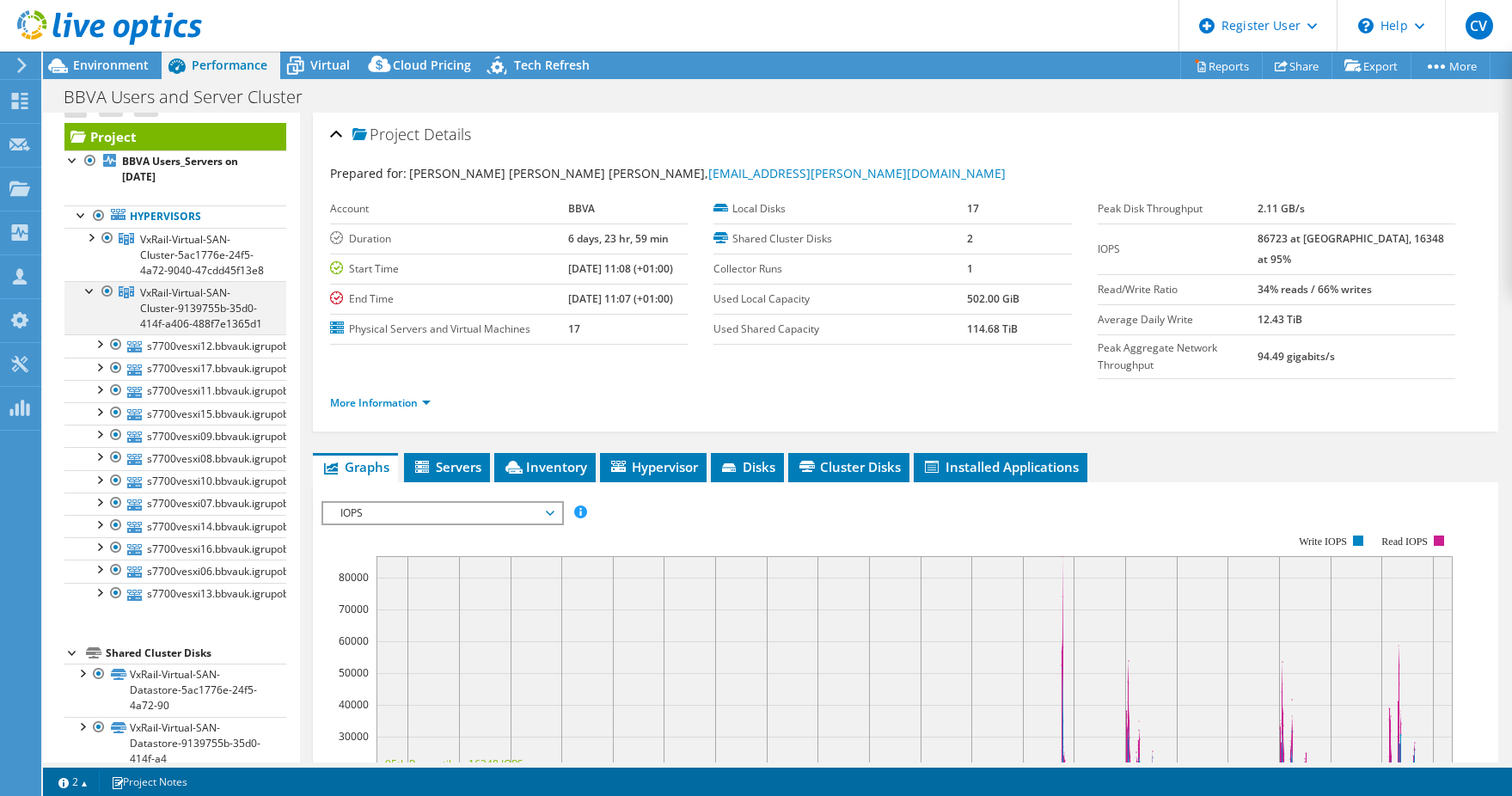
click at [90, 298] on div at bounding box center [90, 289] width 17 height 17
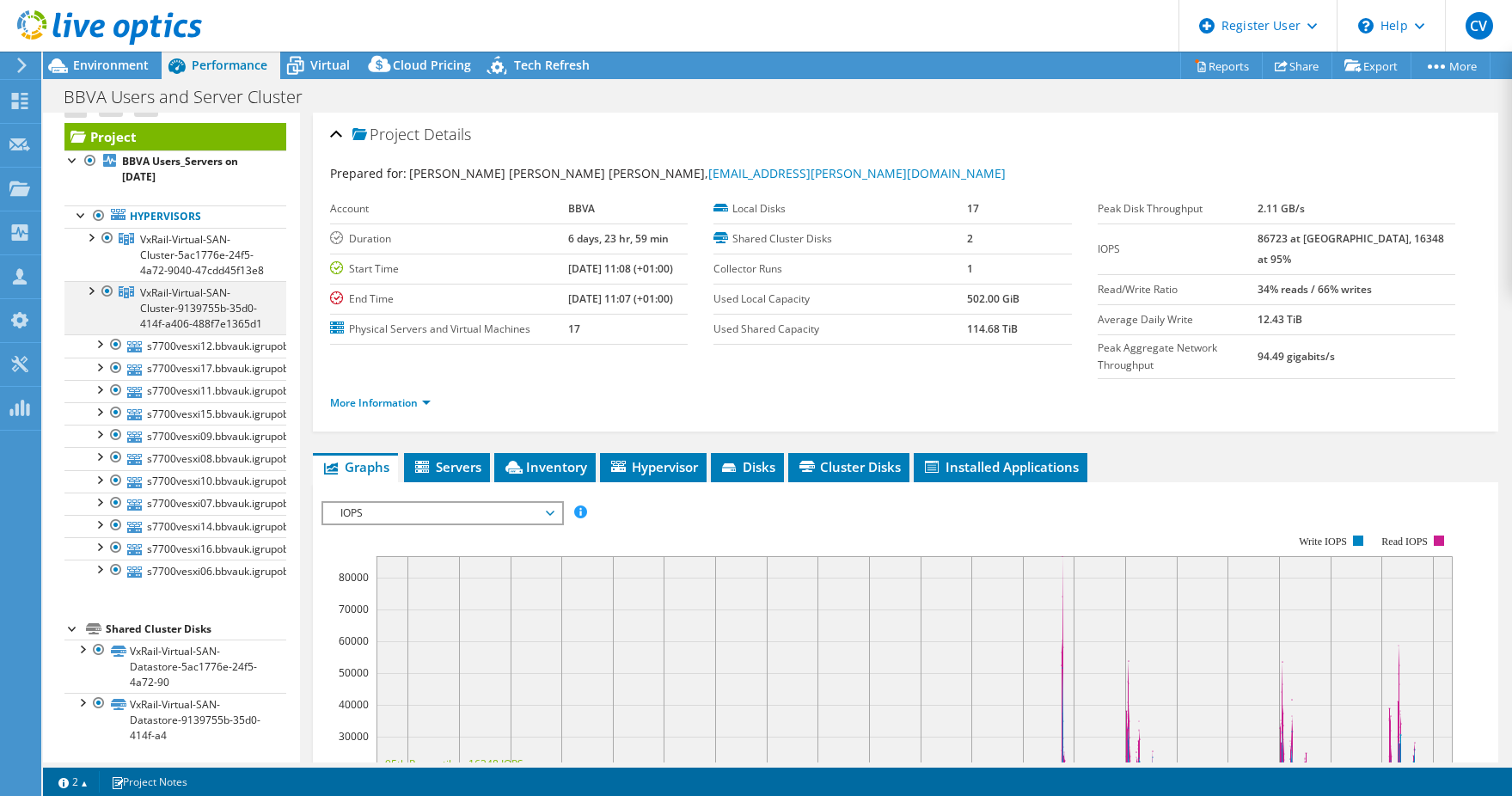
scroll to position [0, 0]
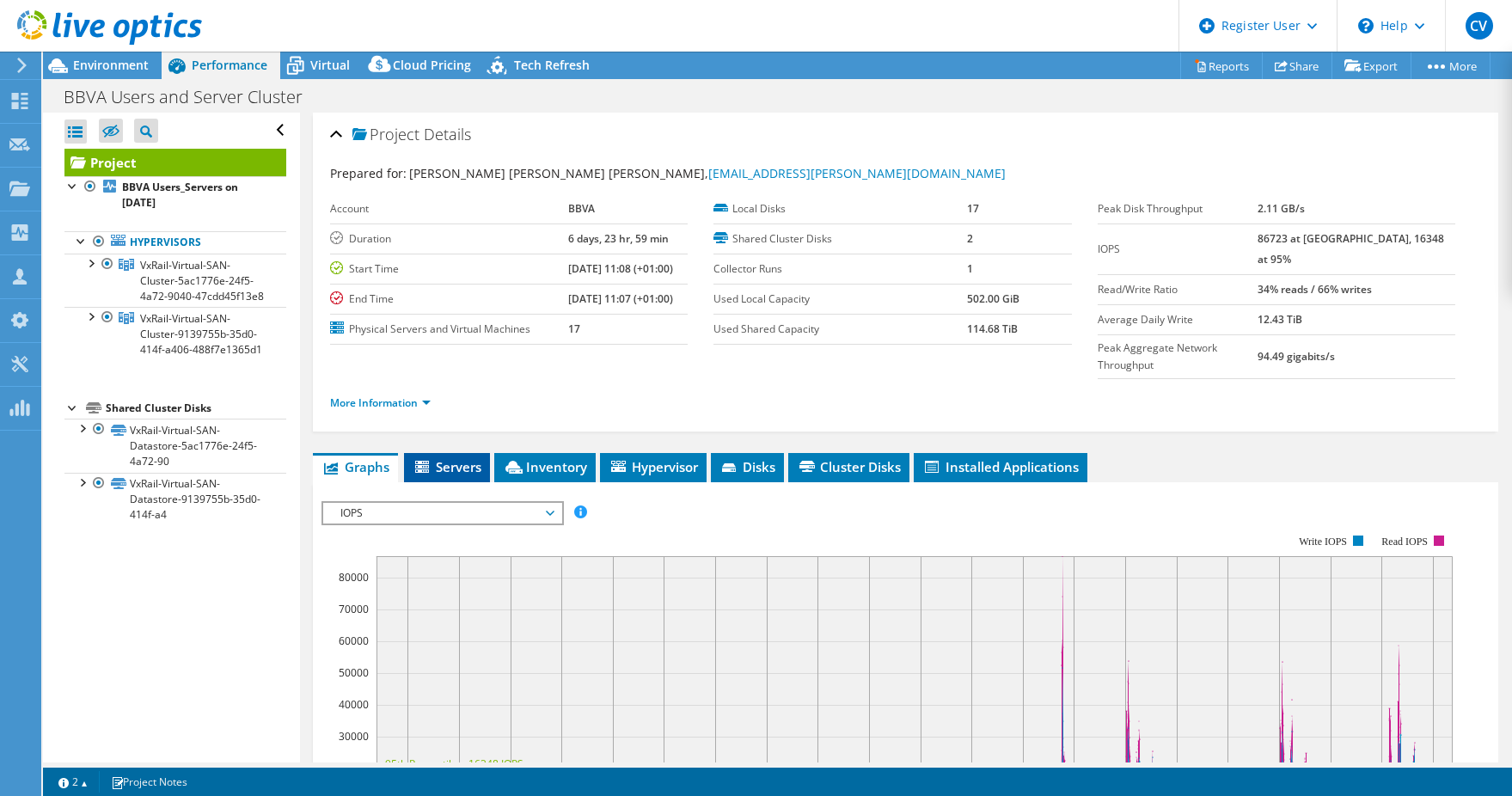
click at [436, 458] on span "Servers" at bounding box center [447, 467] width 69 height 17
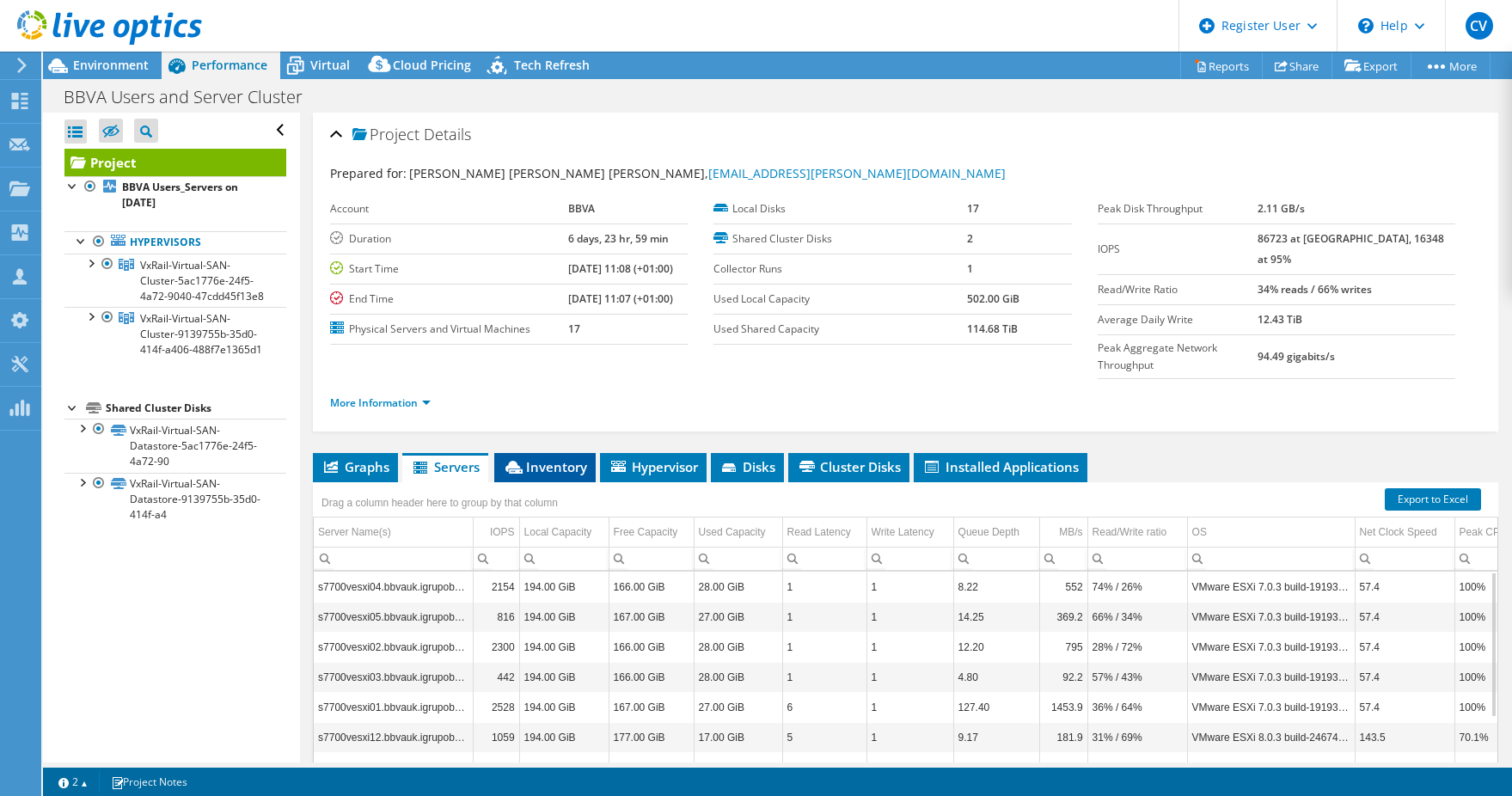
click at [566, 458] on span "Inventory" at bounding box center [545, 467] width 84 height 17
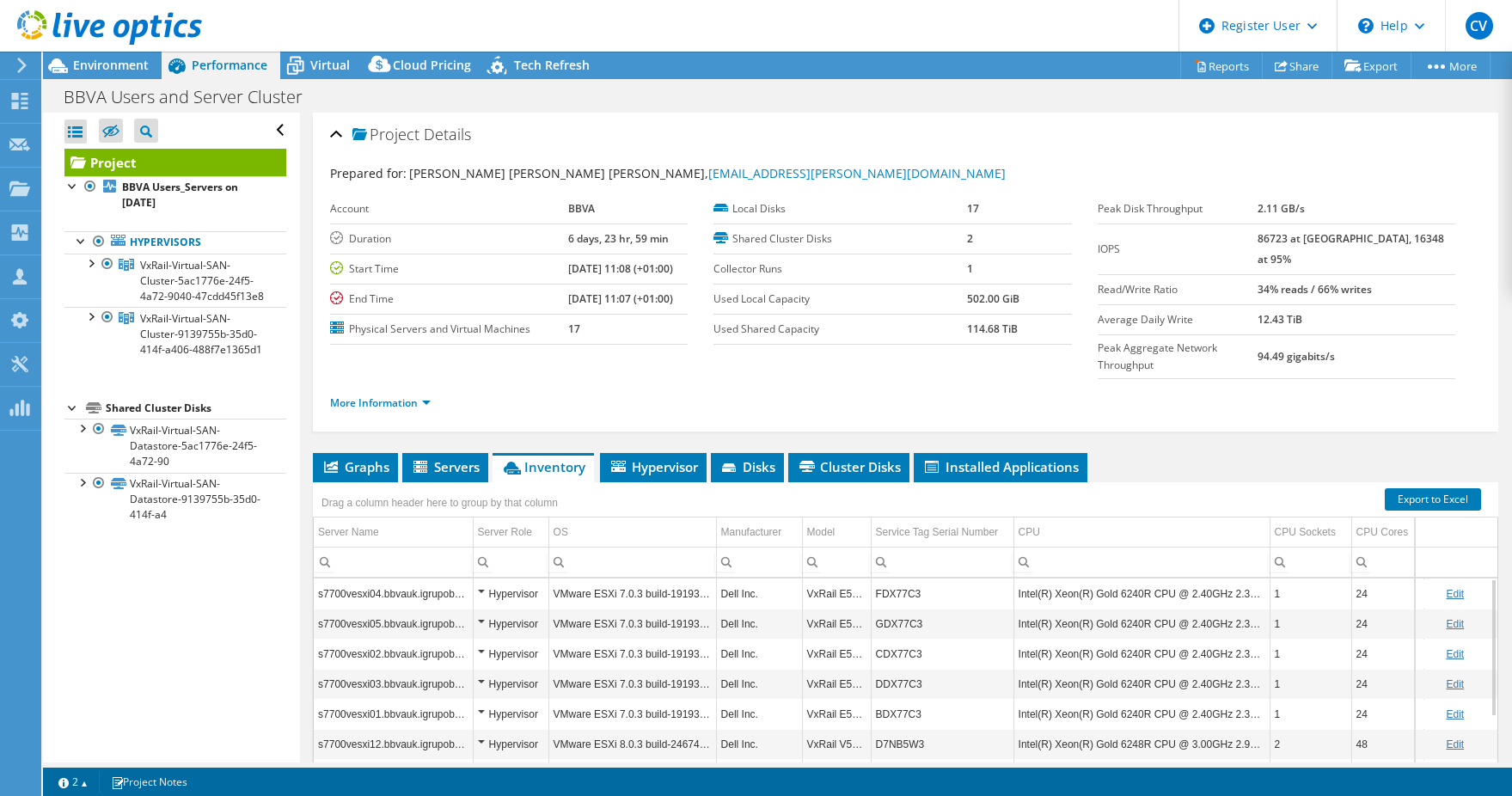
click at [1221, 129] on div "Project Details" at bounding box center [905, 135] width 1151 height 37
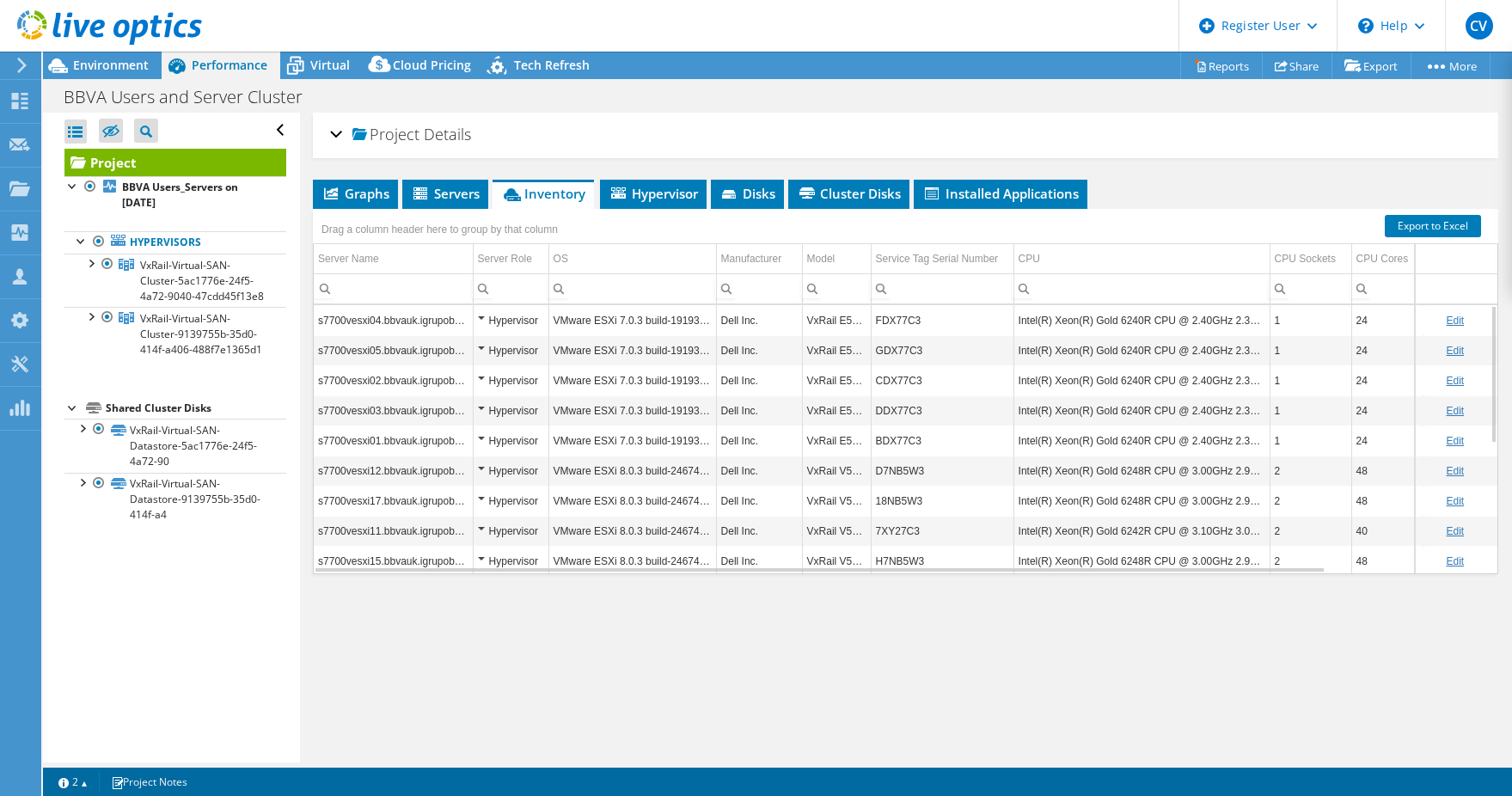
click at [1422, 178] on div "Project Details Prepared for: [PERSON_NAME] [PERSON_NAME] GONZALEZ, [EMAIL_ADDR…" at bounding box center [905, 437] width 1211 height 650
click at [364, 182] on li "Graphs" at bounding box center [355, 194] width 85 height 30
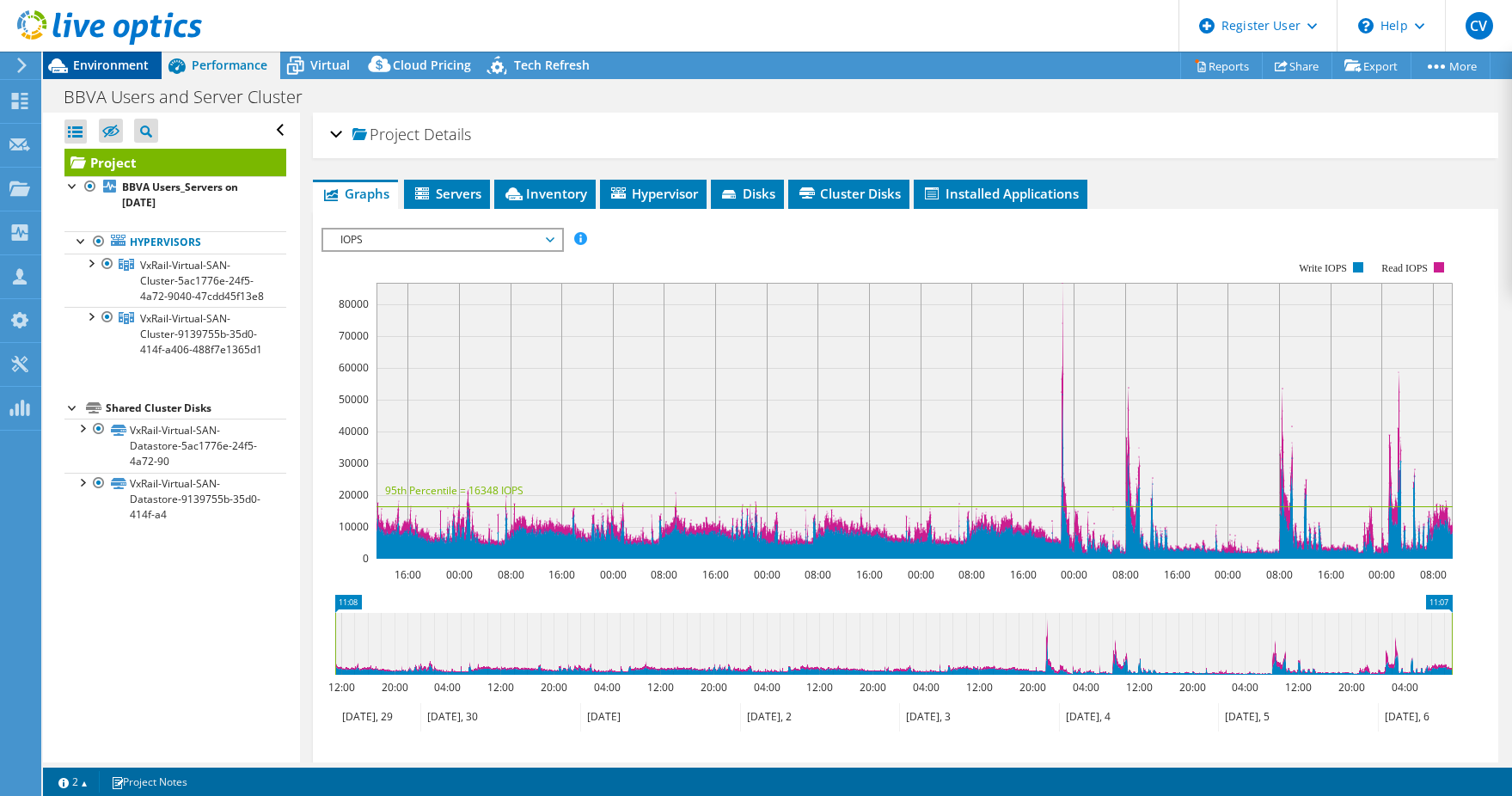
click at [109, 65] on span "Environment" at bounding box center [110, 65] width 75 height 16
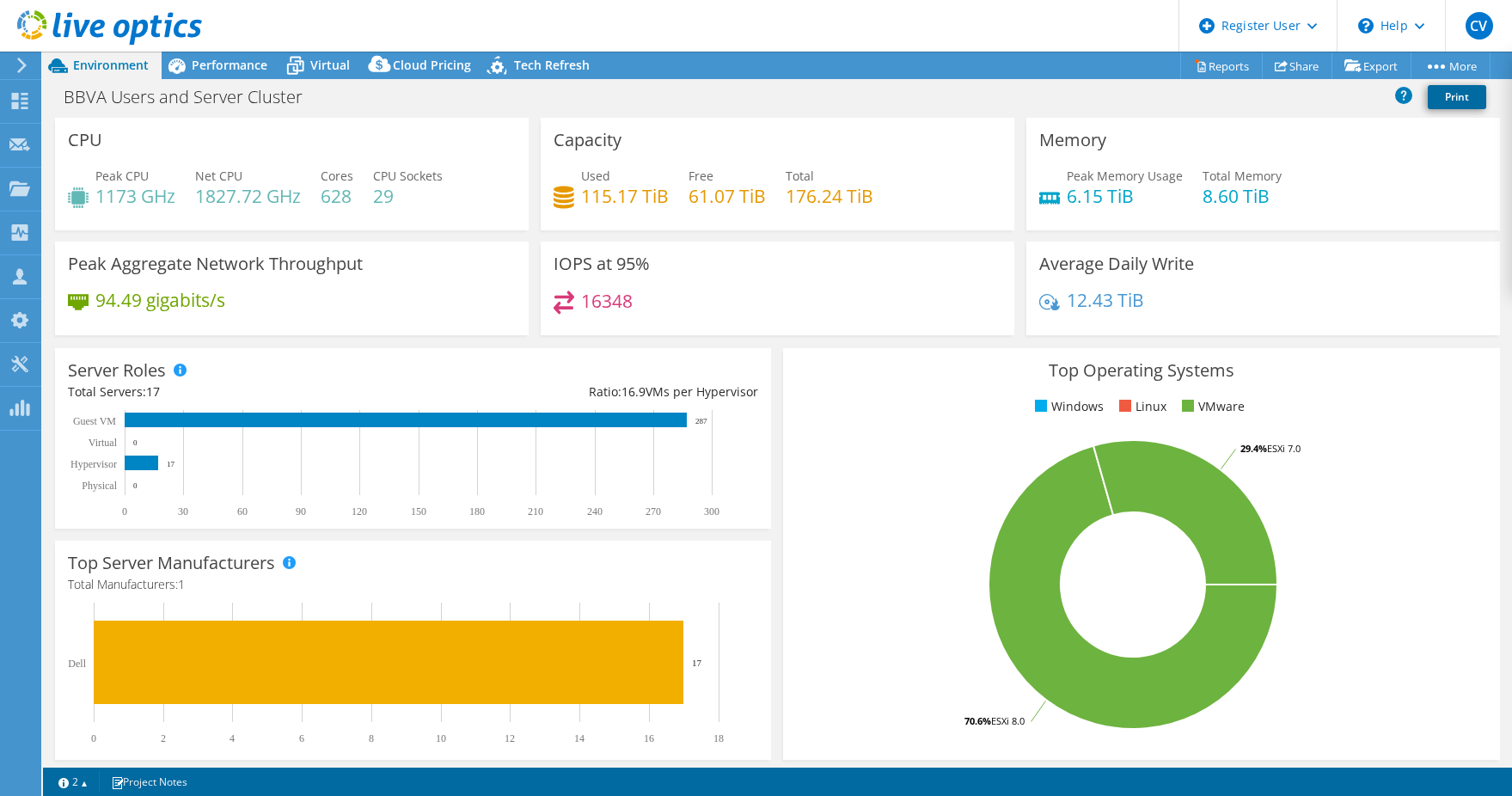
click at [1458, 95] on link "Print" at bounding box center [1457, 96] width 58 height 24
click at [219, 64] on span "Performance" at bounding box center [229, 65] width 75 height 16
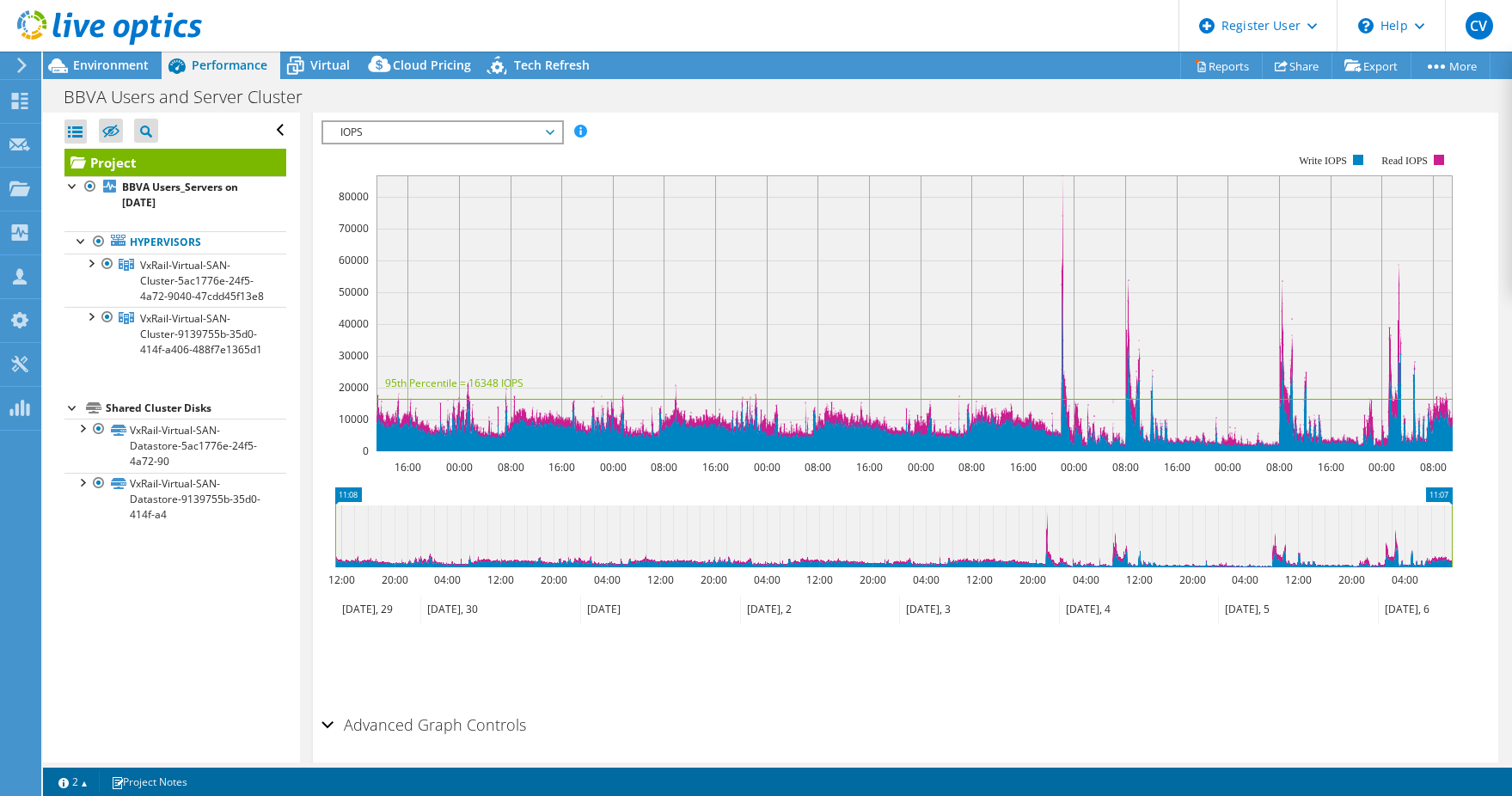
scroll to position [171, 0]
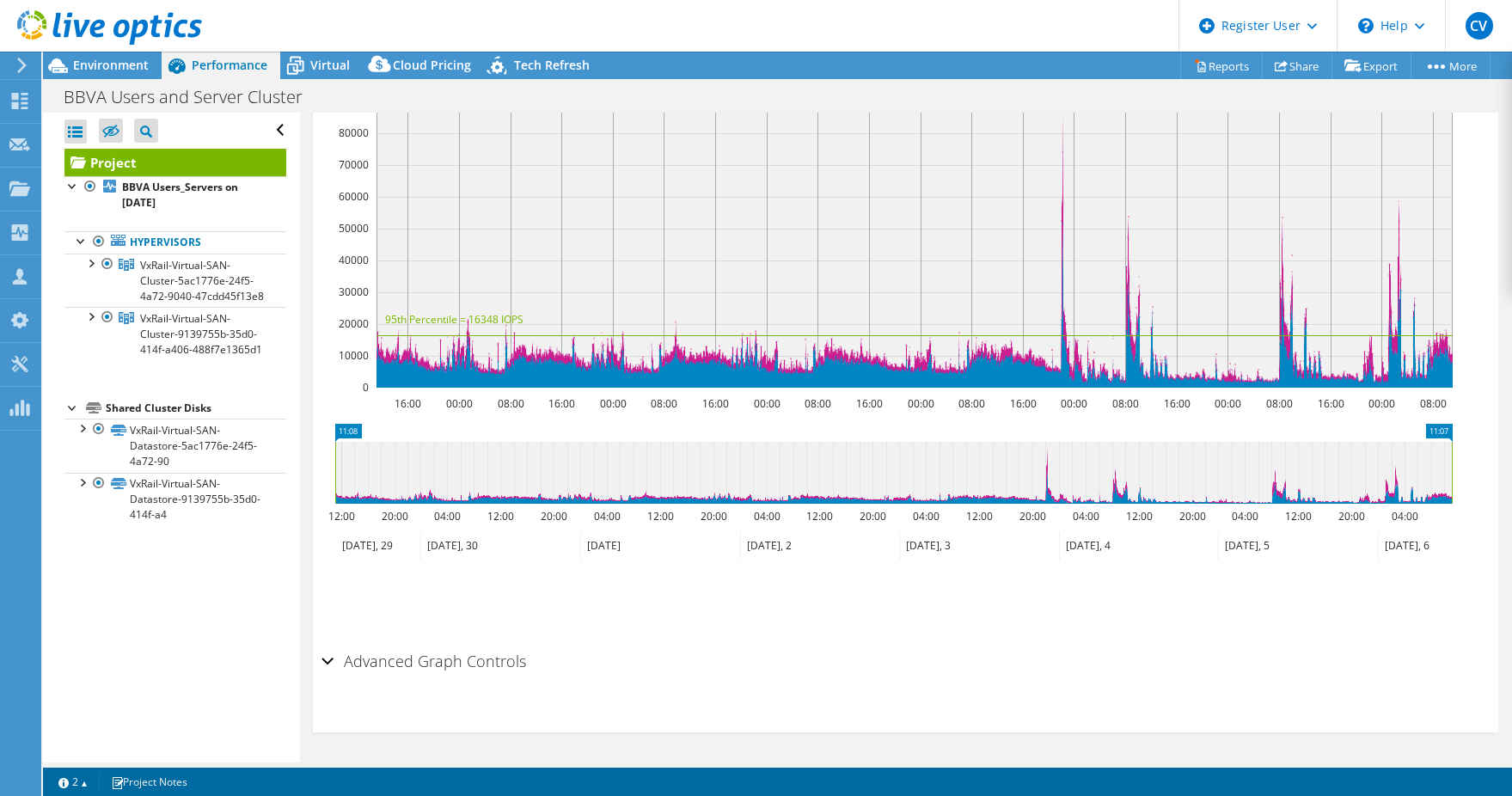
click at [379, 659] on h2 "Advanced Graph Controls" at bounding box center [424, 661] width 205 height 34
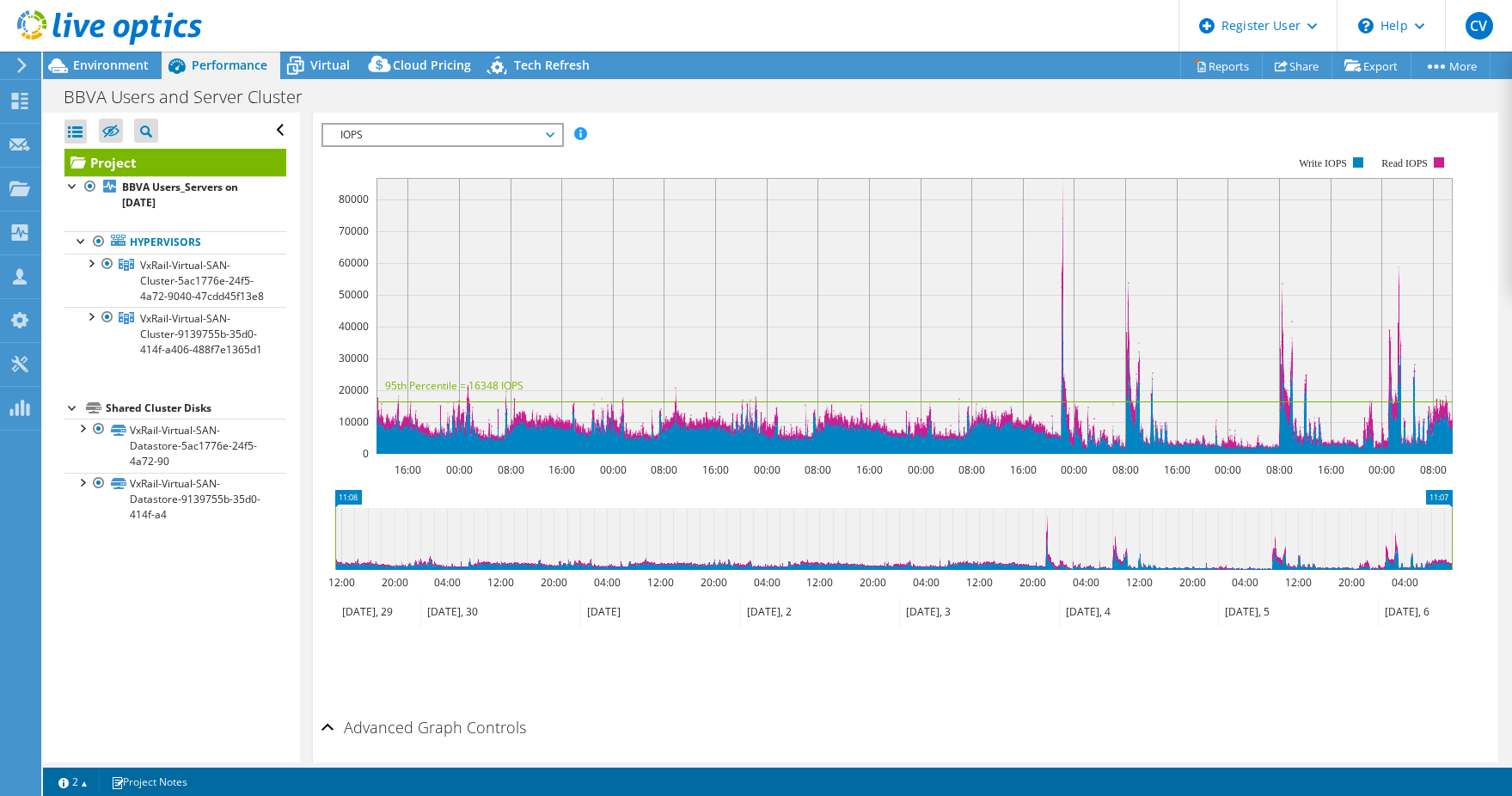
scroll to position [0, 0]
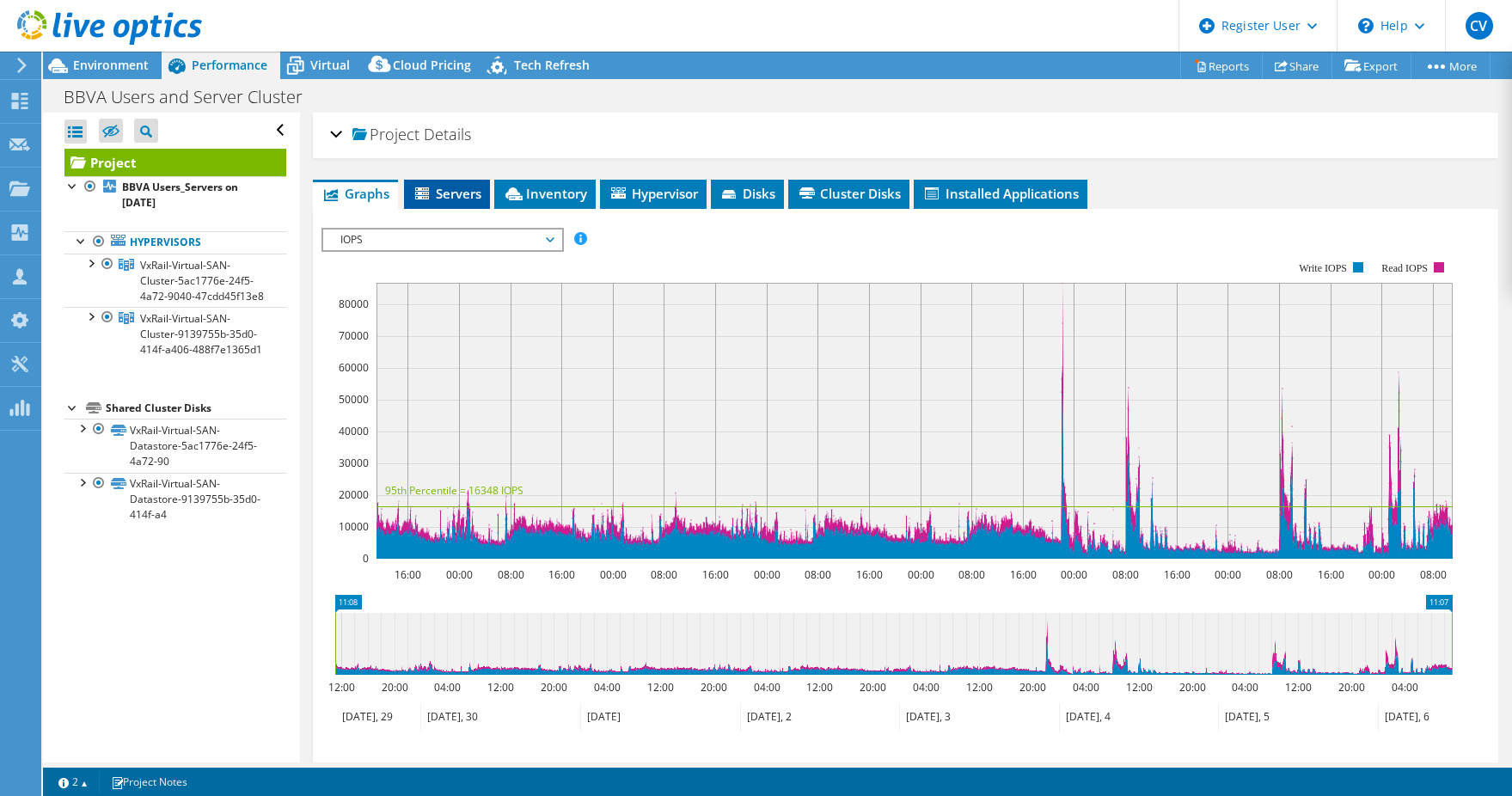
click at [455, 191] on span "Servers" at bounding box center [447, 193] width 69 height 17
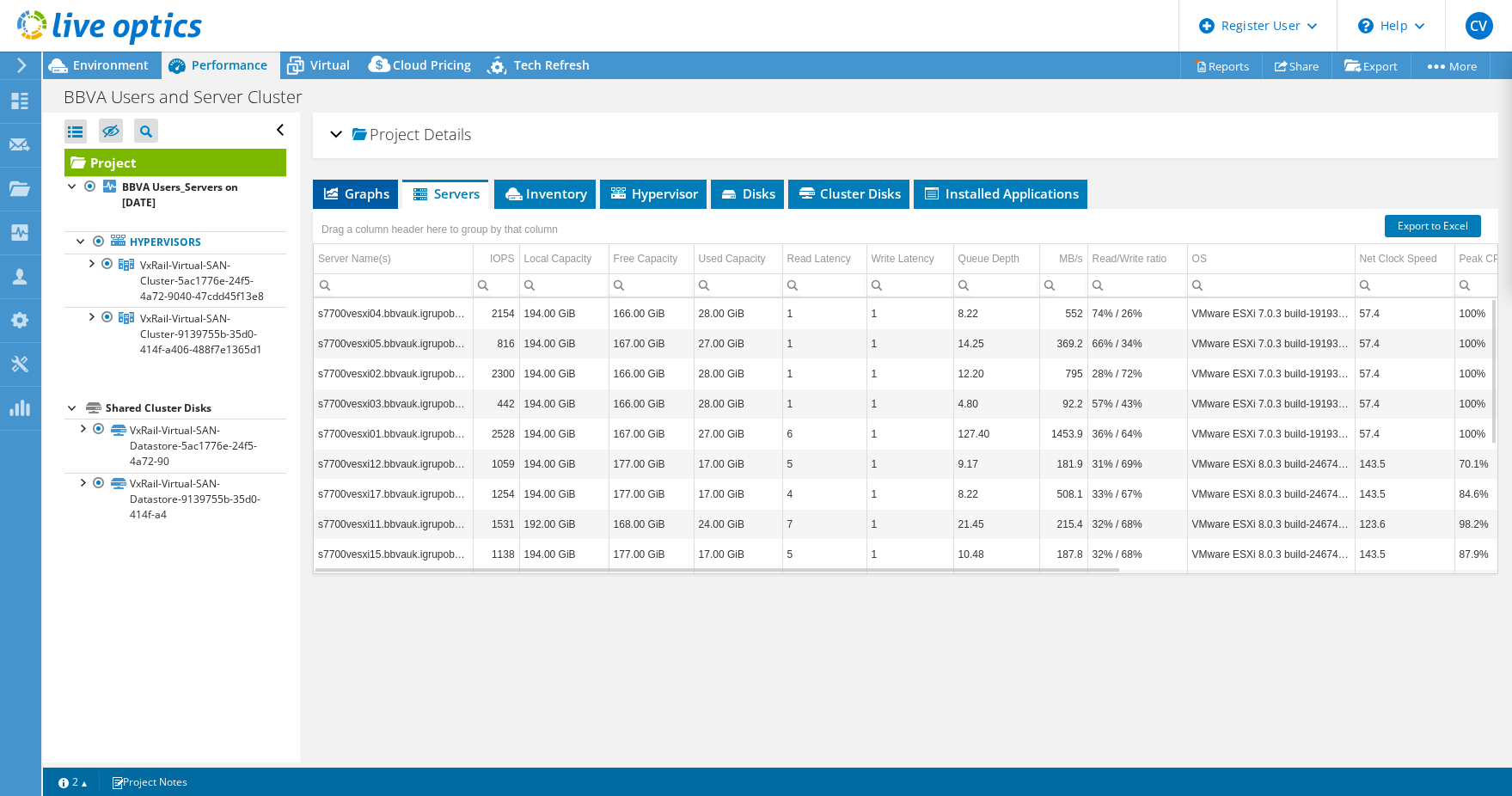
click at [346, 189] on span "Graphs" at bounding box center [355, 193] width 68 height 17
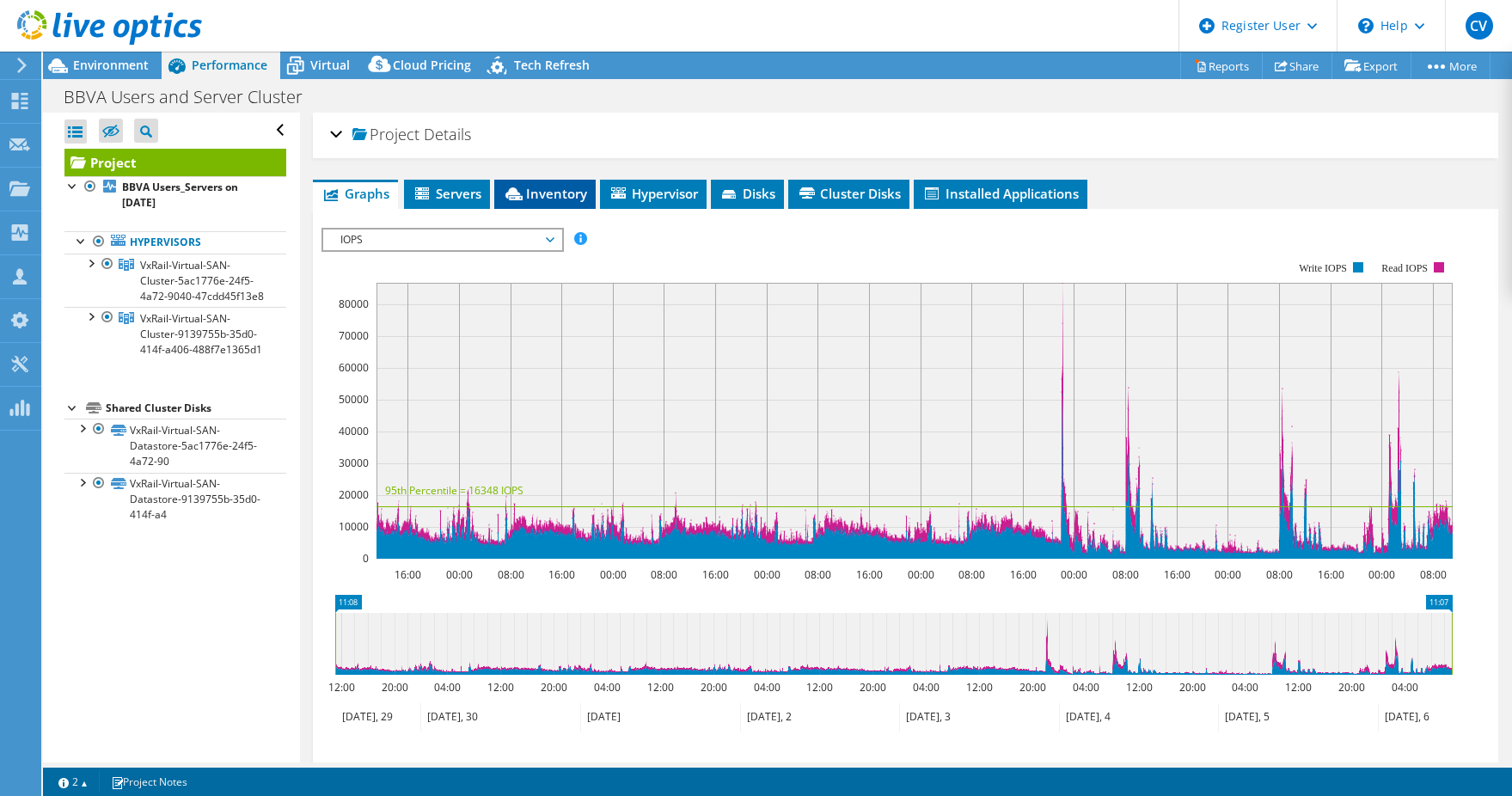
drag, startPoint x: 518, startPoint y: 190, endPoint x: 498, endPoint y: 193, distance: 20.2
click at [517, 190] on icon at bounding box center [514, 194] width 17 height 13
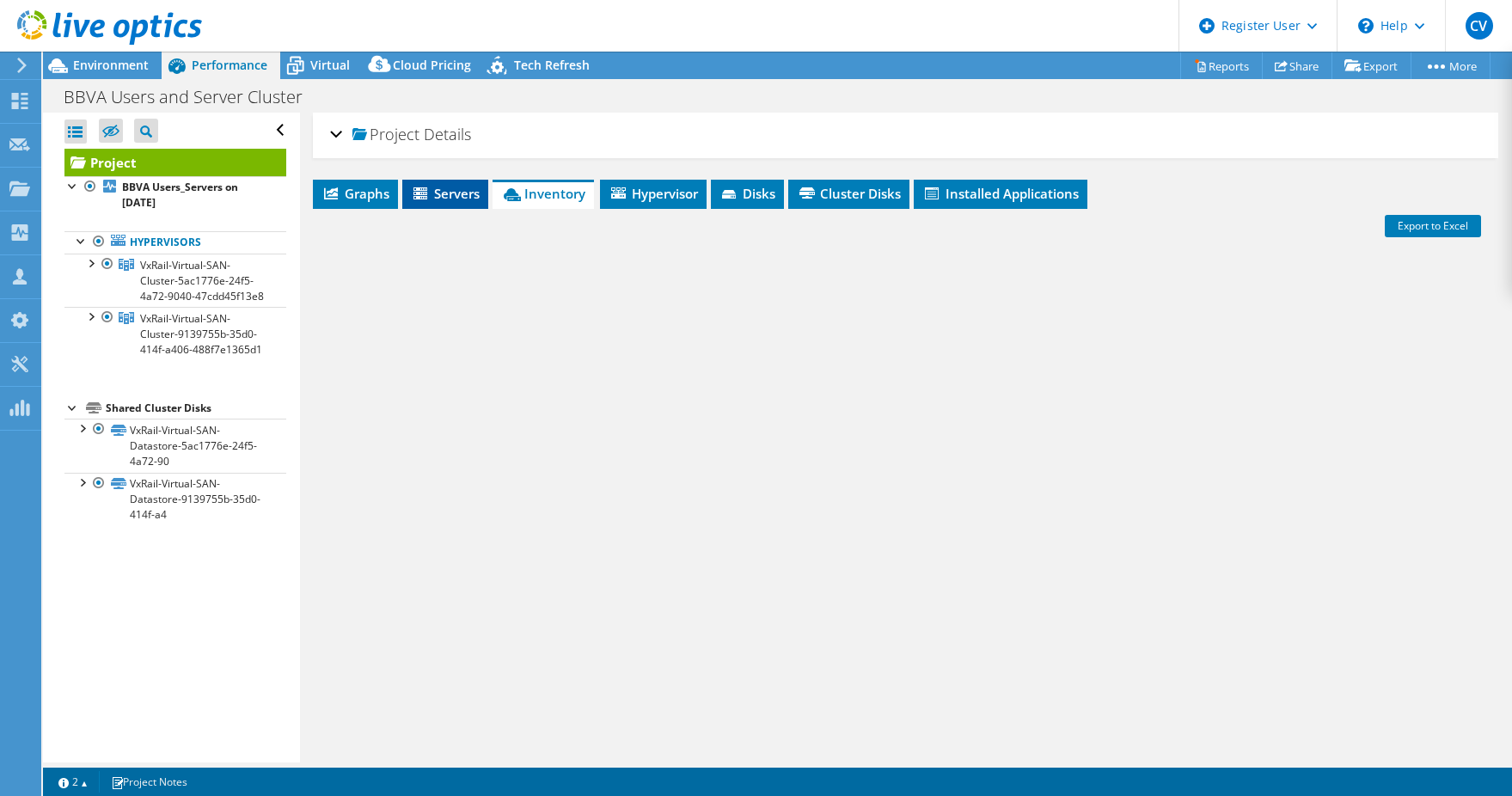
click at [472, 199] on span "Servers" at bounding box center [446, 193] width 69 height 17
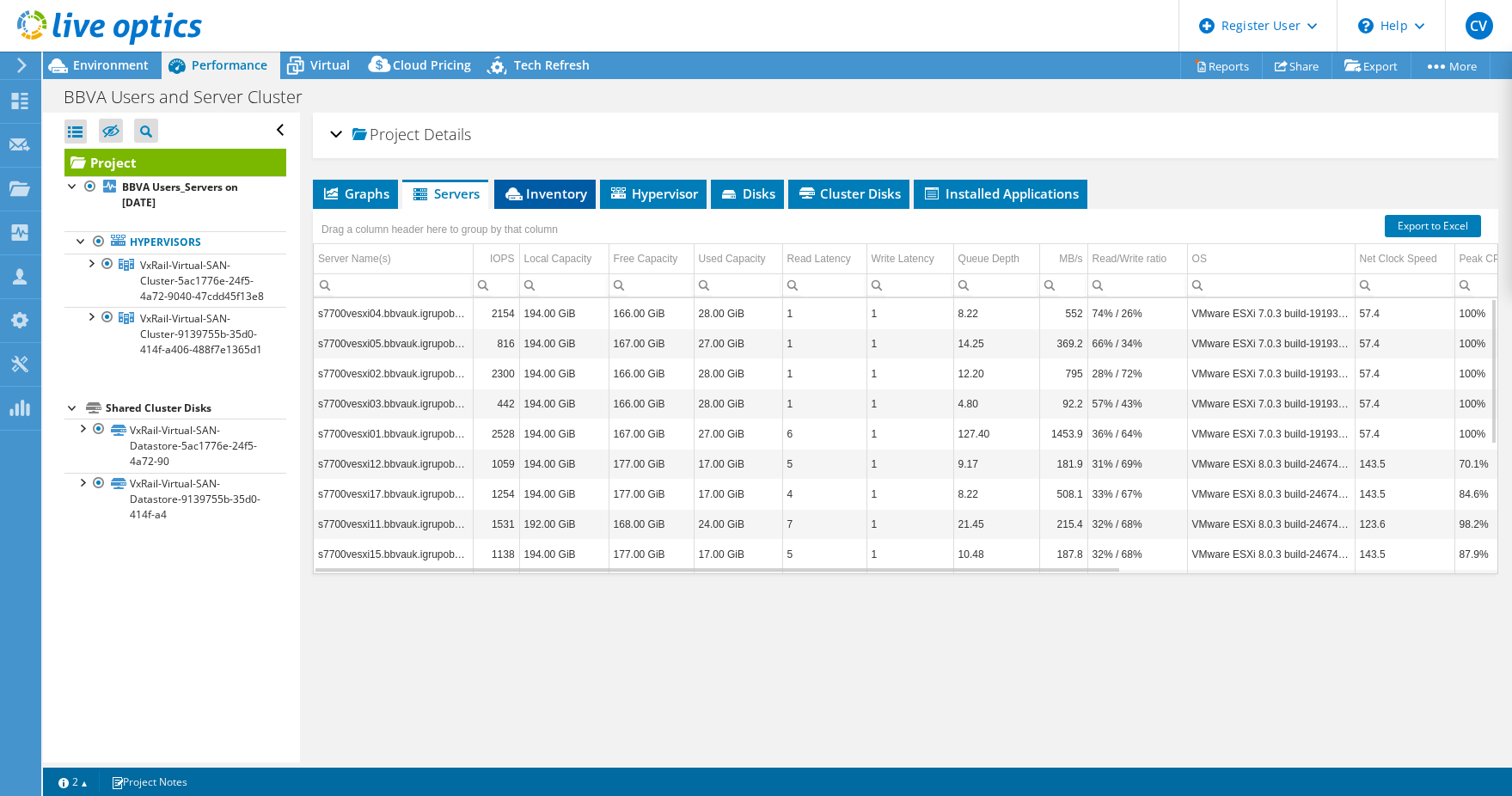
click at [531, 203] on li "Inventory" at bounding box center [545, 194] width 102 height 30
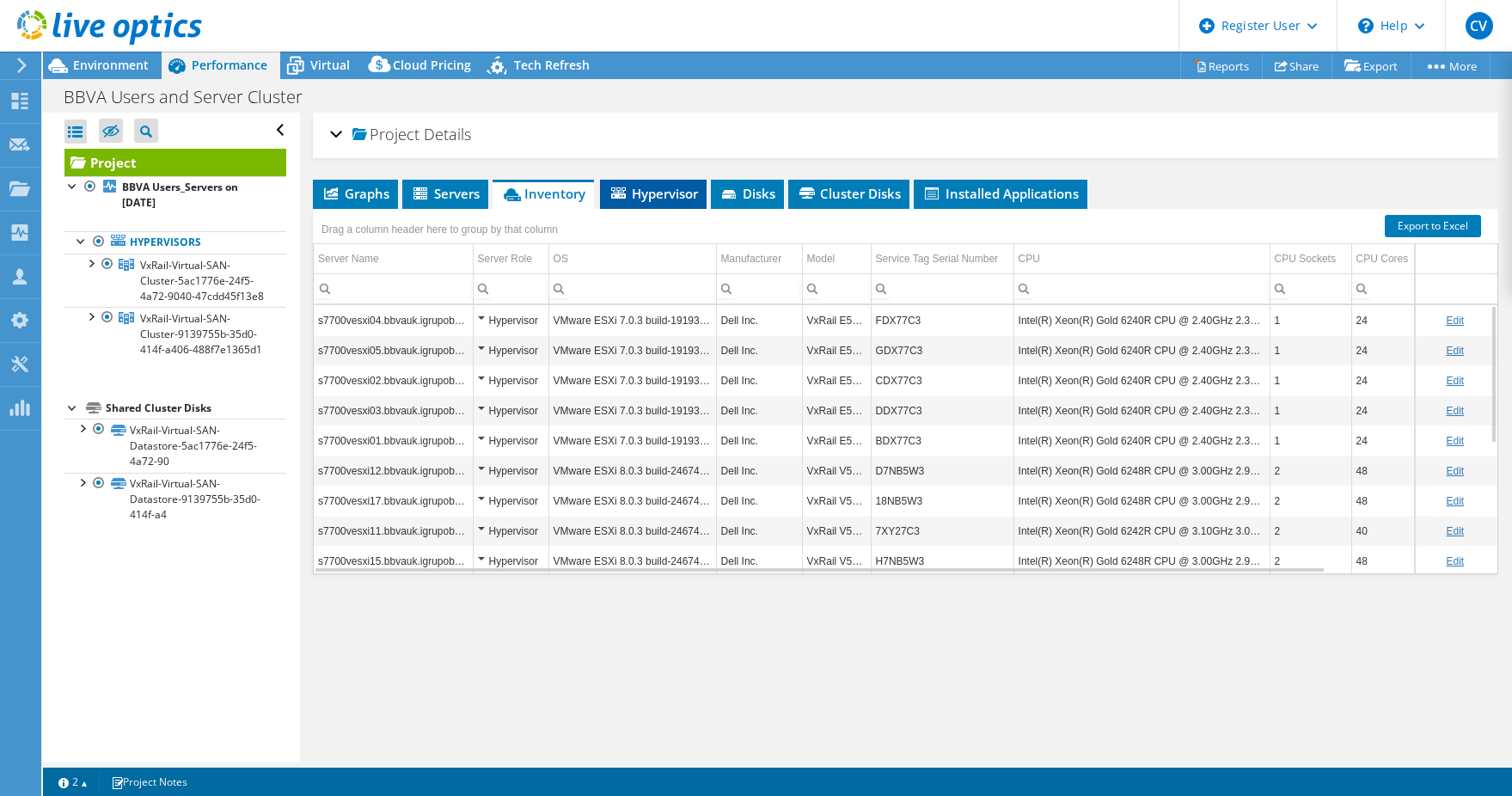
click at [608, 203] on li "Hypervisor" at bounding box center [653, 194] width 107 height 30
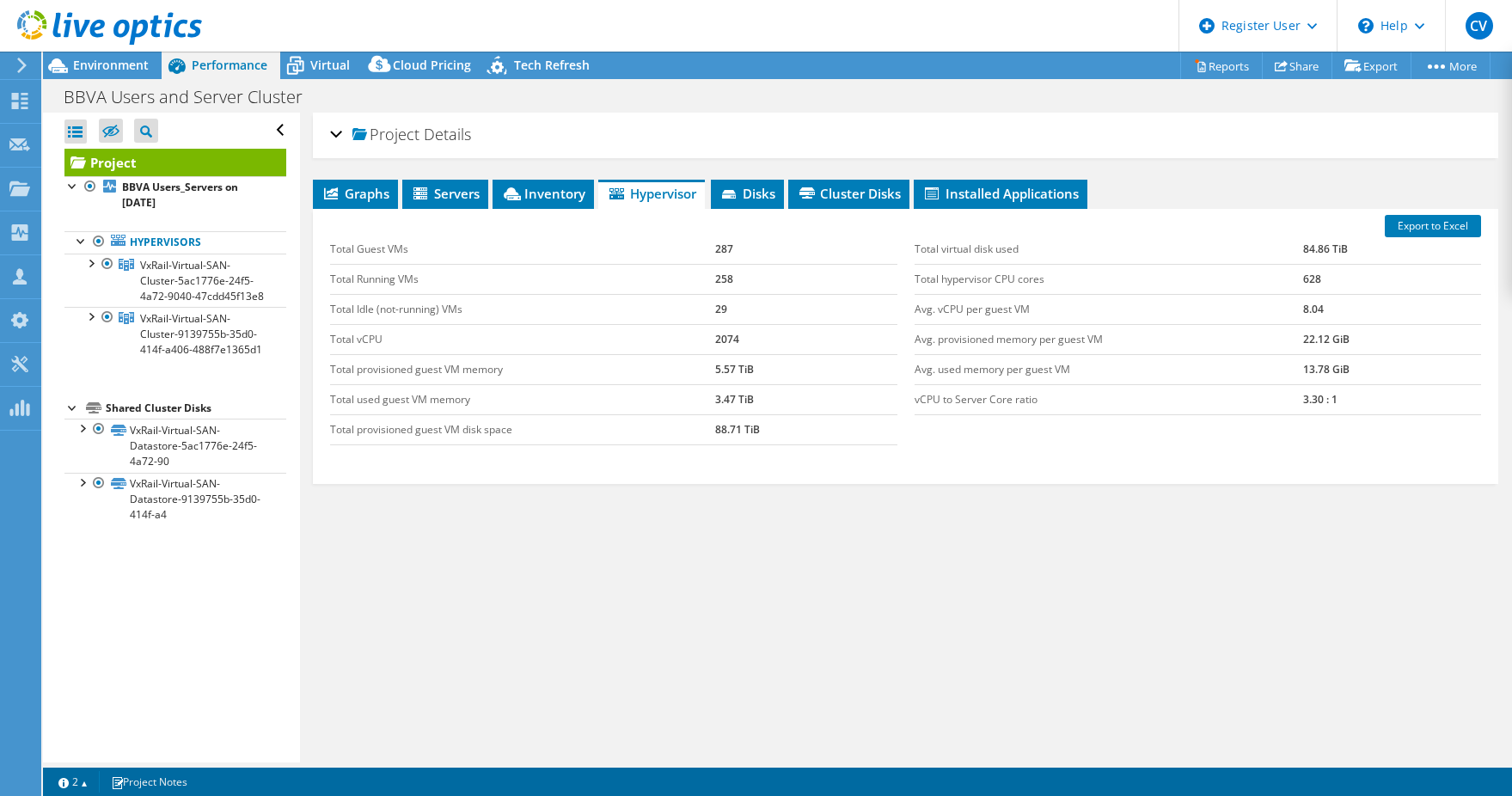
click at [803, 209] on div "Export to Excel Total Guest VMs 287 Total Running VMs 258 Total Idle (not-runni…" at bounding box center [905, 346] width 1185 height 275
click at [736, 200] on icon at bounding box center [730, 196] width 17 height 11
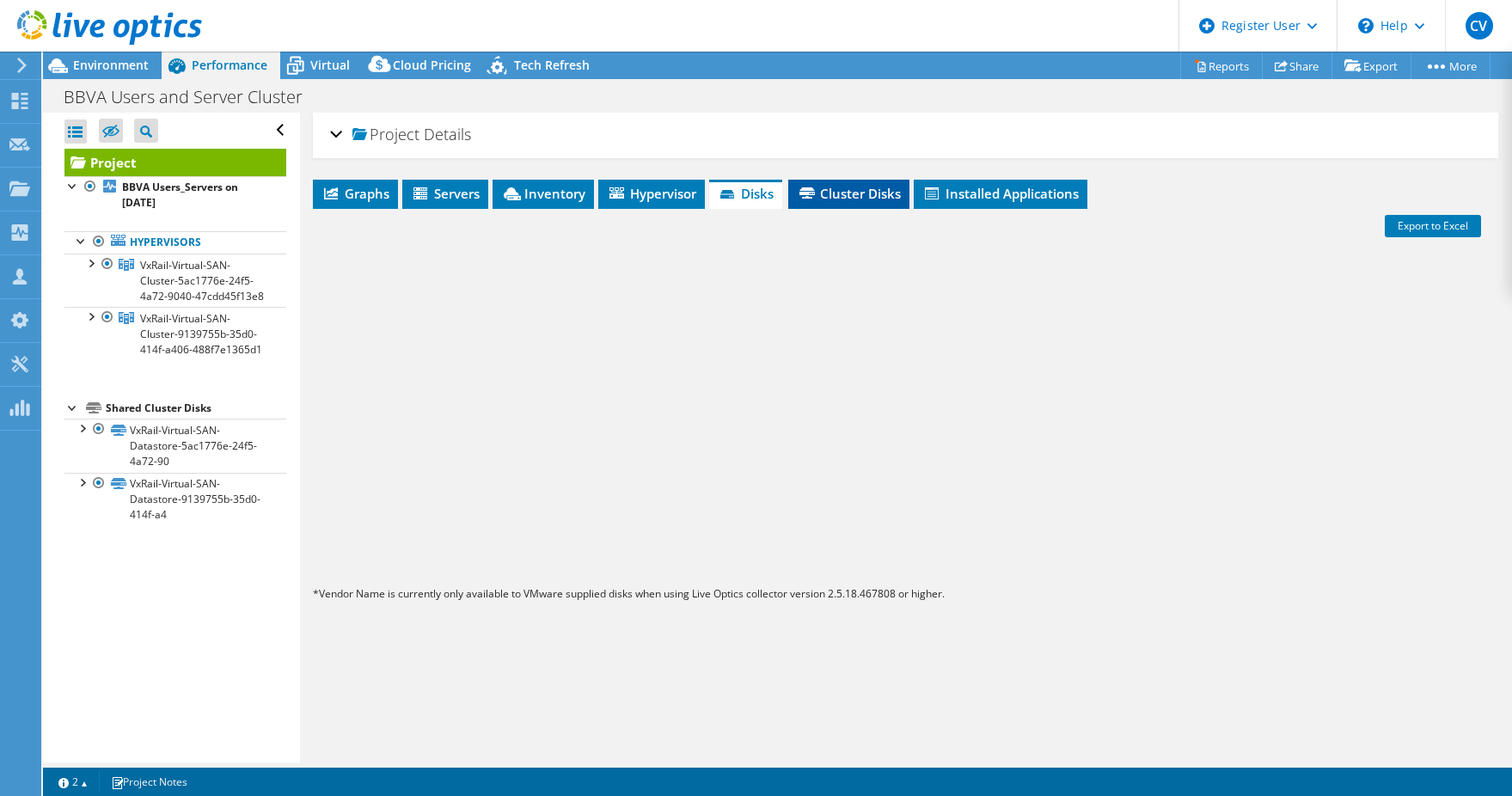
click at [850, 196] on span "Cluster Disks" at bounding box center [848, 193] width 104 height 17
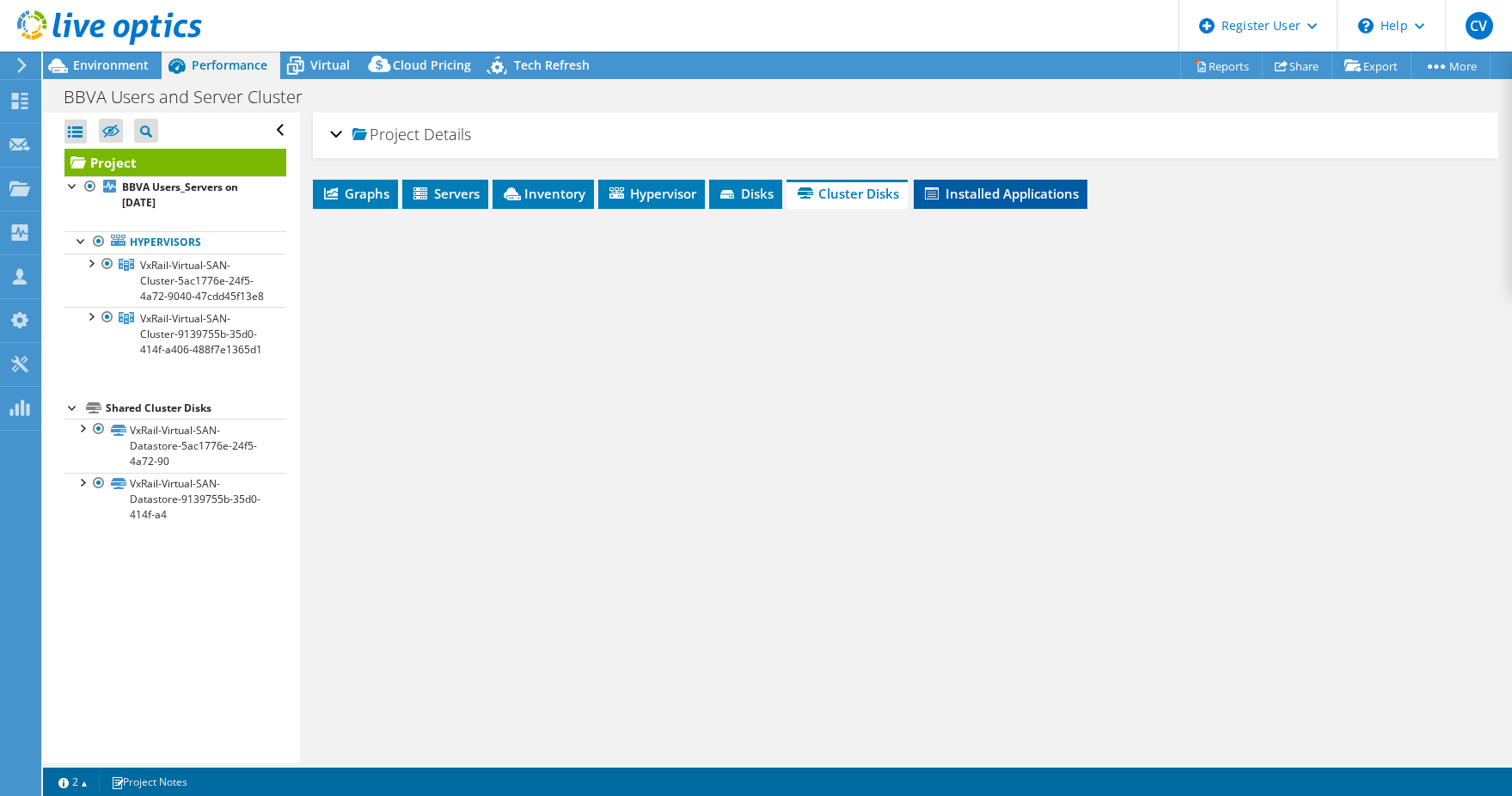
click at [981, 191] on span "Installed Applications" at bounding box center [1001, 193] width 156 height 17
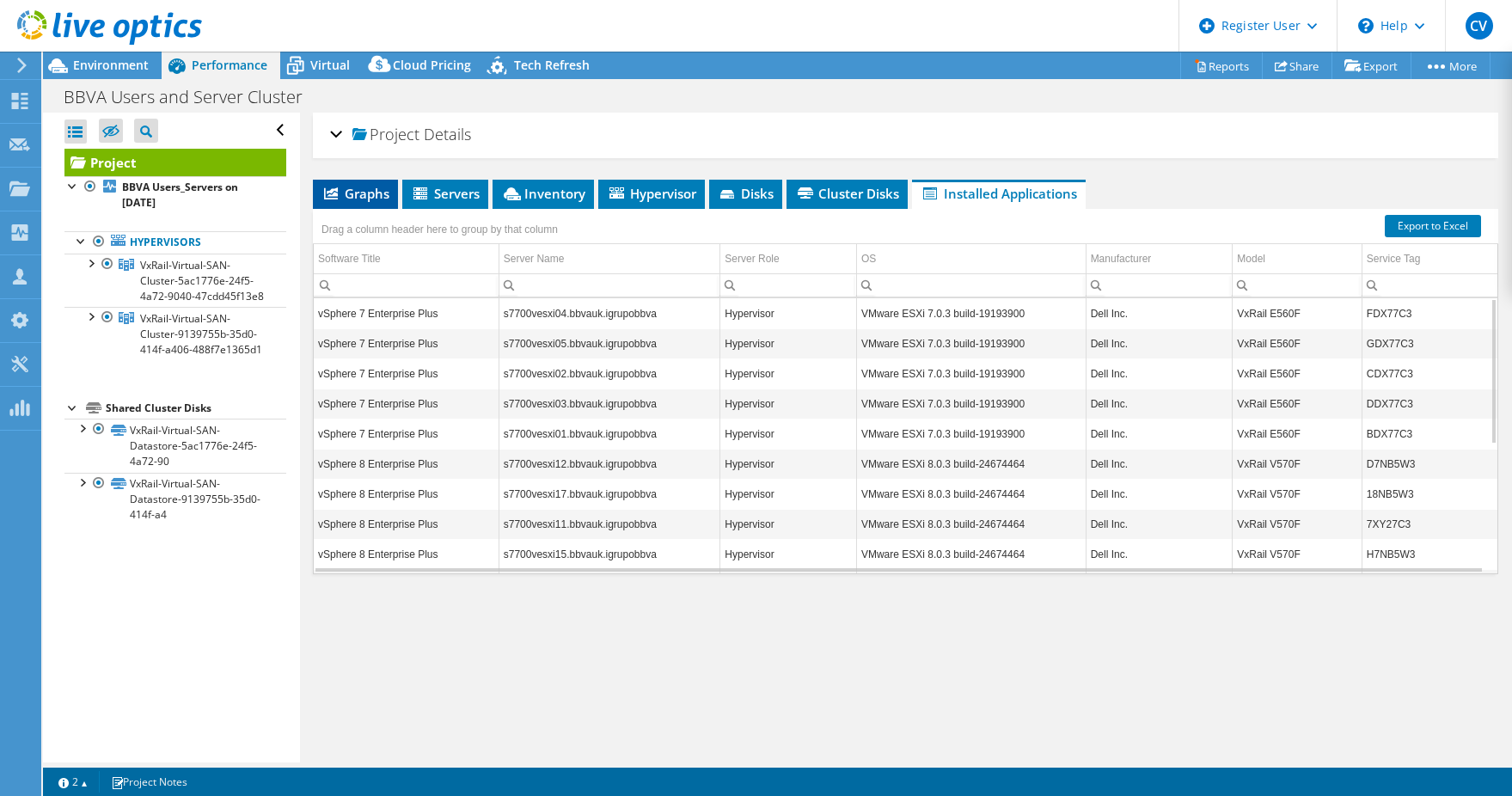
click at [368, 201] on li "Graphs" at bounding box center [355, 194] width 85 height 30
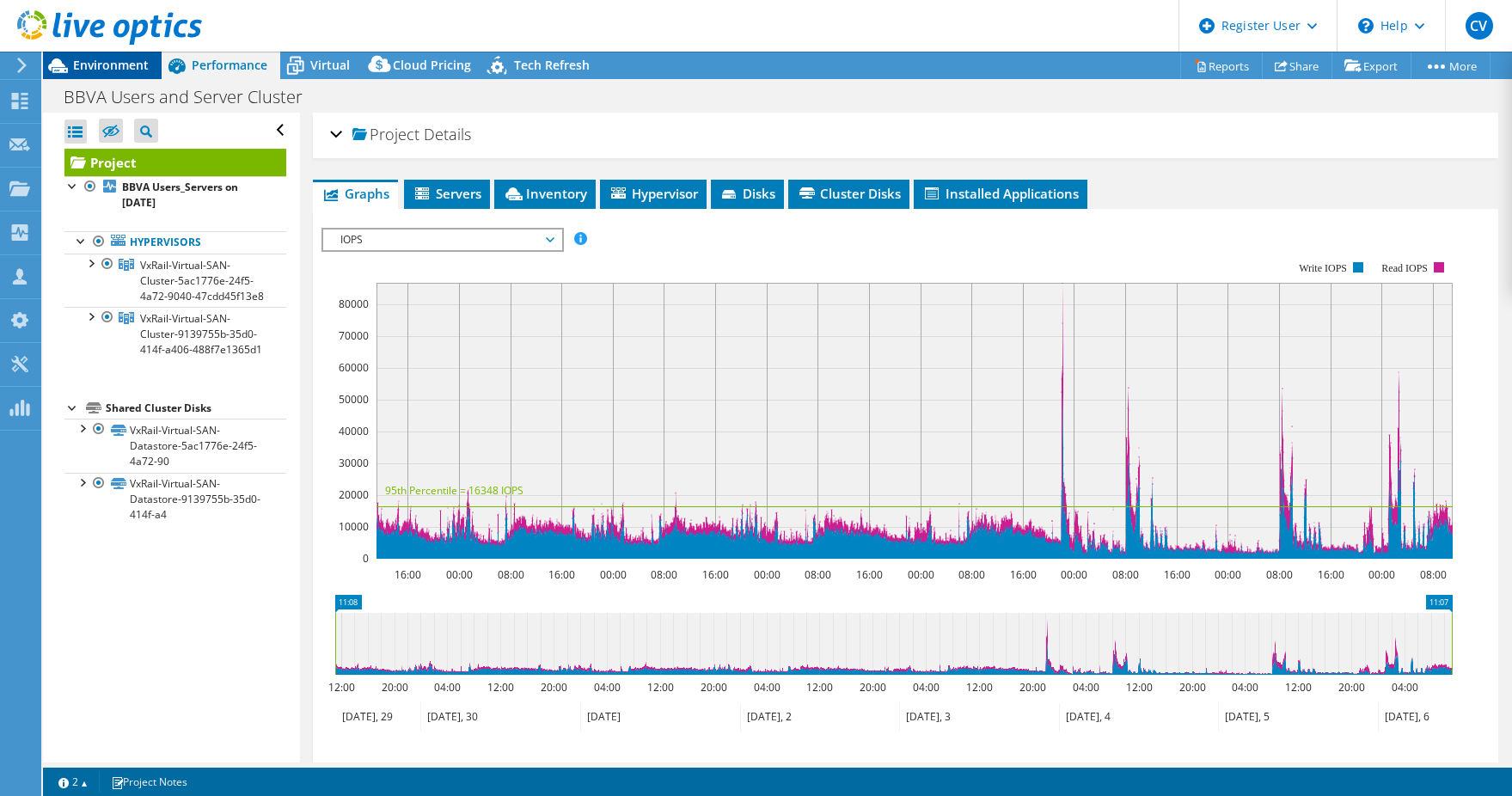
click at [70, 74] on icon at bounding box center [58, 66] width 30 height 30
